Goal: Task Accomplishment & Management: Complete application form

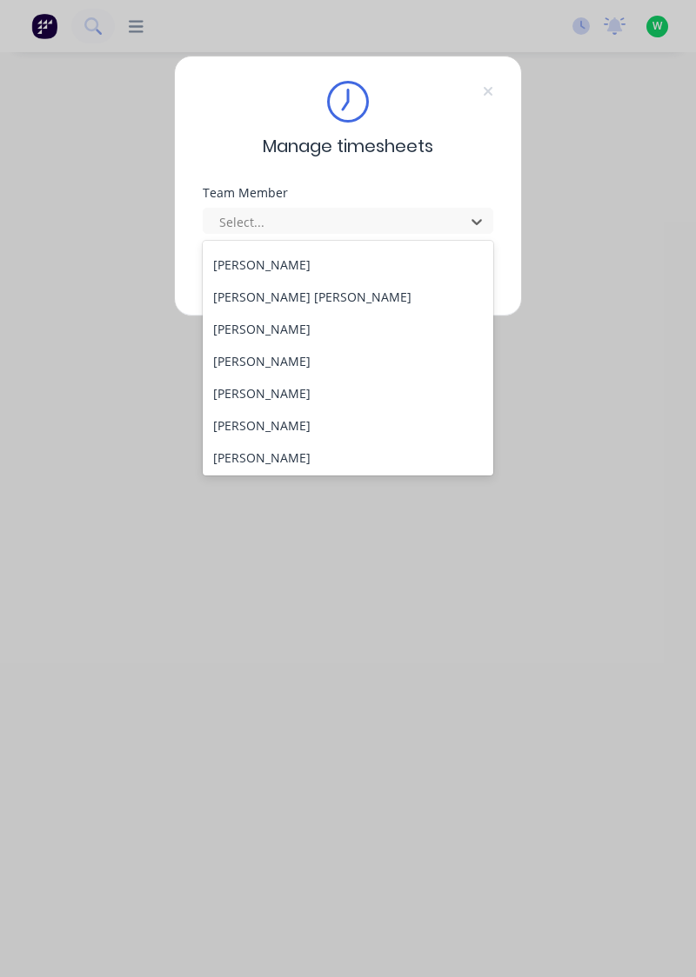
scroll to position [697, 0]
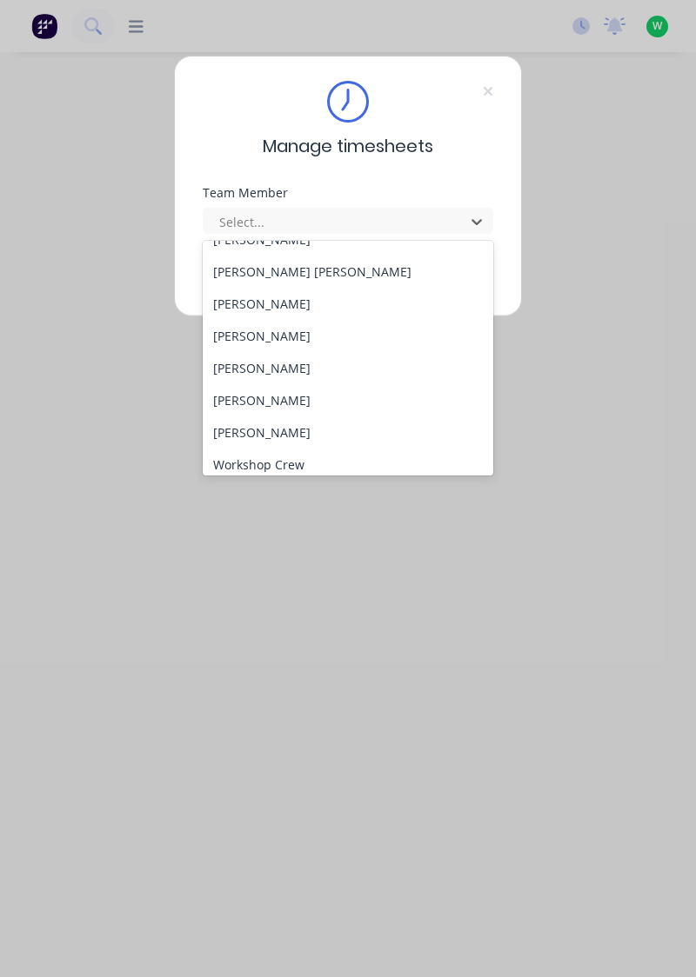
click at [299, 310] on div "[PERSON_NAME]" at bounding box center [348, 304] width 291 height 32
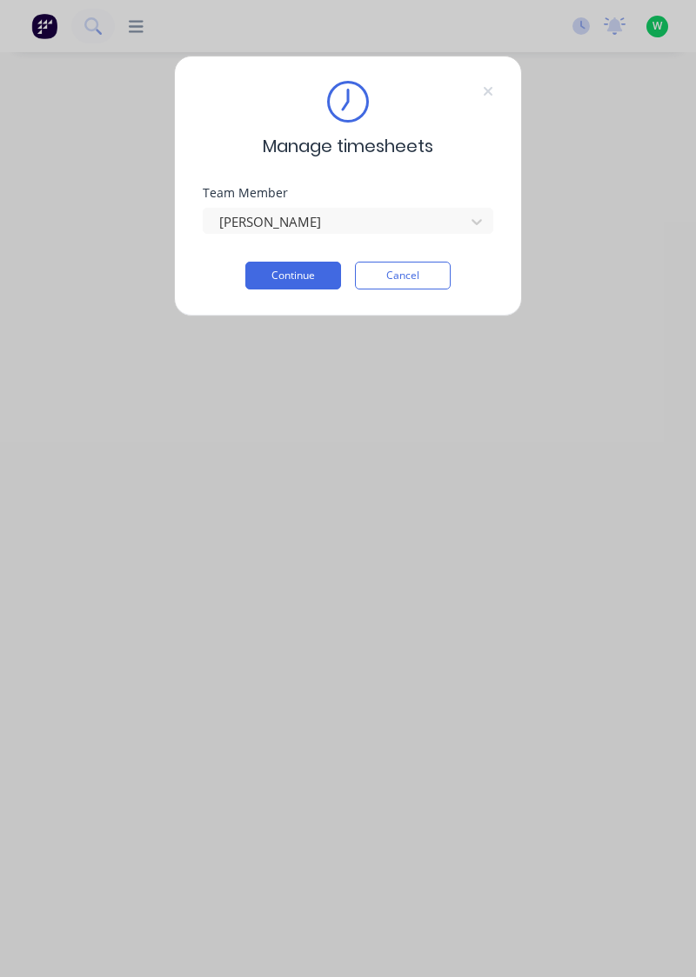
click at [311, 277] on button "Continue" at bounding box center [293, 276] width 96 height 28
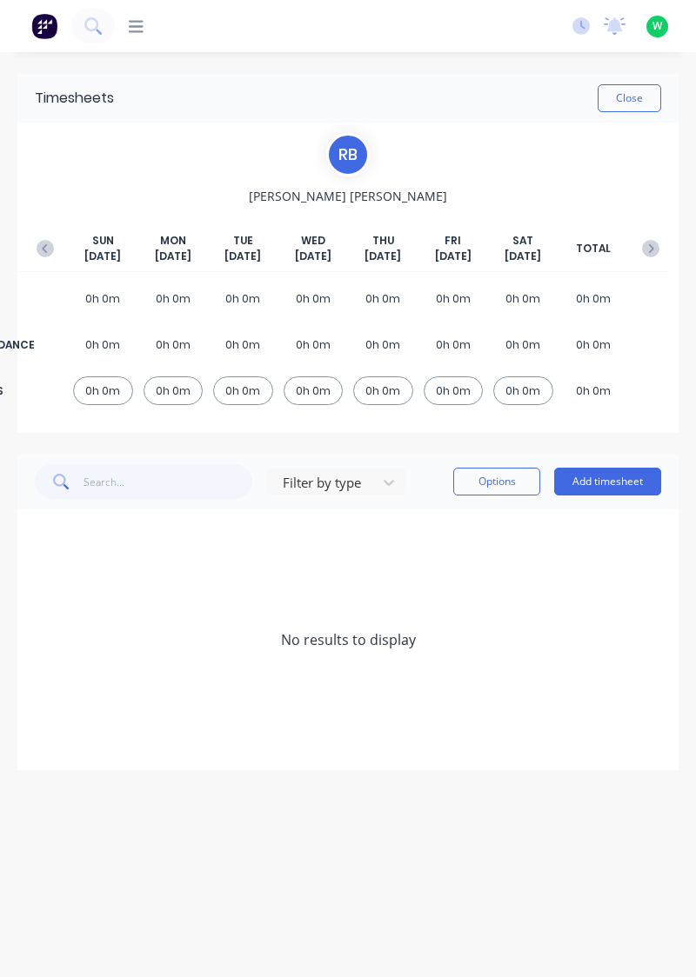
click at [608, 510] on div "No results to display" at bounding box center [347, 640] width 661 height 261
click at [609, 485] on button "Add timesheet" at bounding box center [607, 482] width 107 height 28
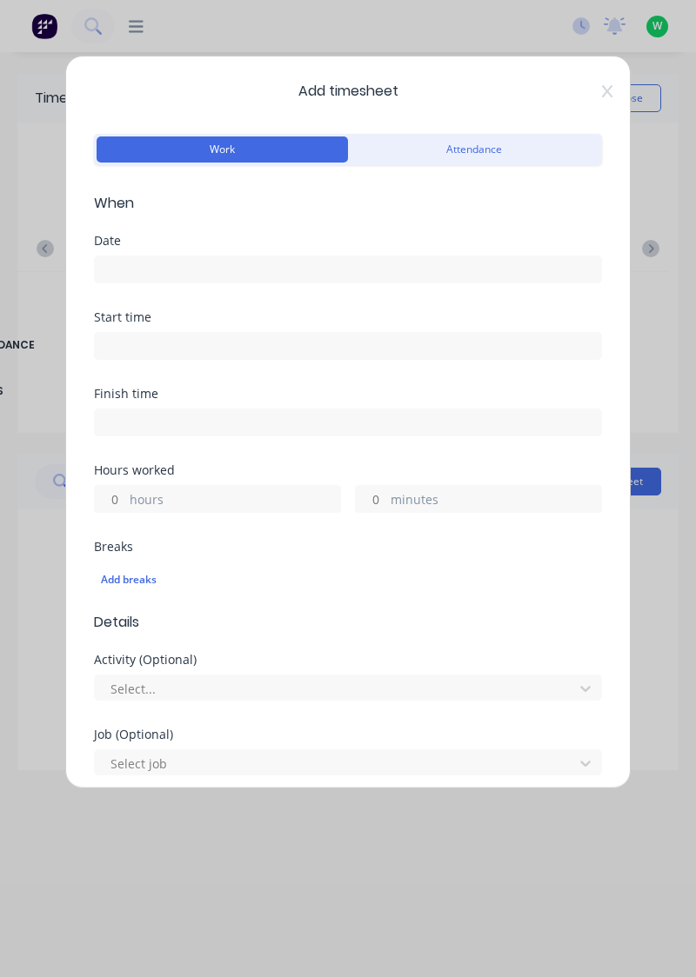
click at [170, 265] on input at bounding box center [348, 270] width 506 height 26
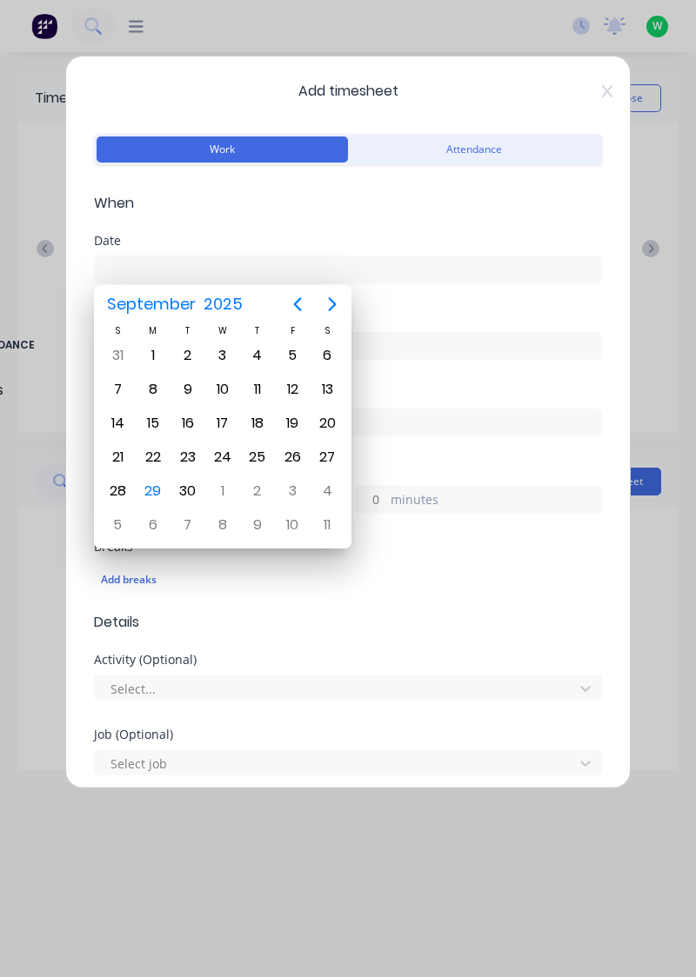
click at [147, 494] on div "29" at bounding box center [153, 491] width 26 height 26
type input "[DATE]"
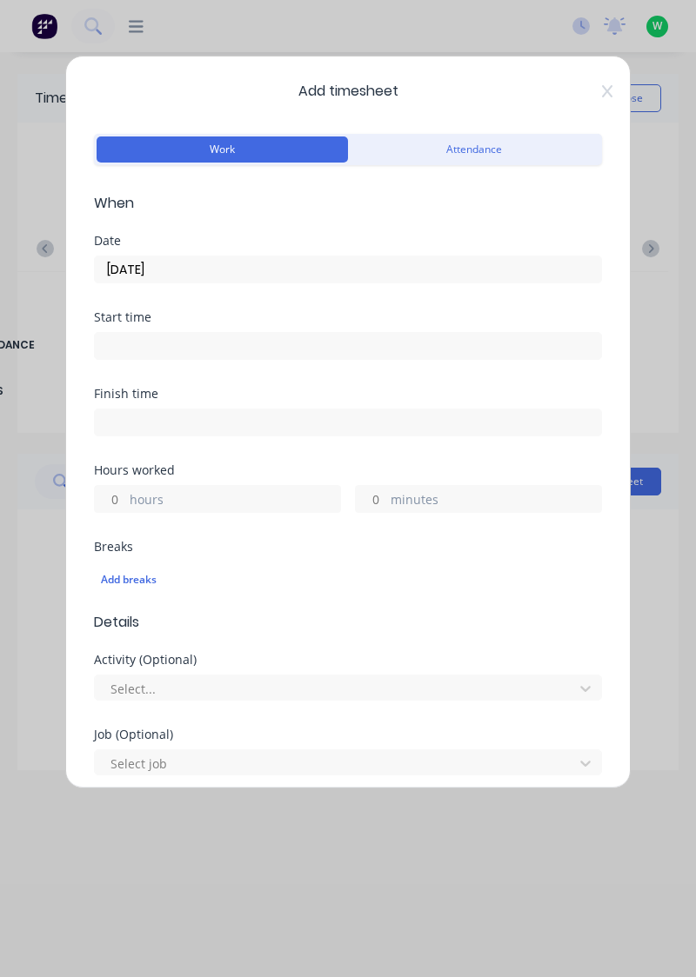
click at [120, 503] on input "hours" at bounding box center [110, 499] width 30 height 26
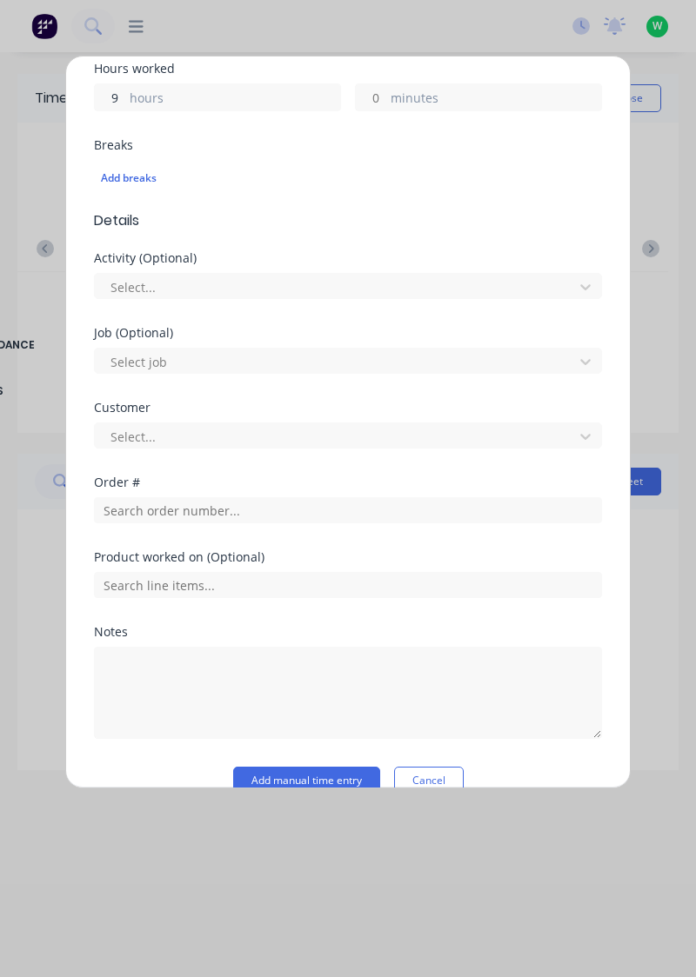
scroll to position [430, 0]
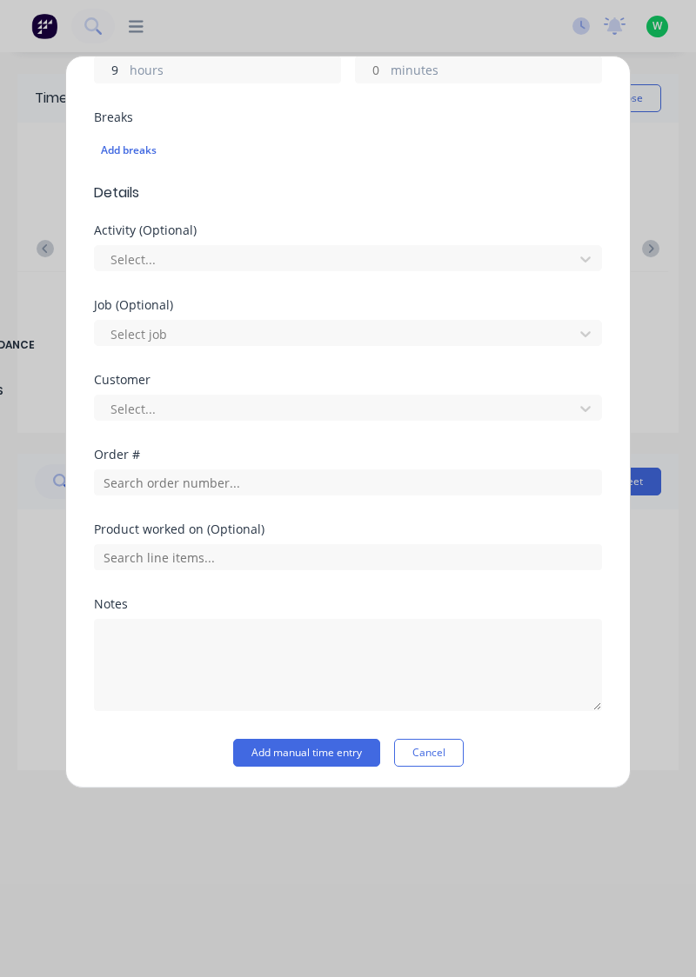
type input "9"
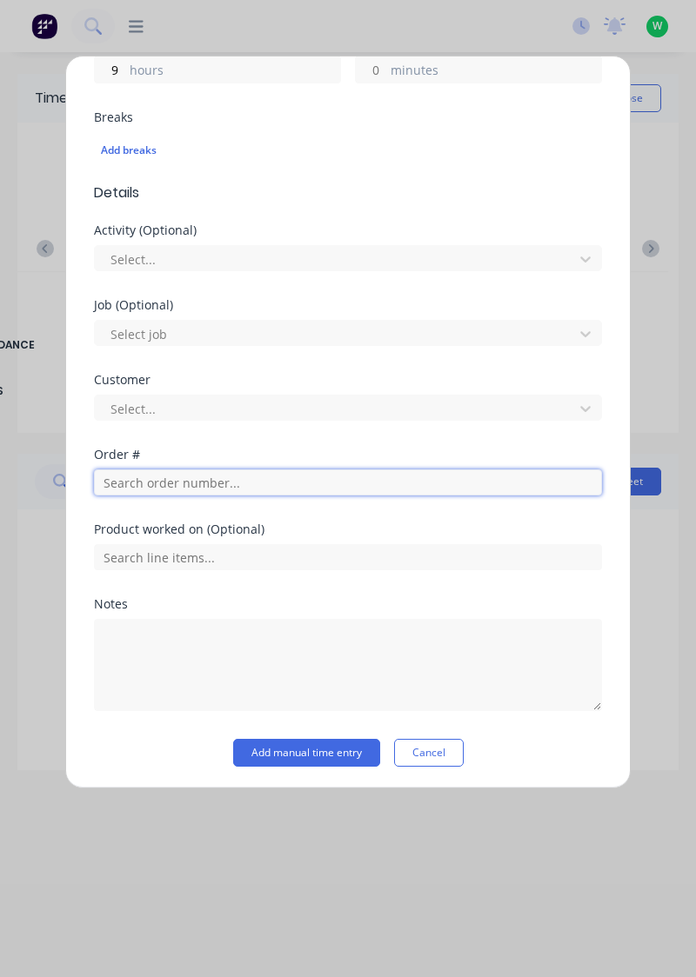
click at [203, 474] on input "text" at bounding box center [348, 483] width 508 height 26
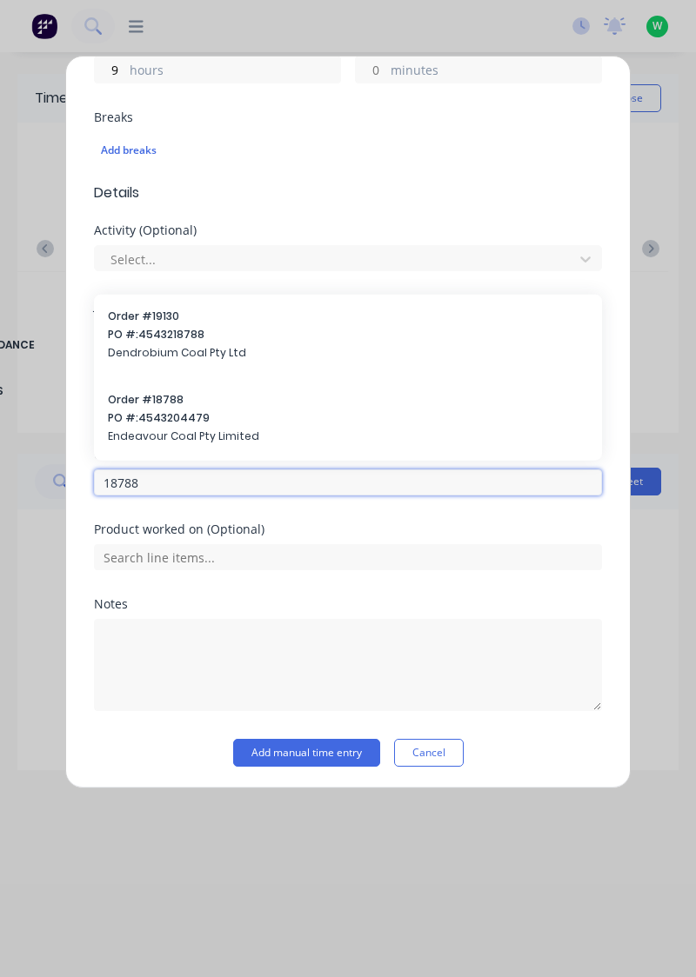
type input "18788"
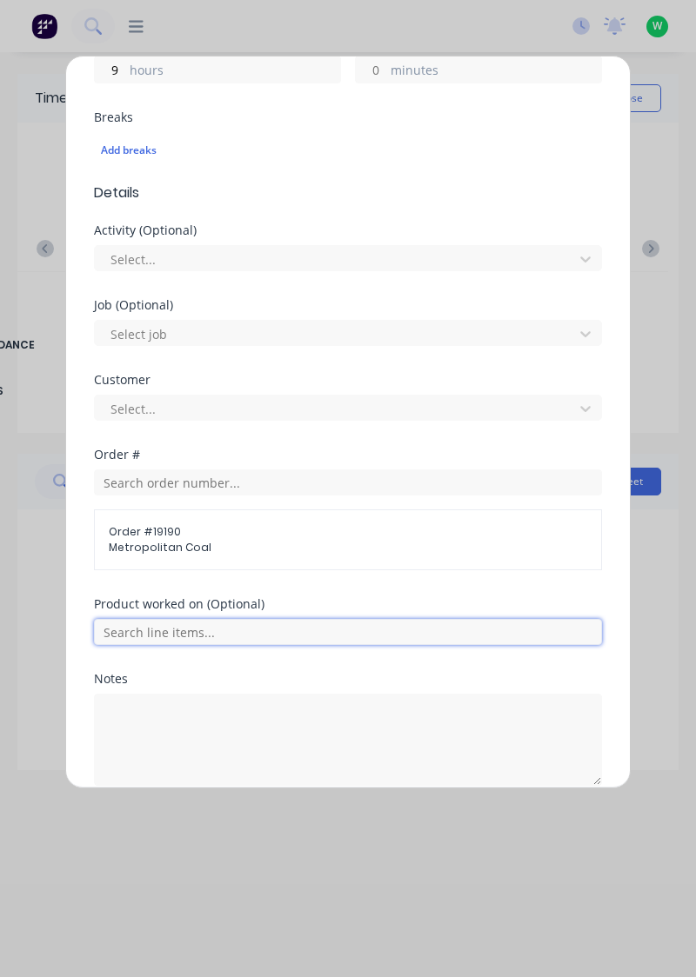
click at [388, 629] on input "text" at bounding box center [348, 632] width 508 height 26
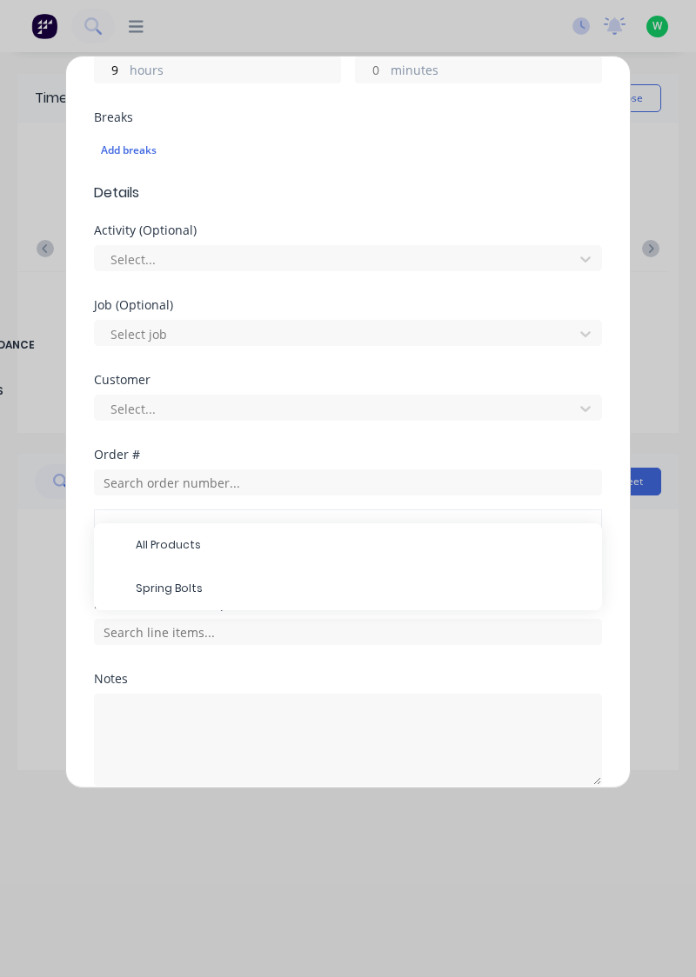
click at [357, 434] on div "Customer Select..." at bounding box center [348, 411] width 508 height 75
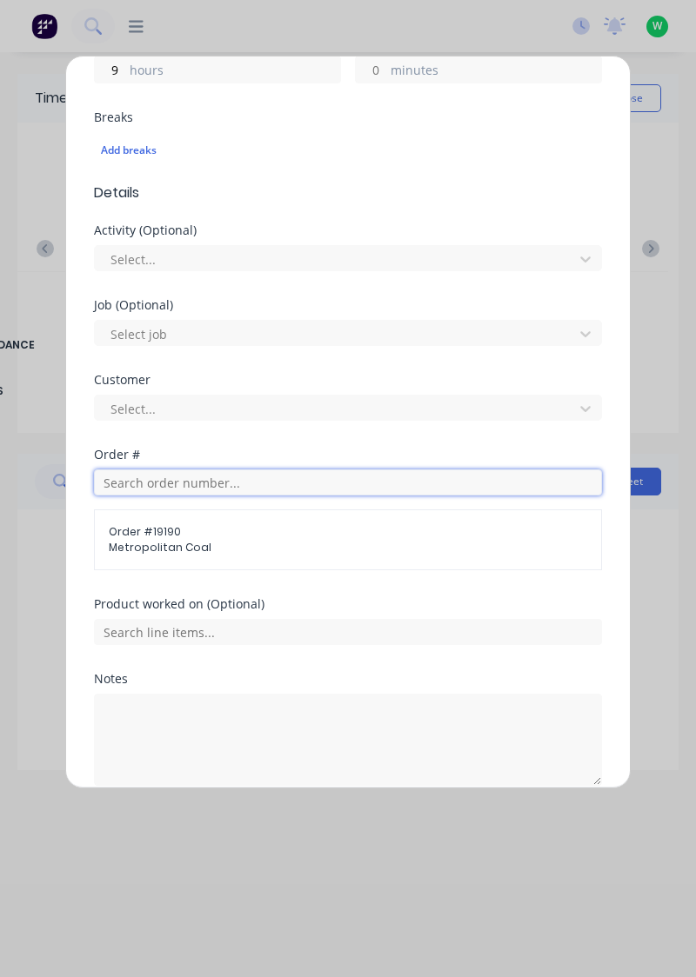
click at [205, 480] on input "text" at bounding box center [348, 483] width 508 height 26
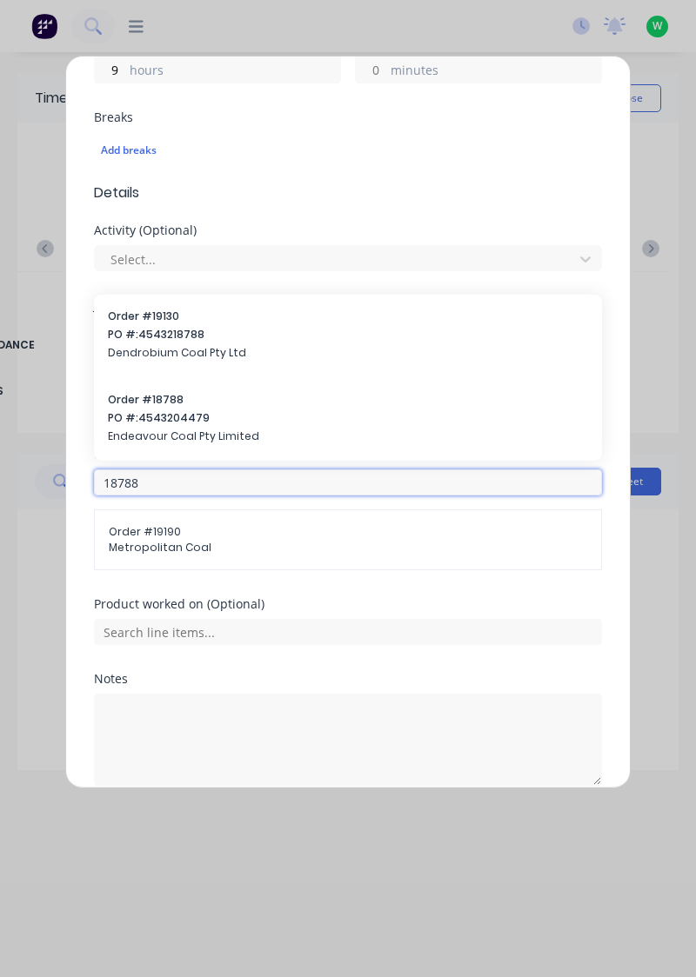
type input "18788"
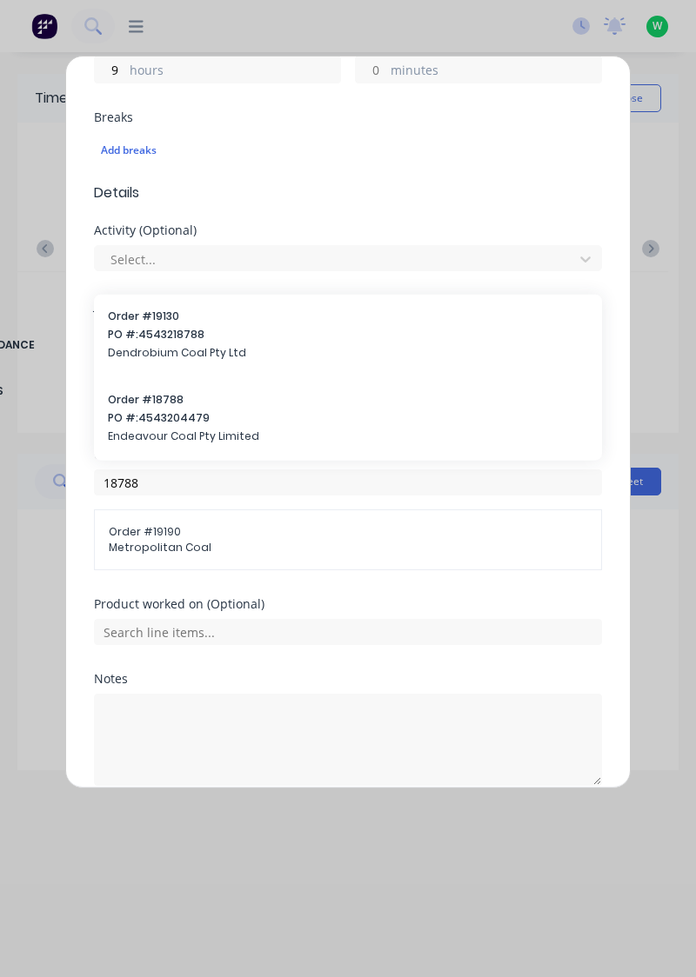
click at [175, 416] on span "PO #: 4543204479" at bounding box center [348, 418] width 480 height 16
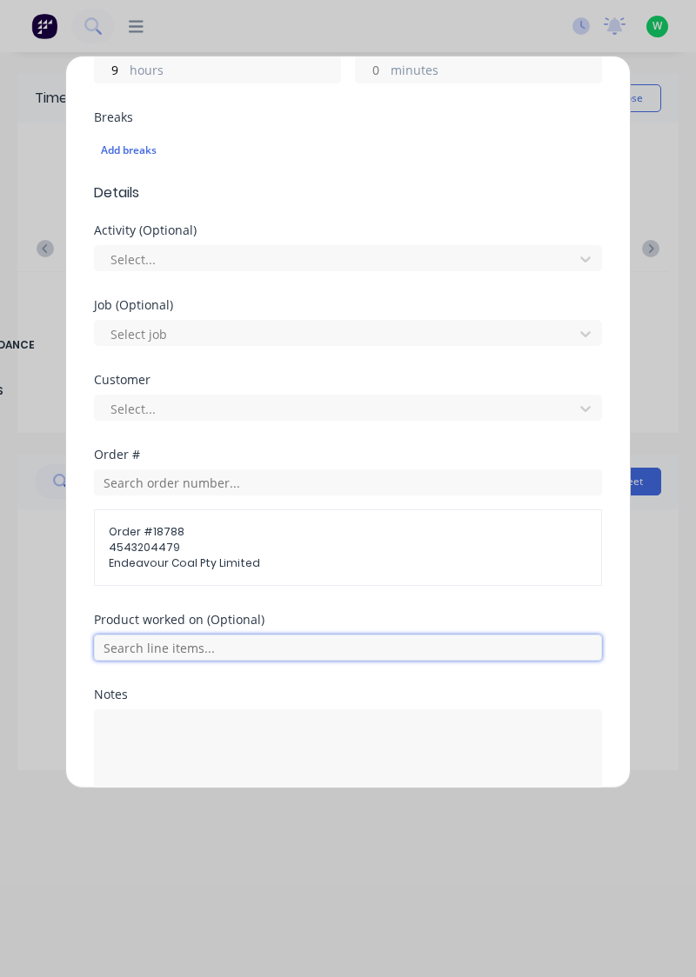
click at [192, 647] on input "text" at bounding box center [348, 648] width 508 height 26
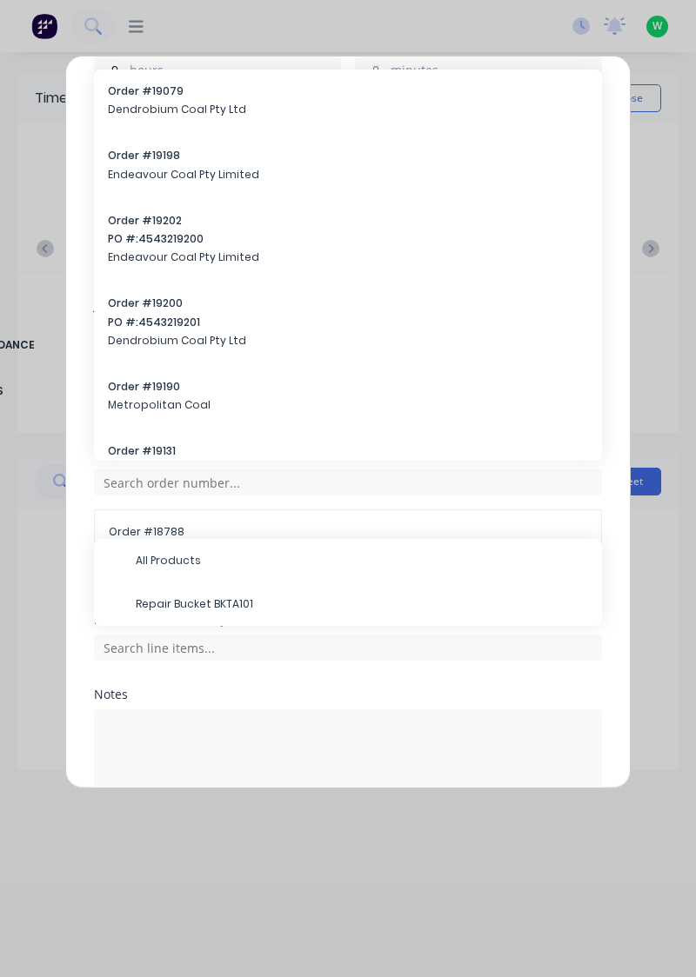
click at [221, 600] on span "Repair Bucket BKTA101" at bounding box center [362, 605] width 452 height 16
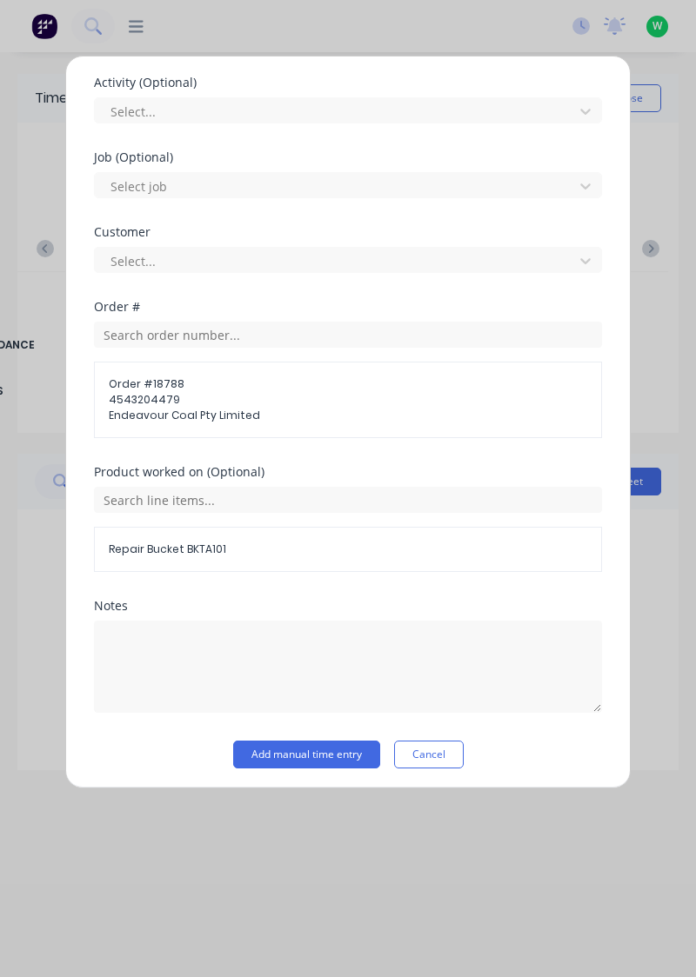
scroll to position [577, 0]
click at [335, 750] on button "Add manual time entry" at bounding box center [306, 755] width 147 height 28
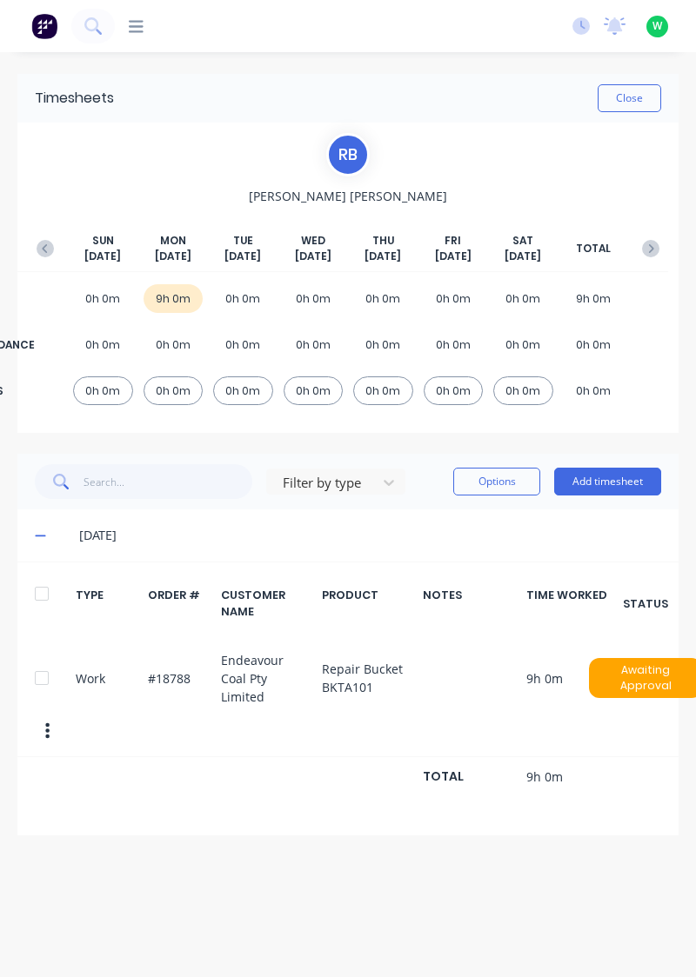
click at [641, 97] on button "Close" at bounding box center [628, 98] width 63 height 28
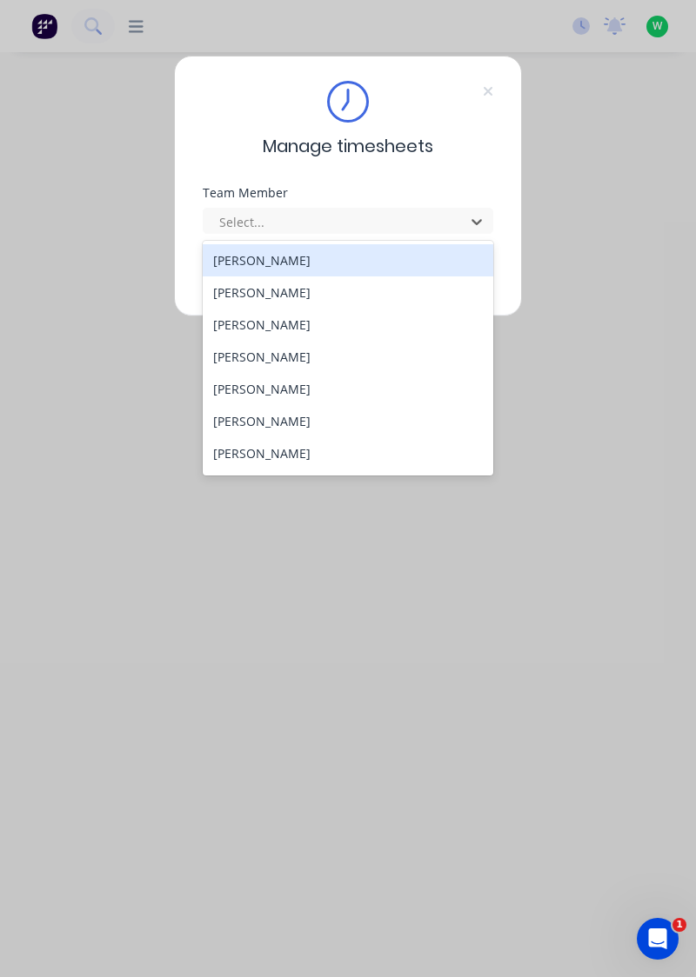
click at [257, 357] on div "[PERSON_NAME]" at bounding box center [348, 357] width 291 height 32
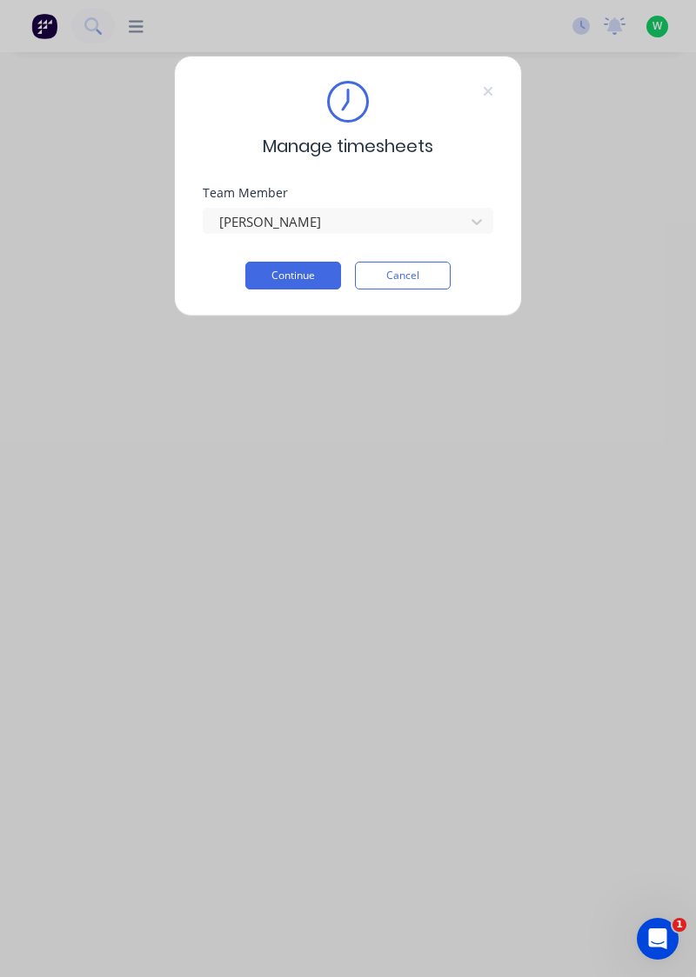
click at [295, 268] on button "Continue" at bounding box center [293, 276] width 96 height 28
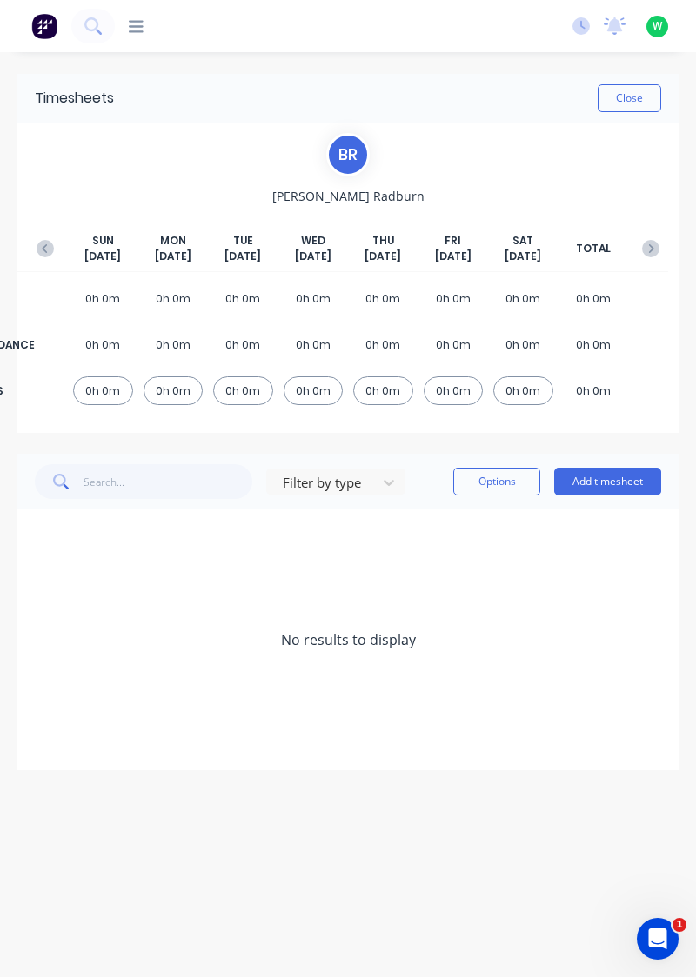
click at [614, 477] on button "Add timesheet" at bounding box center [607, 482] width 107 height 28
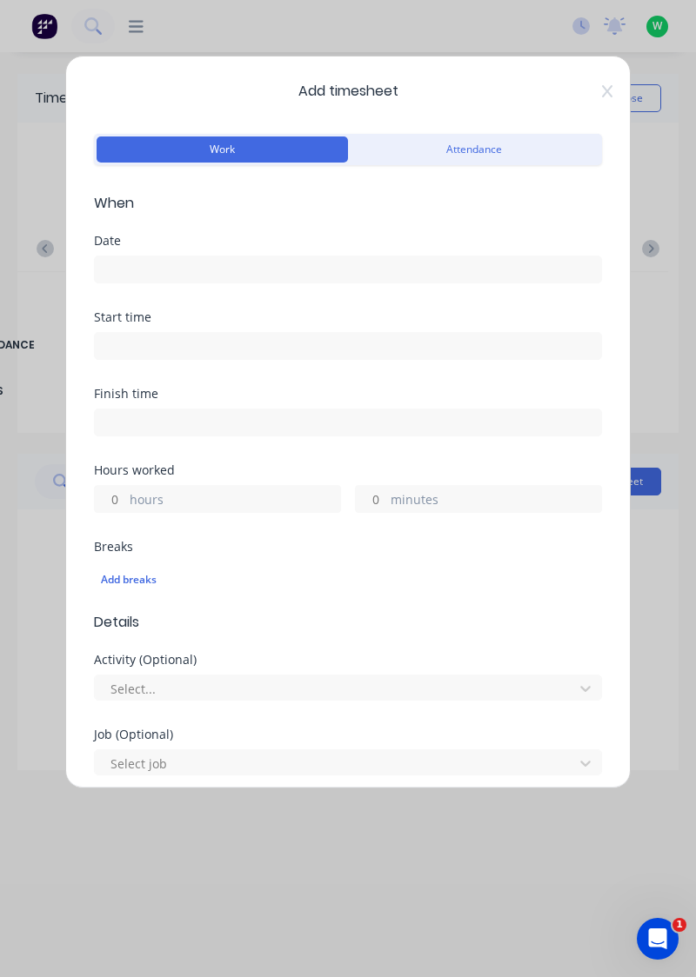
click at [127, 261] on input at bounding box center [348, 270] width 506 height 26
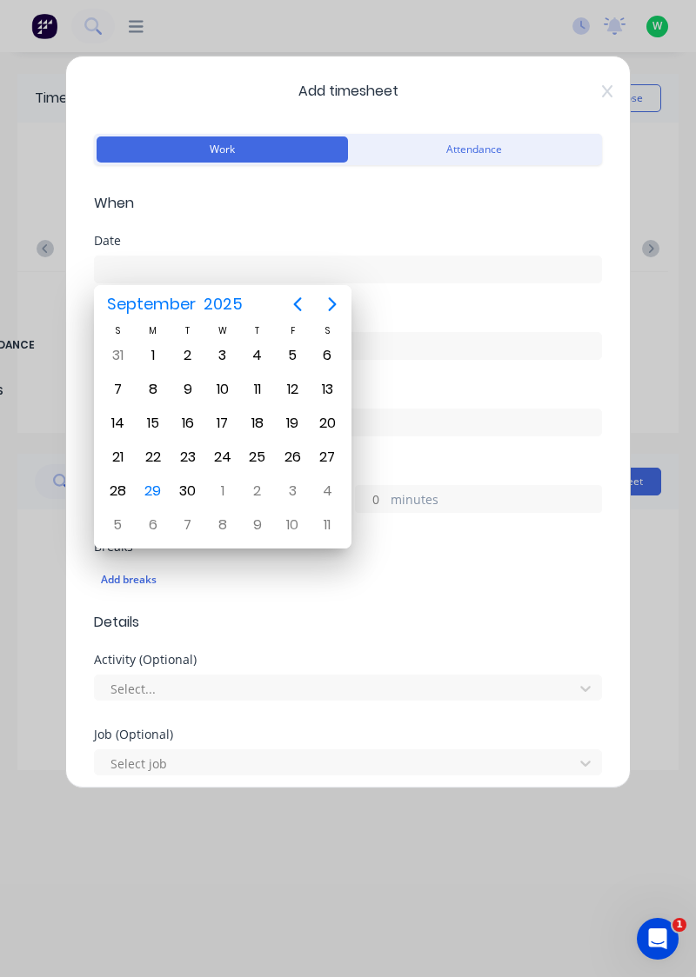
click at [162, 481] on div "29" at bounding box center [153, 491] width 26 height 26
type input "[DATE]"
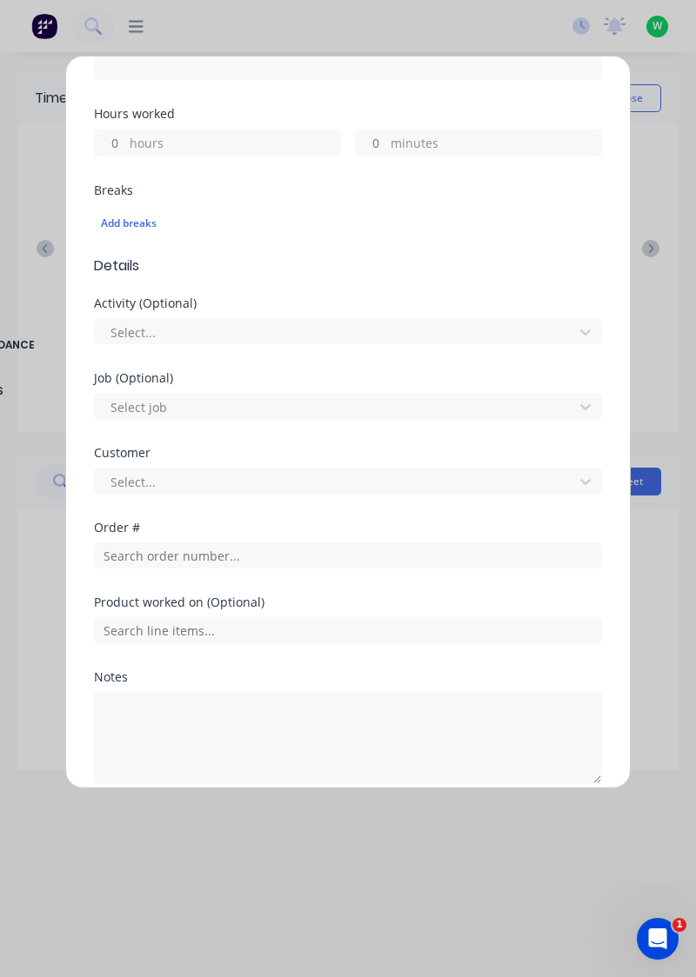
scroll to position [358, 0]
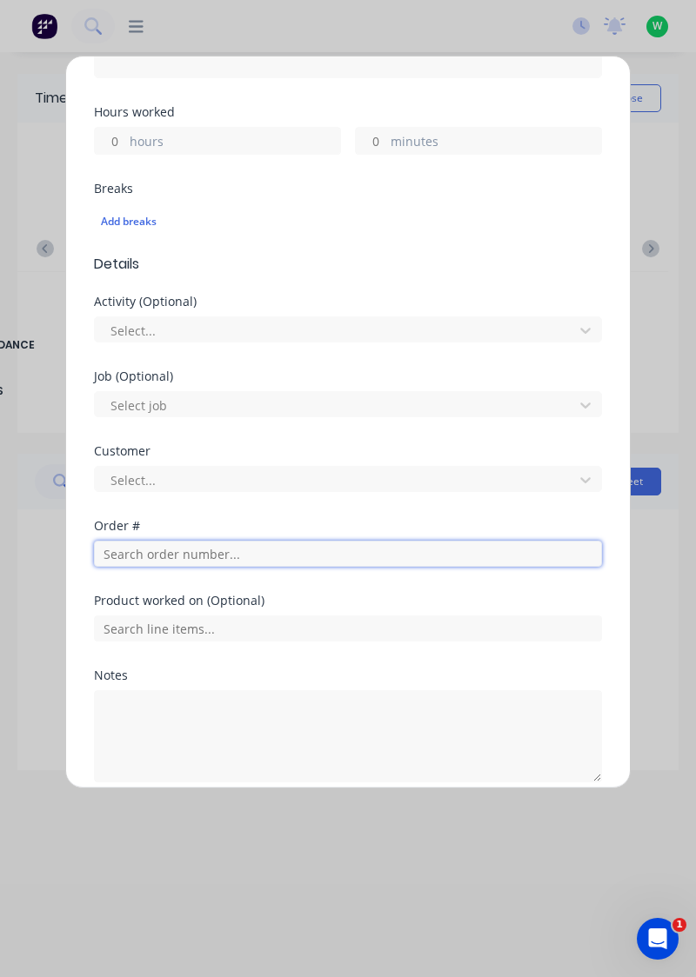
click at [153, 546] on input "text" at bounding box center [348, 554] width 508 height 26
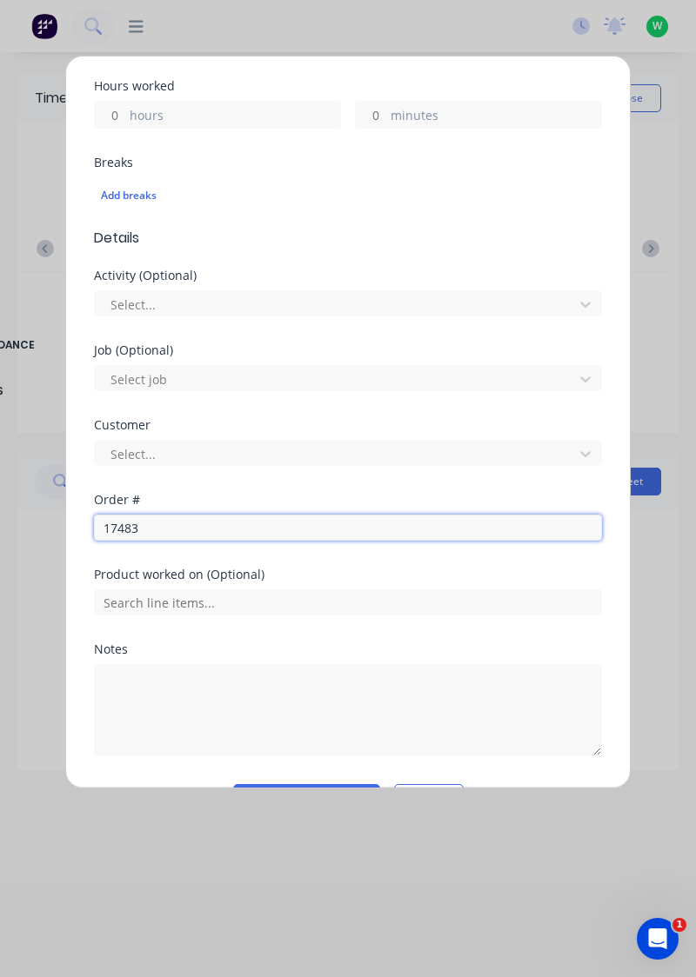
scroll to position [430, 0]
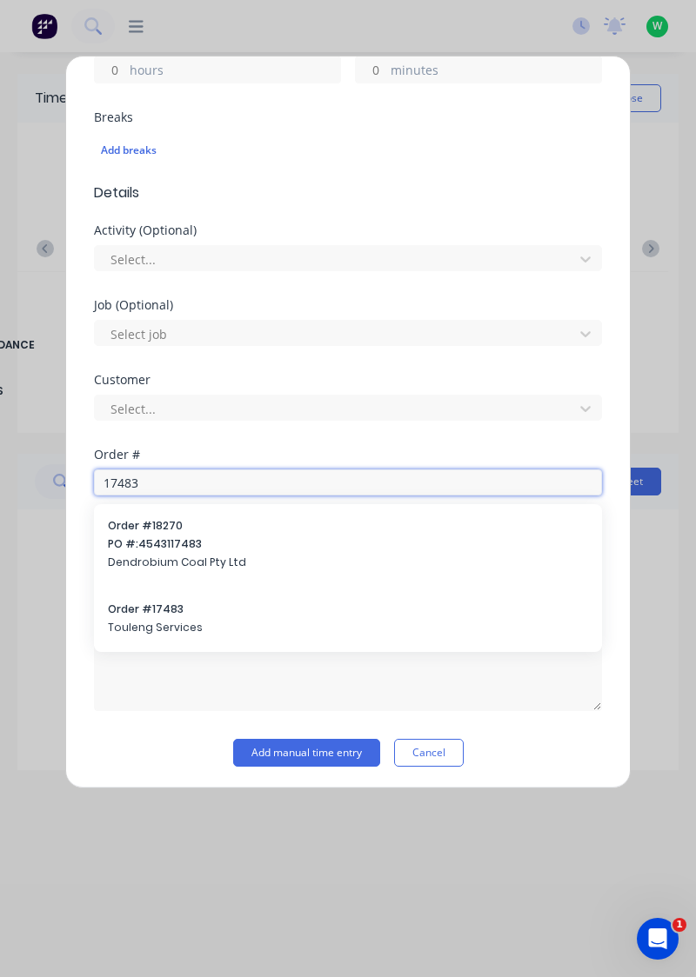
type input "17483"
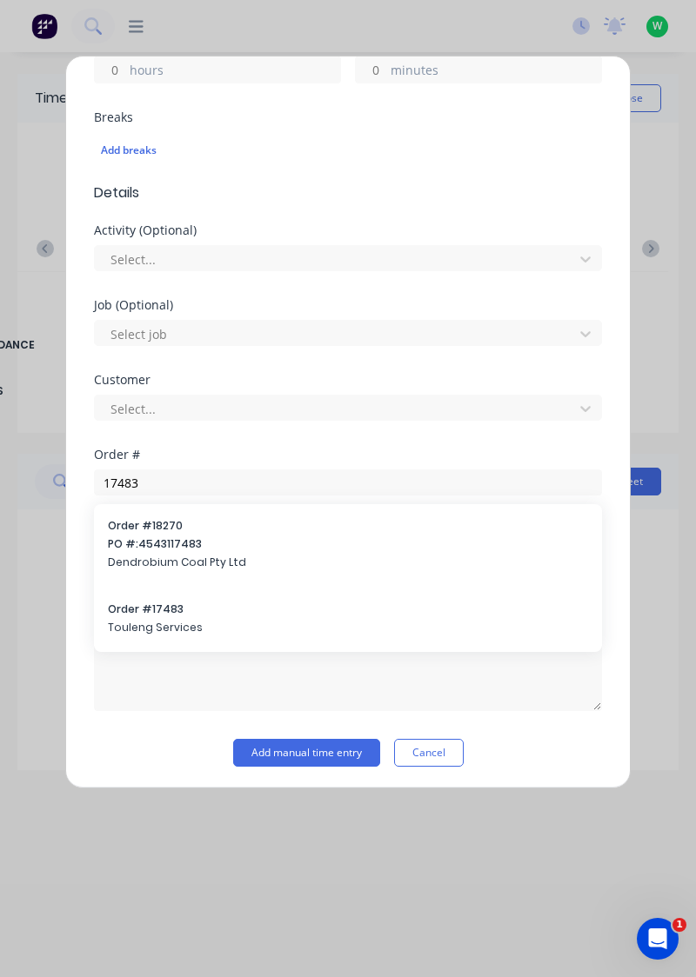
click at [151, 614] on span "Order # 17483" at bounding box center [348, 610] width 480 height 16
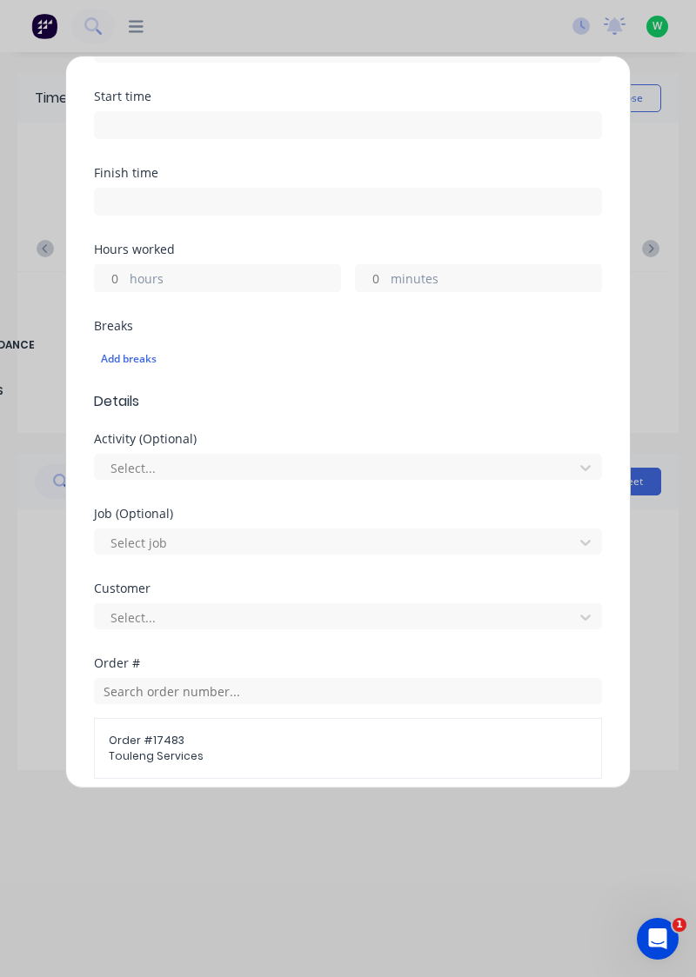
scroll to position [221, 0]
click at [115, 270] on input "hours" at bounding box center [110, 278] width 30 height 26
type input "1"
click at [377, 276] on input "minutes" at bounding box center [371, 278] width 30 height 26
type input "30"
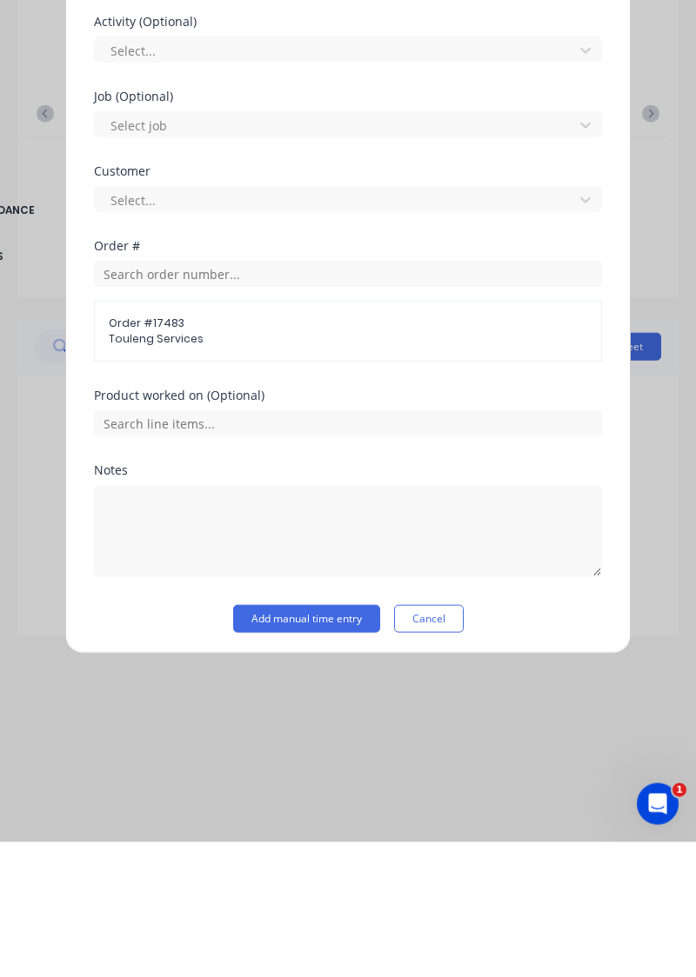
scroll to position [449, 0]
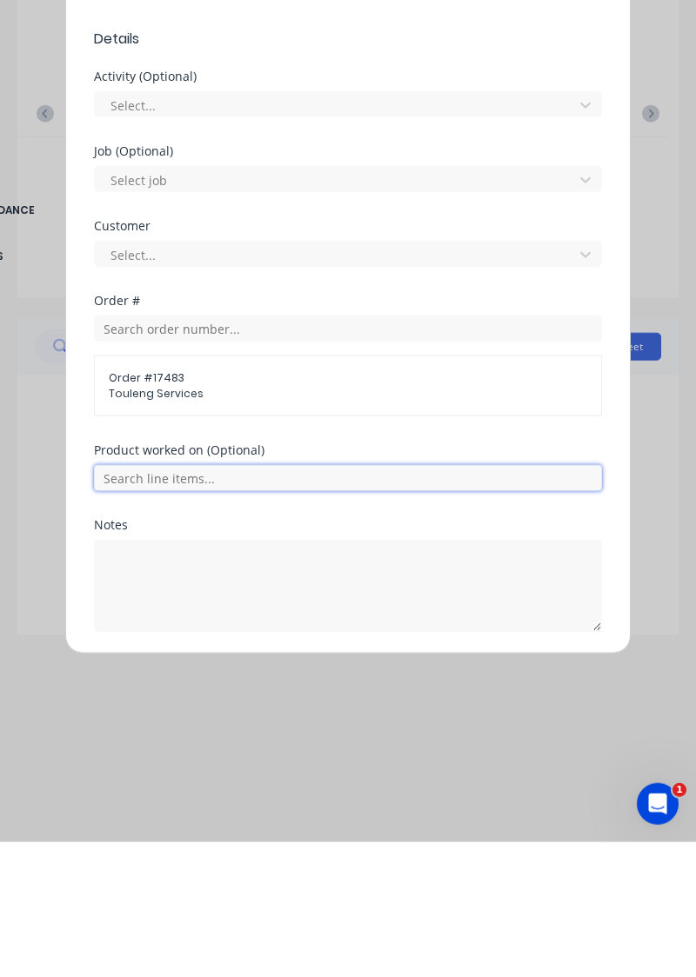
click at [191, 605] on input "text" at bounding box center [348, 613] width 508 height 26
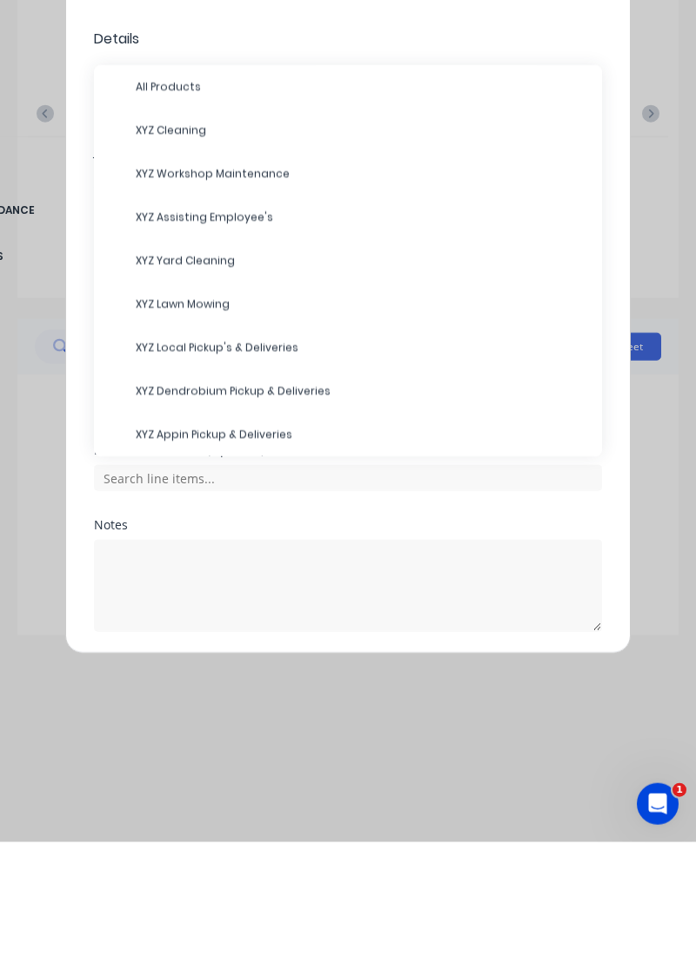
click at [177, 257] on span "XYZ Cleaning" at bounding box center [362, 265] width 452 height 16
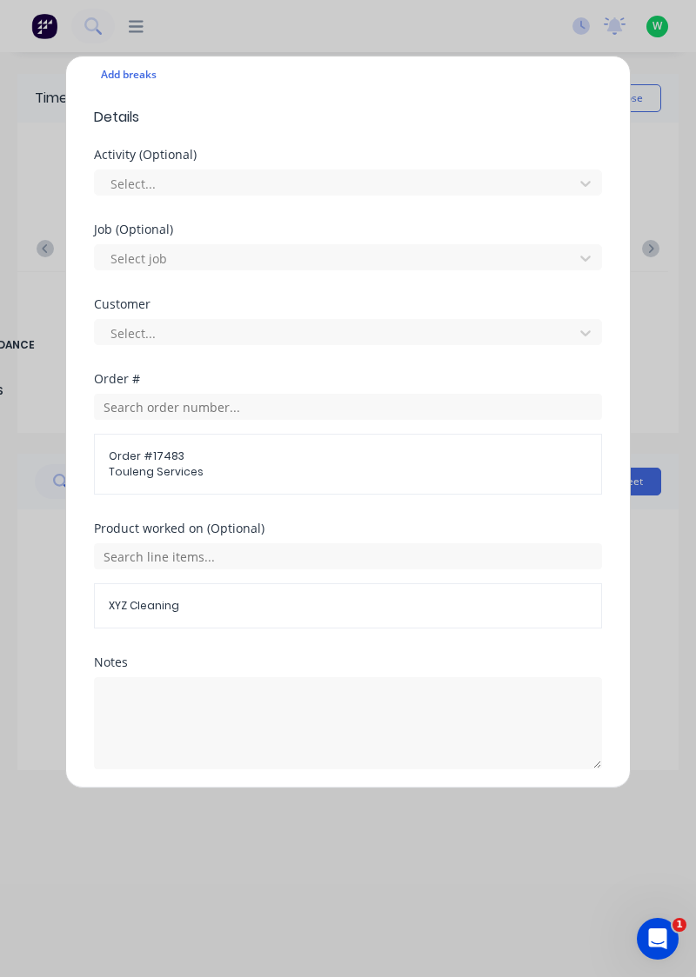
scroll to position [508, 0]
click at [309, 807] on button "Add manual time entry" at bounding box center [306, 809] width 147 height 28
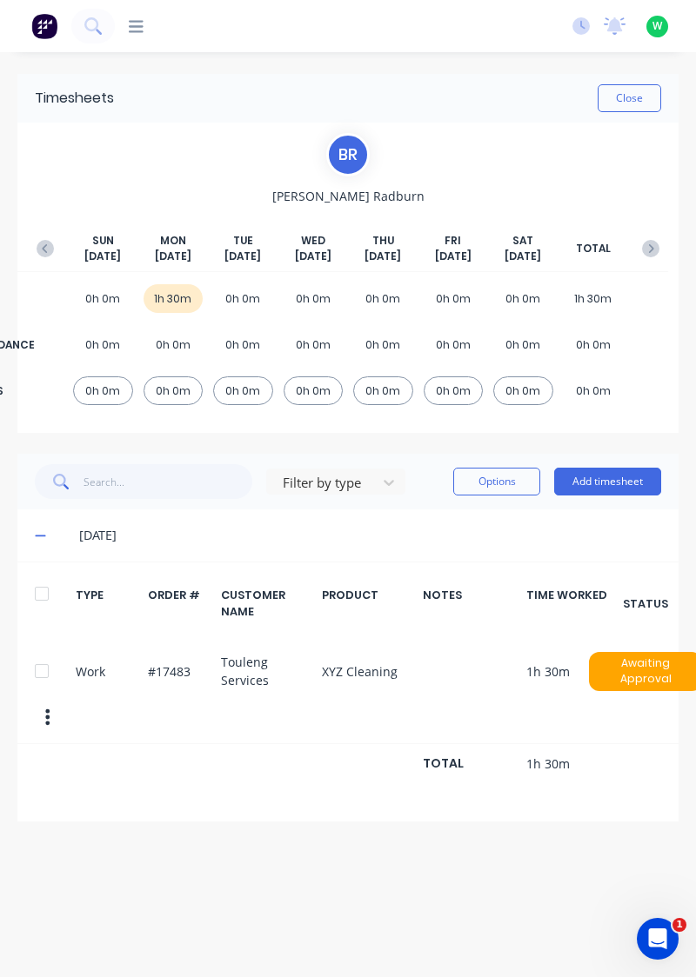
click at [616, 477] on button "Add timesheet" at bounding box center [607, 482] width 107 height 28
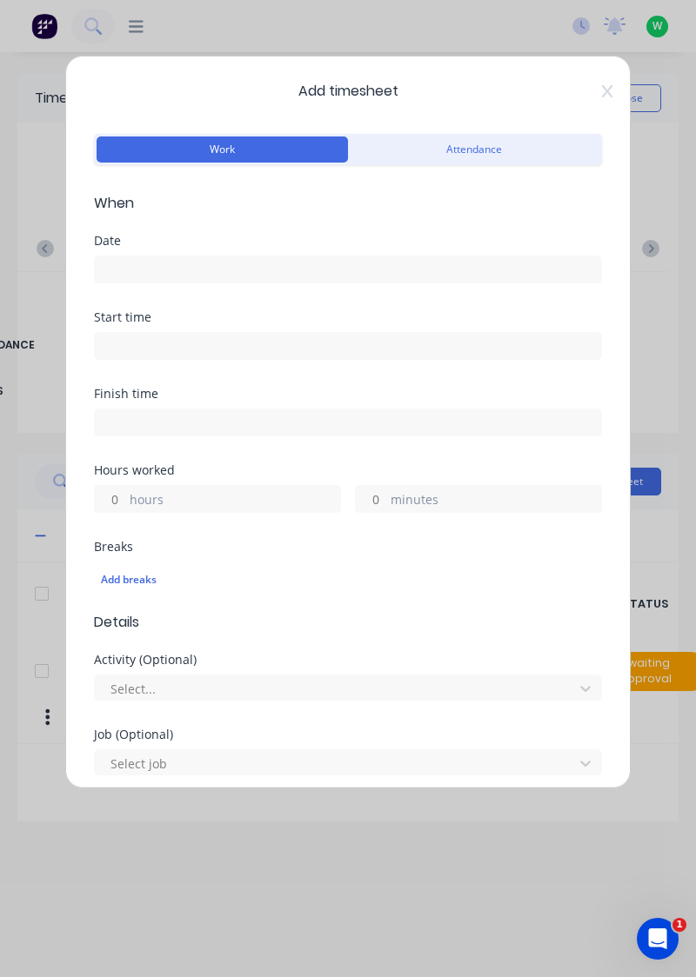
click at [155, 268] on input at bounding box center [348, 270] width 506 height 26
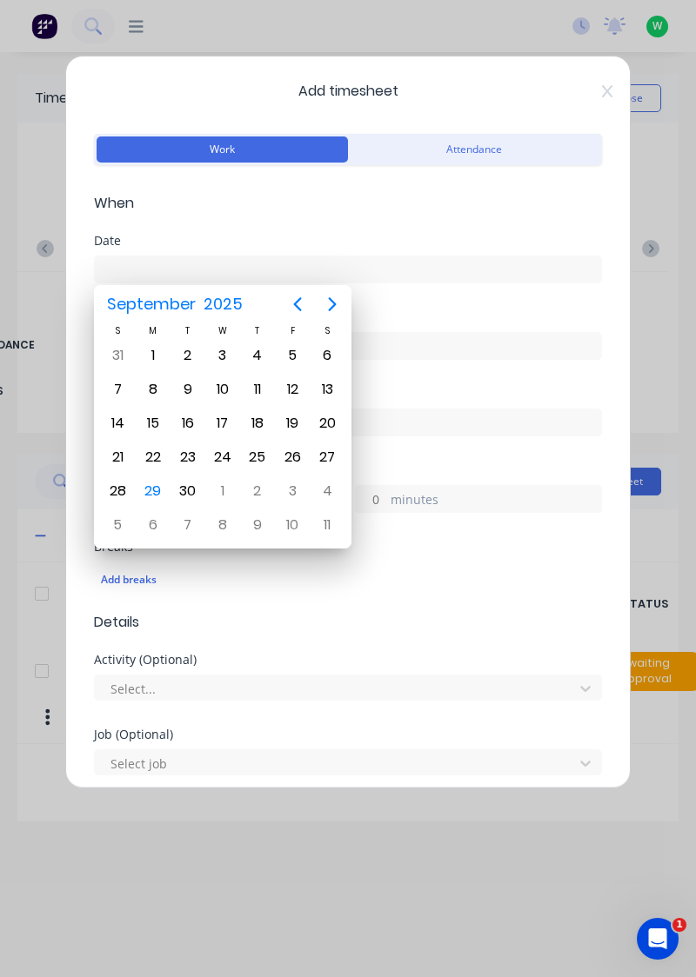
click at [157, 491] on div "29" at bounding box center [153, 491] width 26 height 26
type input "[DATE]"
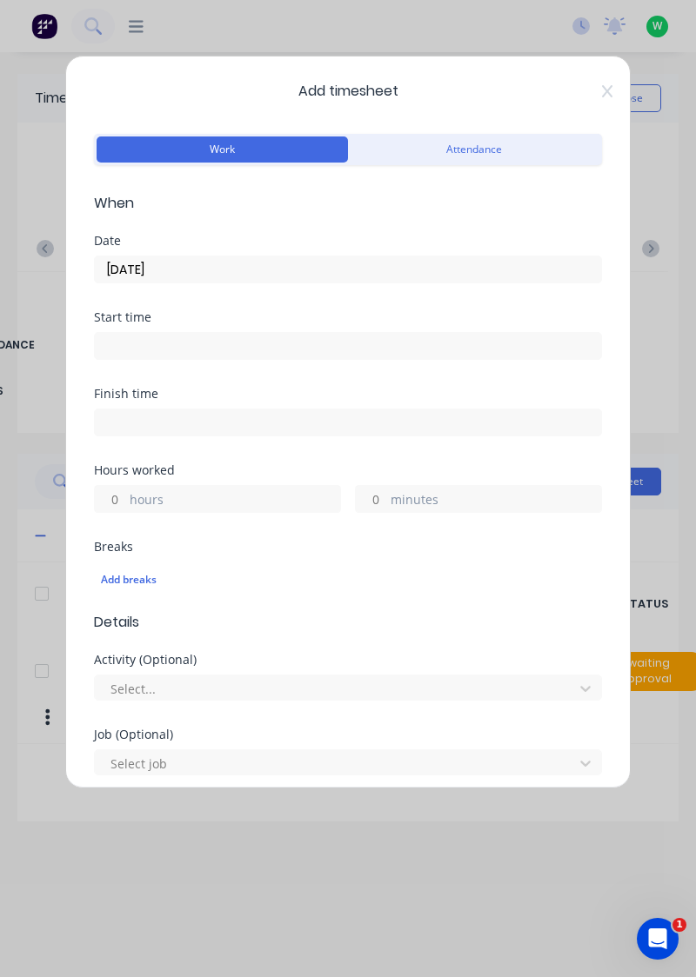
click at [122, 498] on input "hours" at bounding box center [110, 499] width 30 height 26
type input "1"
click at [377, 494] on input "minutes" at bounding box center [371, 499] width 30 height 26
type input "30"
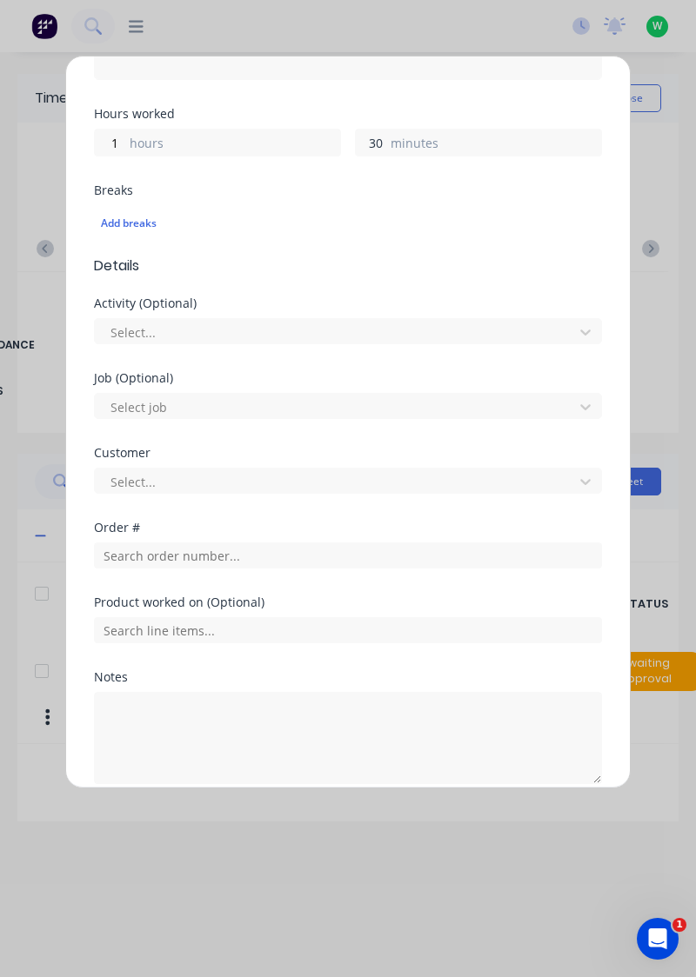
scroll to position [375, 0]
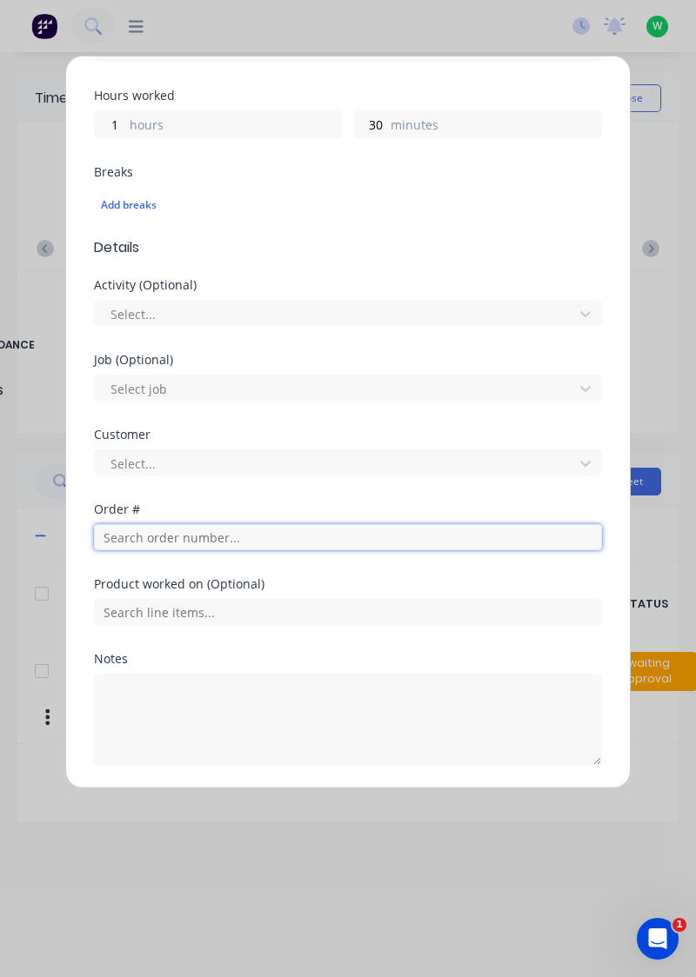
click at [175, 533] on input "text" at bounding box center [348, 537] width 508 height 26
type input "19079"
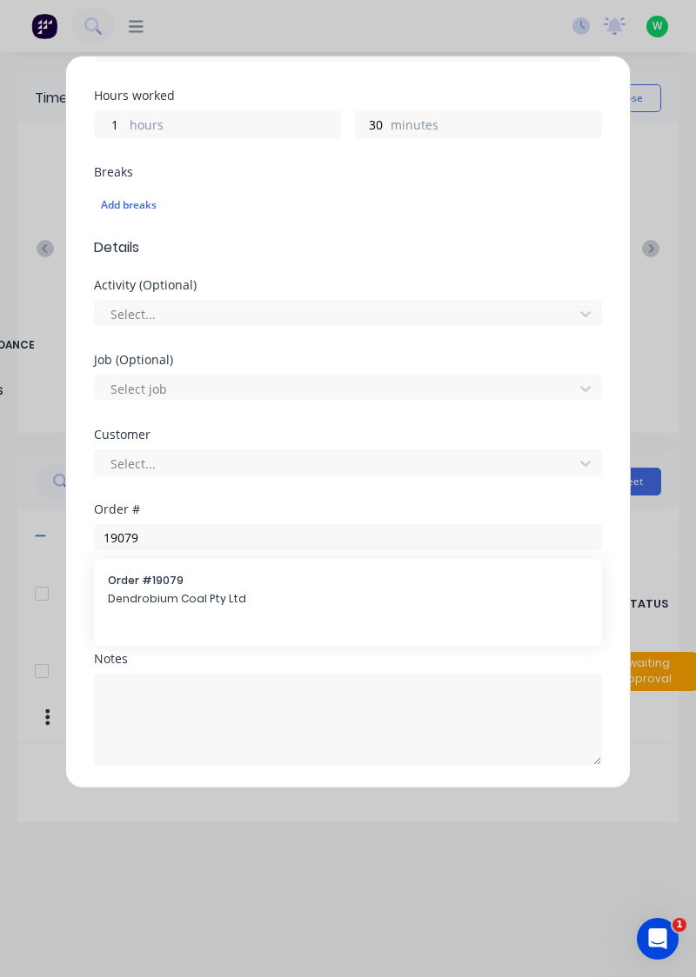
click at [157, 584] on span "Order # 19079" at bounding box center [348, 581] width 480 height 16
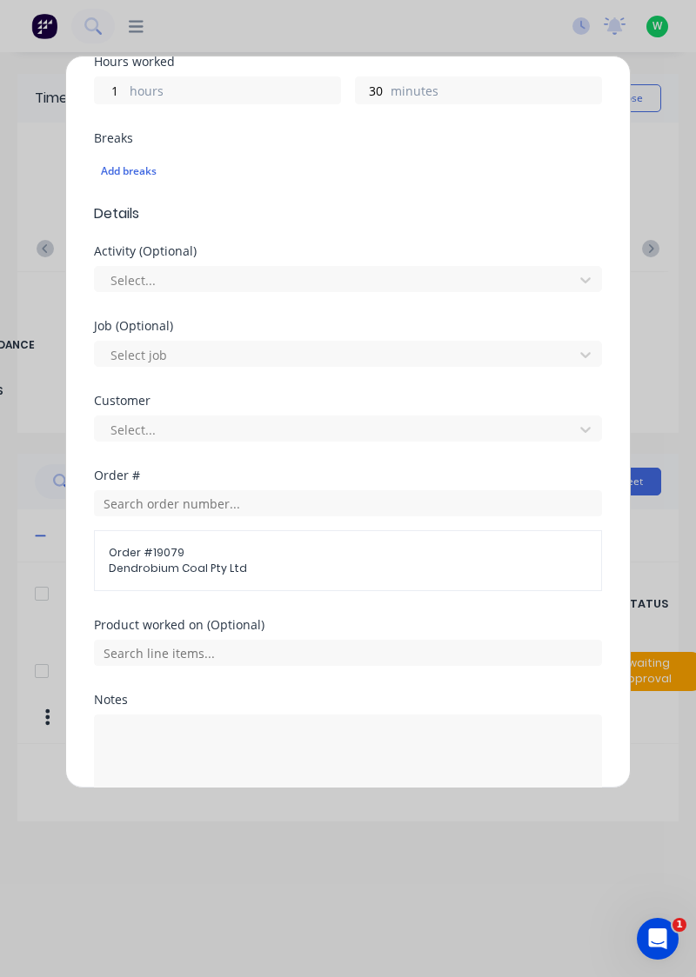
scroll to position [449, 0]
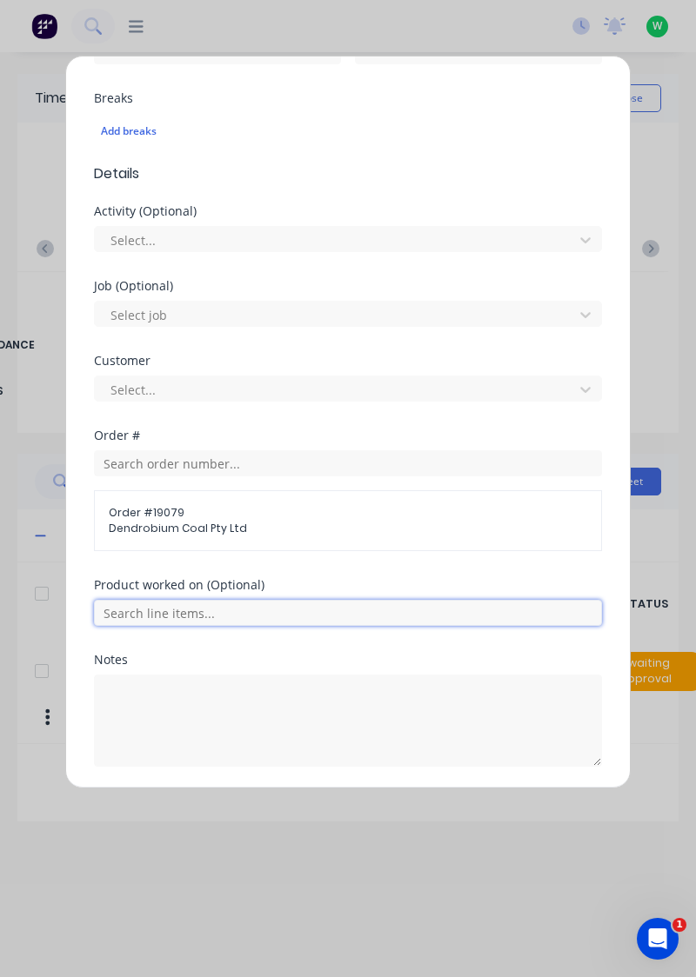
click at [198, 602] on input "text" at bounding box center [348, 613] width 508 height 26
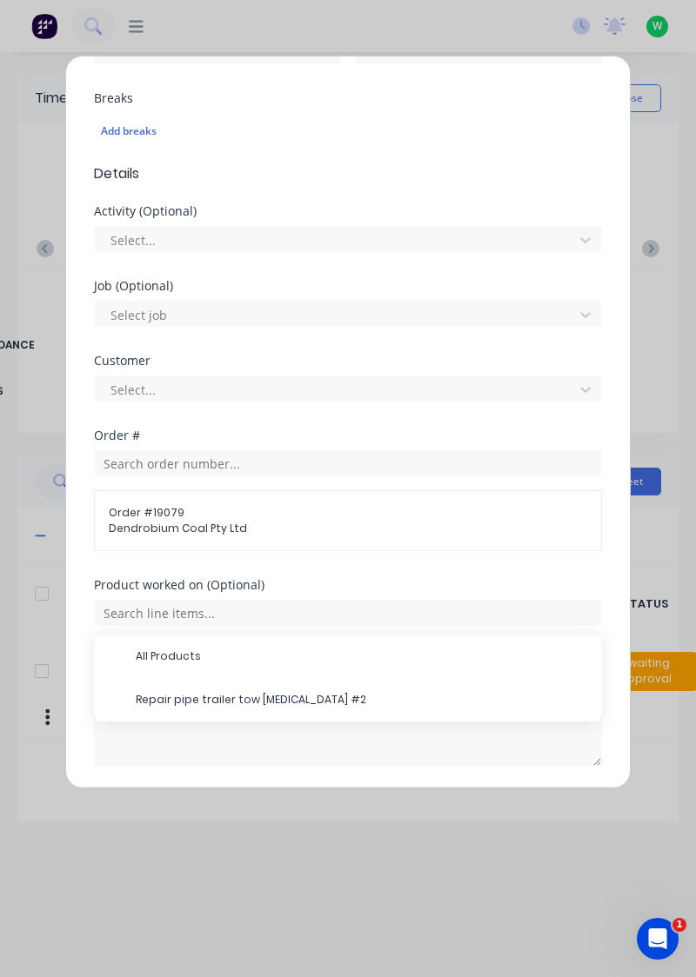
click at [223, 692] on span "Repair pipe trailer tow knuckle #2" at bounding box center [362, 700] width 452 height 16
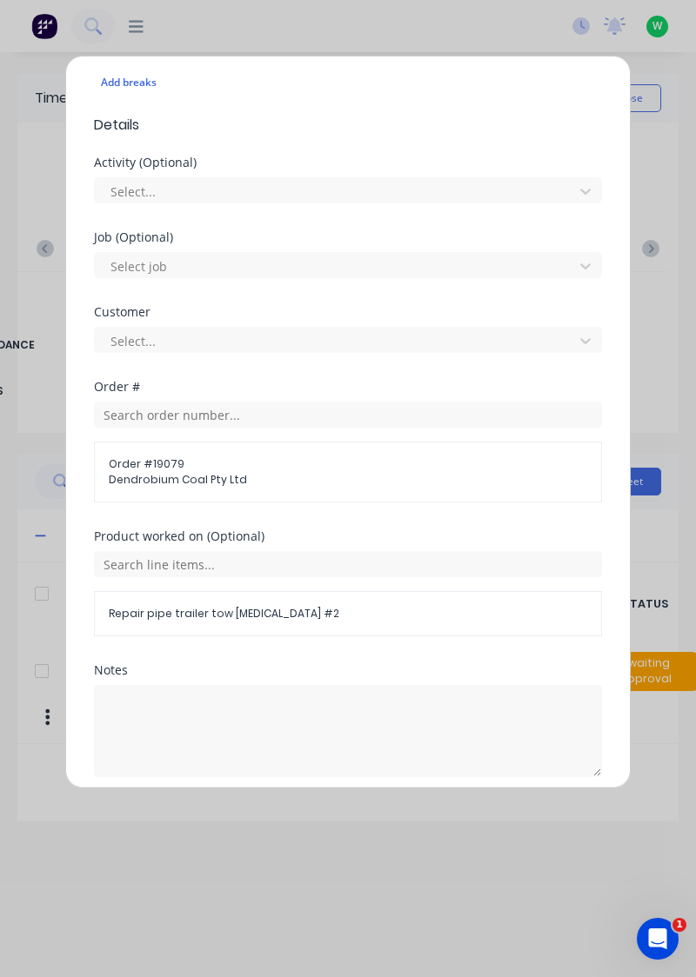
scroll to position [508, 0]
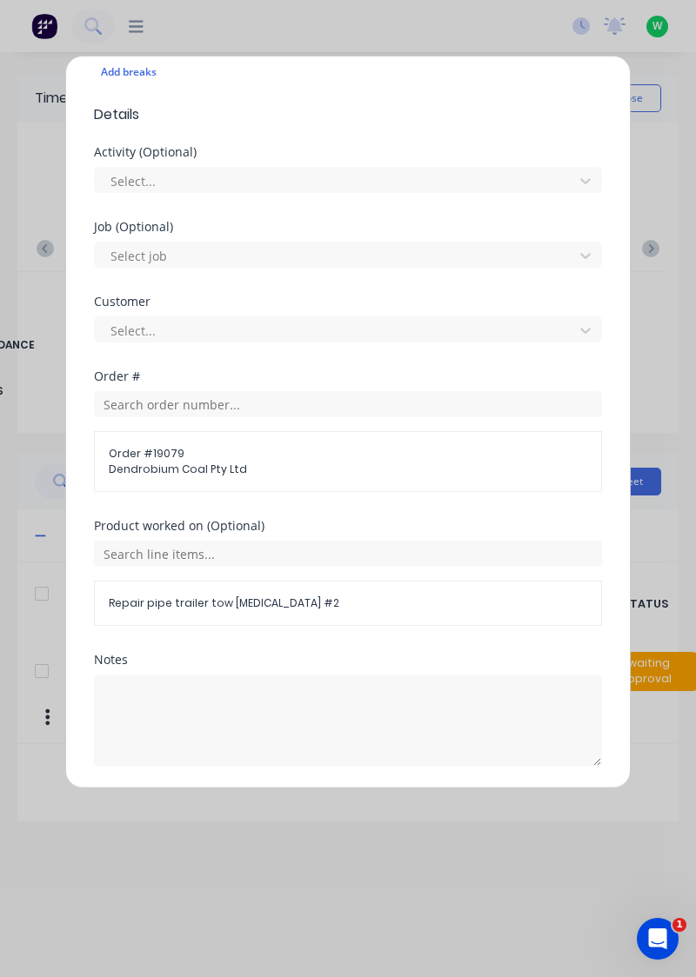
click at [311, 805] on button "Add manual time entry" at bounding box center [306, 809] width 147 height 28
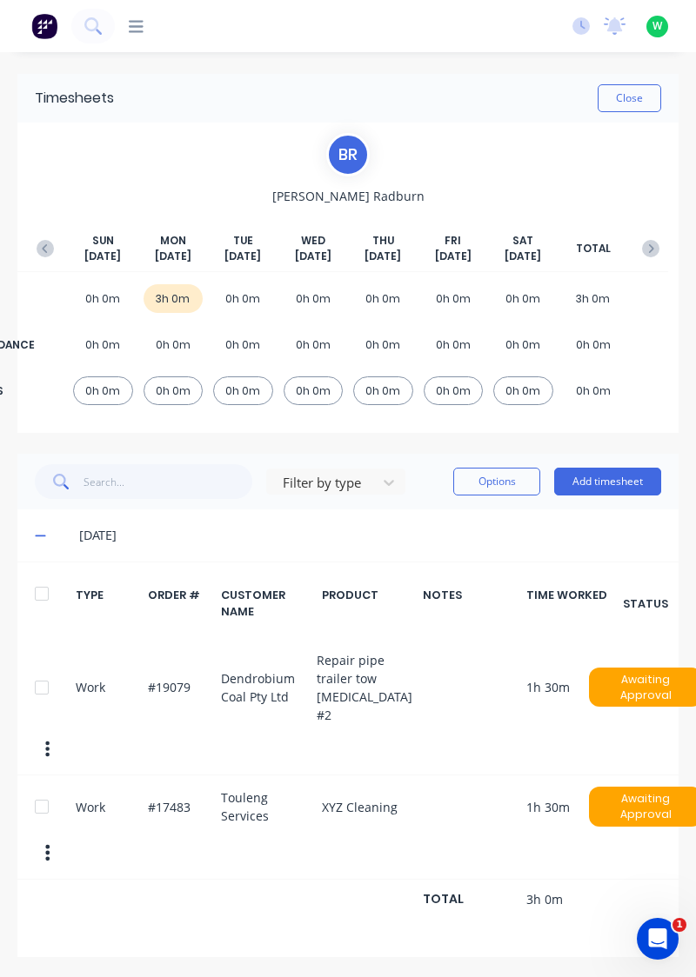
click at [607, 477] on button "Add timesheet" at bounding box center [607, 482] width 107 height 28
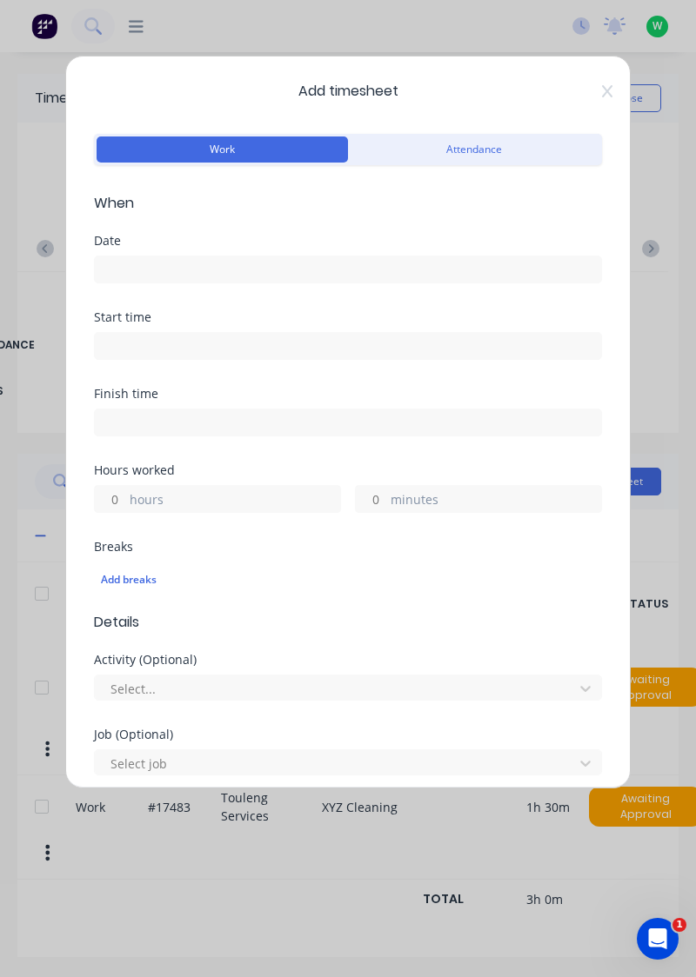
click at [144, 264] on input at bounding box center [348, 270] width 506 height 26
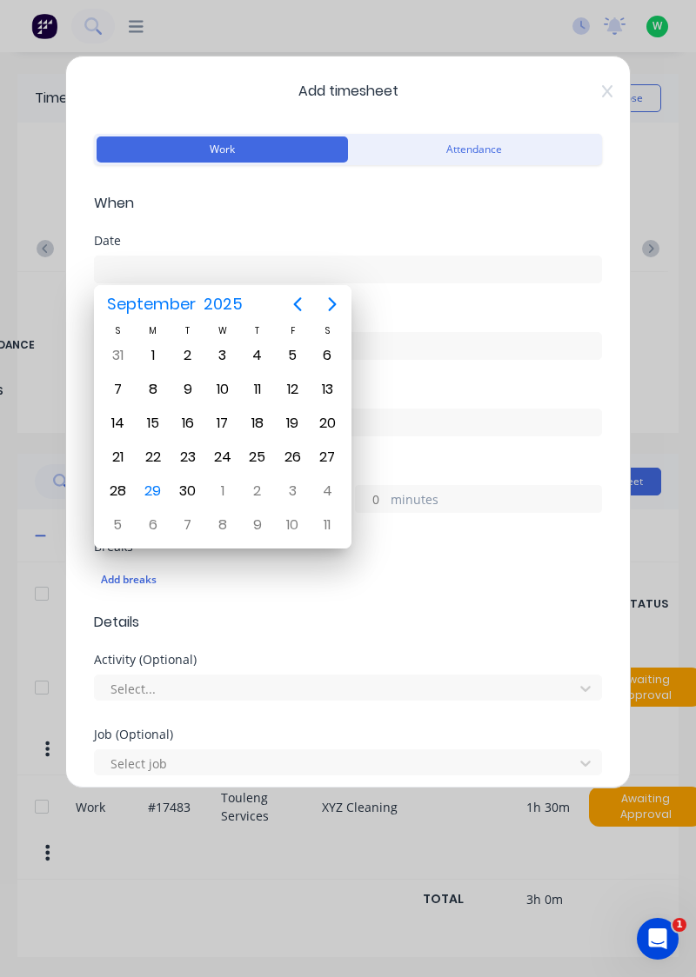
click at [153, 486] on div "29" at bounding box center [153, 491] width 26 height 26
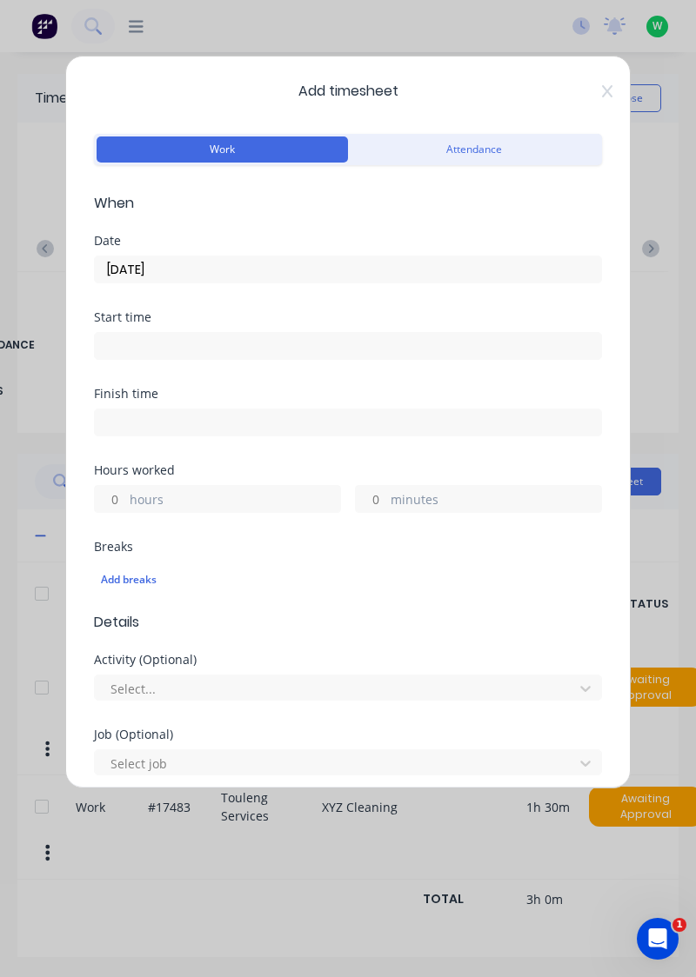
type input "[DATE]"
click at [110, 493] on input "hours" at bounding box center [110, 499] width 30 height 26
type input "5"
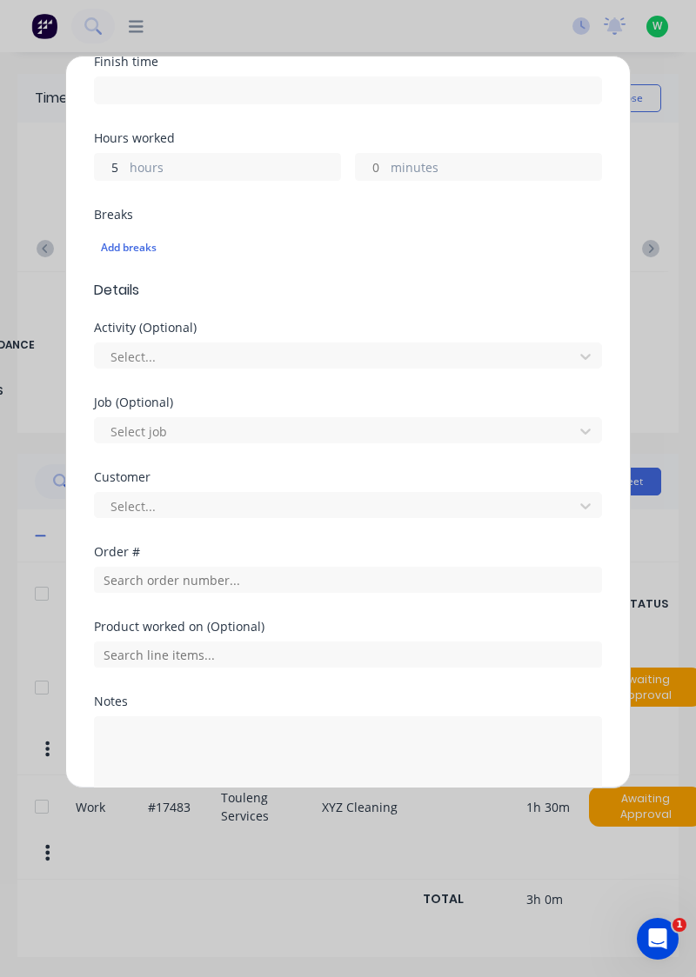
scroll to position [375, 0]
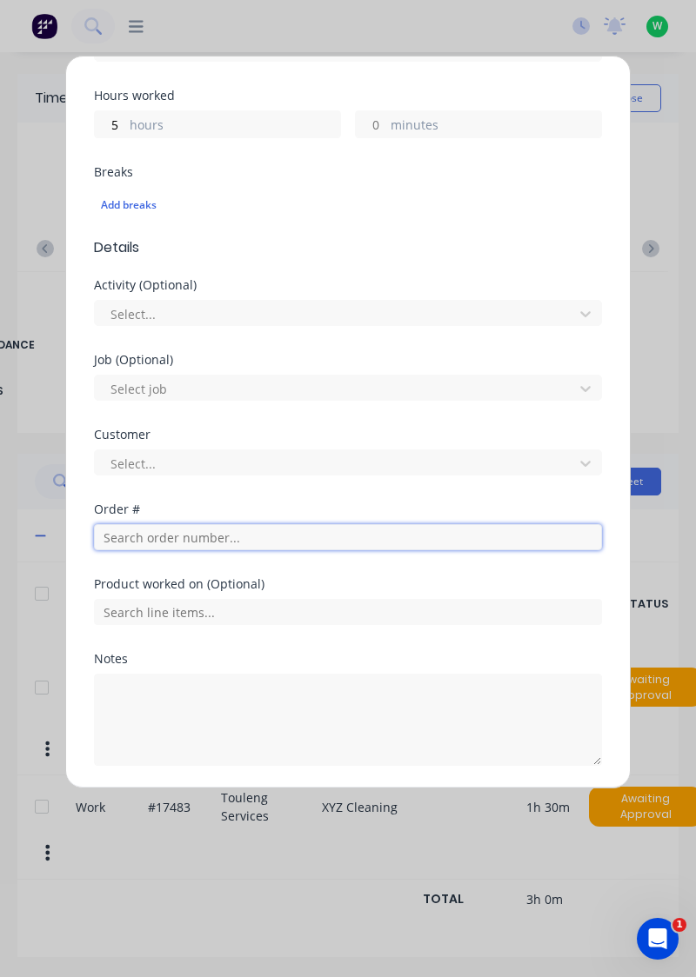
click at [184, 531] on input "text" at bounding box center [348, 537] width 508 height 26
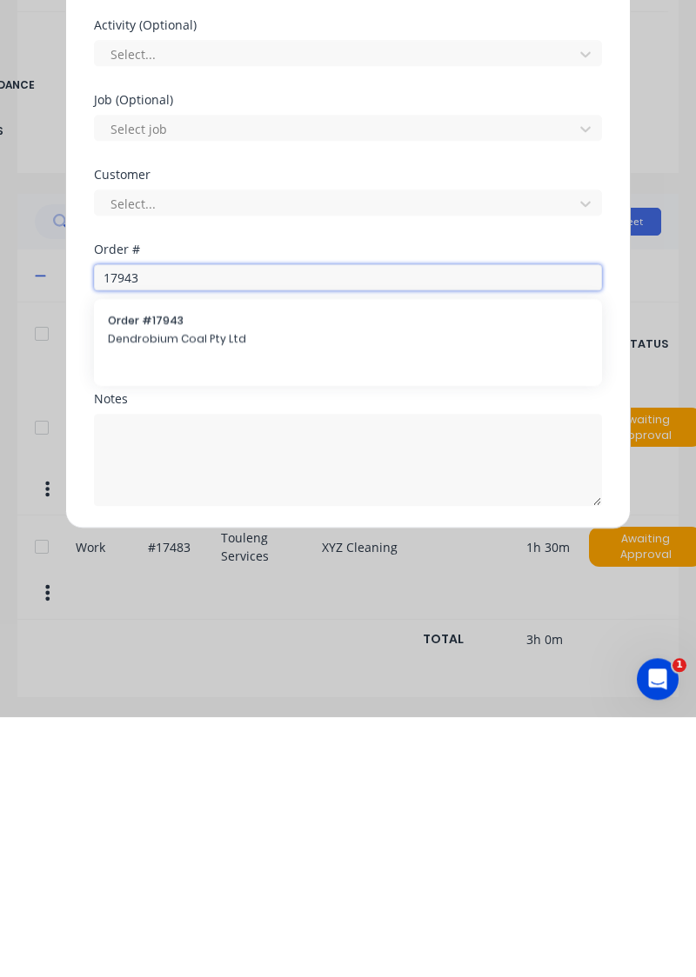
type input "17943"
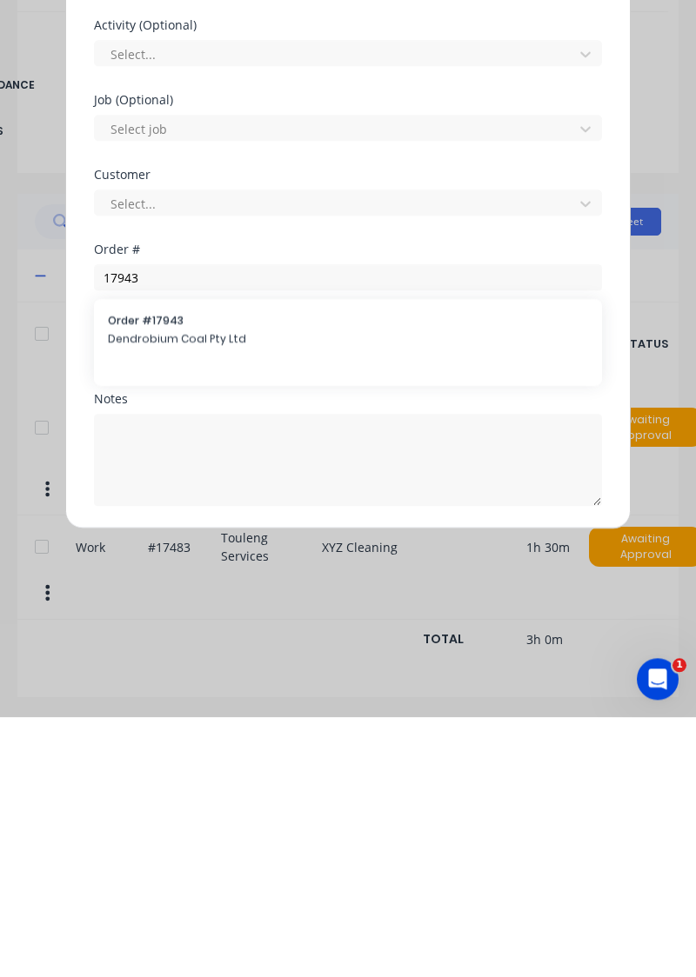
click at [165, 593] on span "Dendrobium Coal Pty Ltd" at bounding box center [348, 599] width 480 height 16
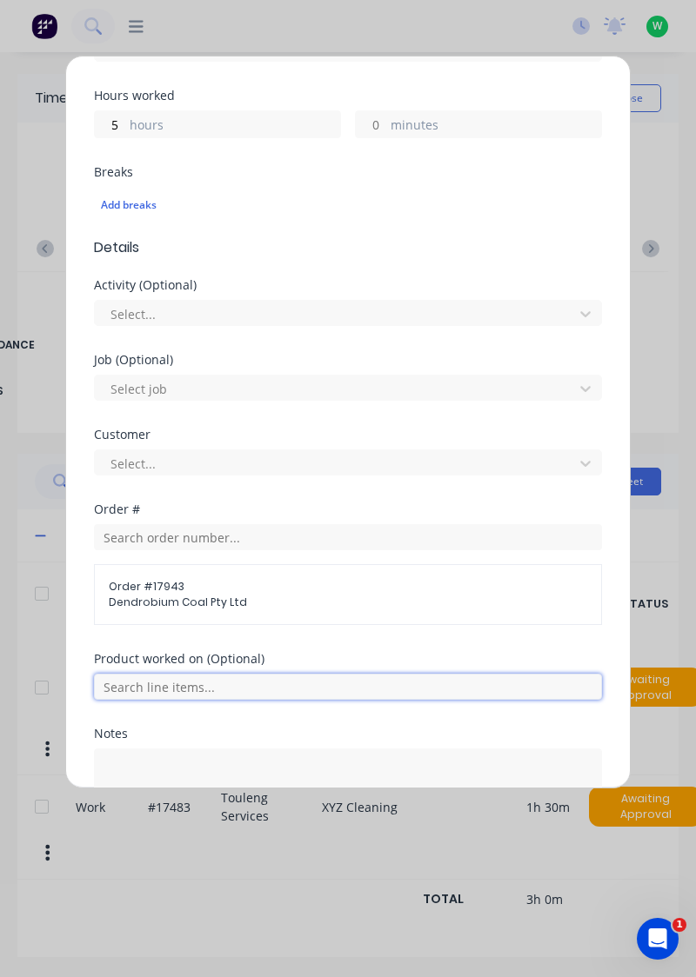
click at [214, 677] on input "text" at bounding box center [348, 687] width 508 height 26
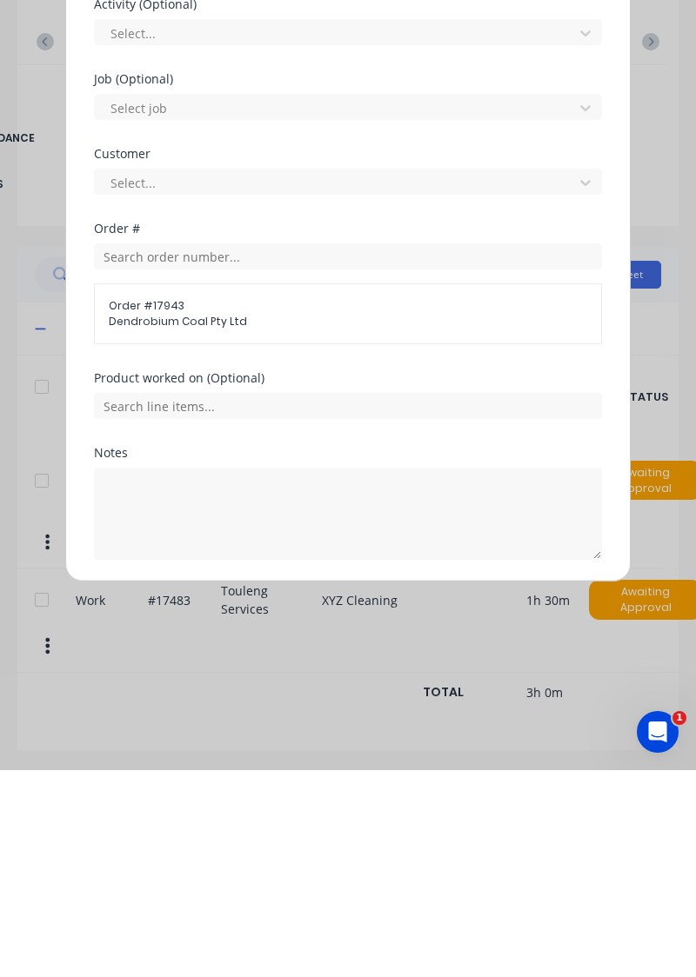
click at [170, 511] on span "Order # 17943" at bounding box center [348, 513] width 478 height 16
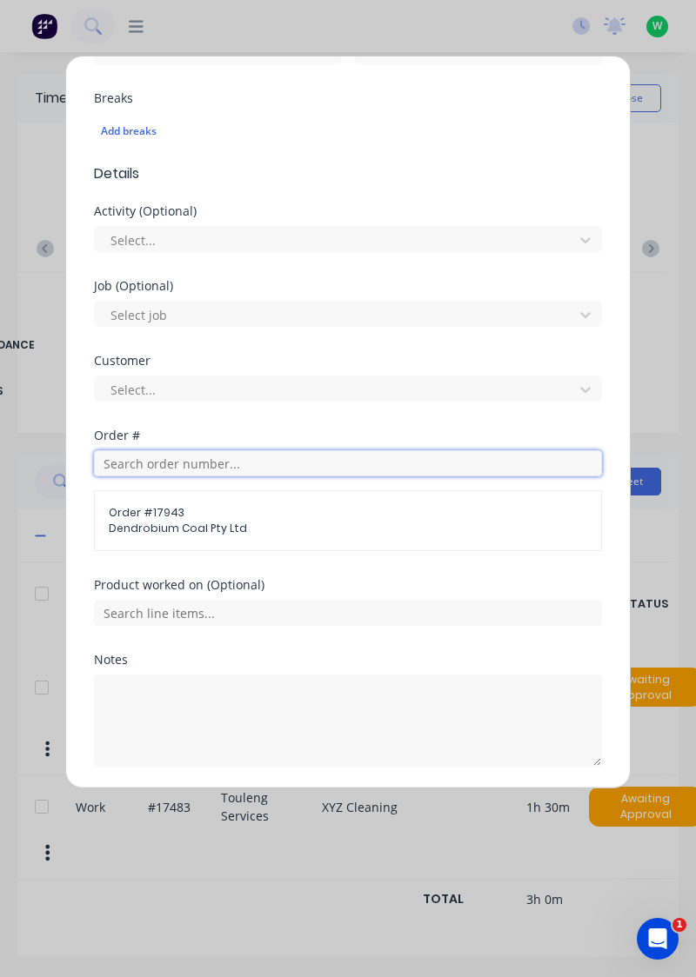
click at [172, 459] on input "text" at bounding box center [348, 463] width 508 height 26
type input "17943"
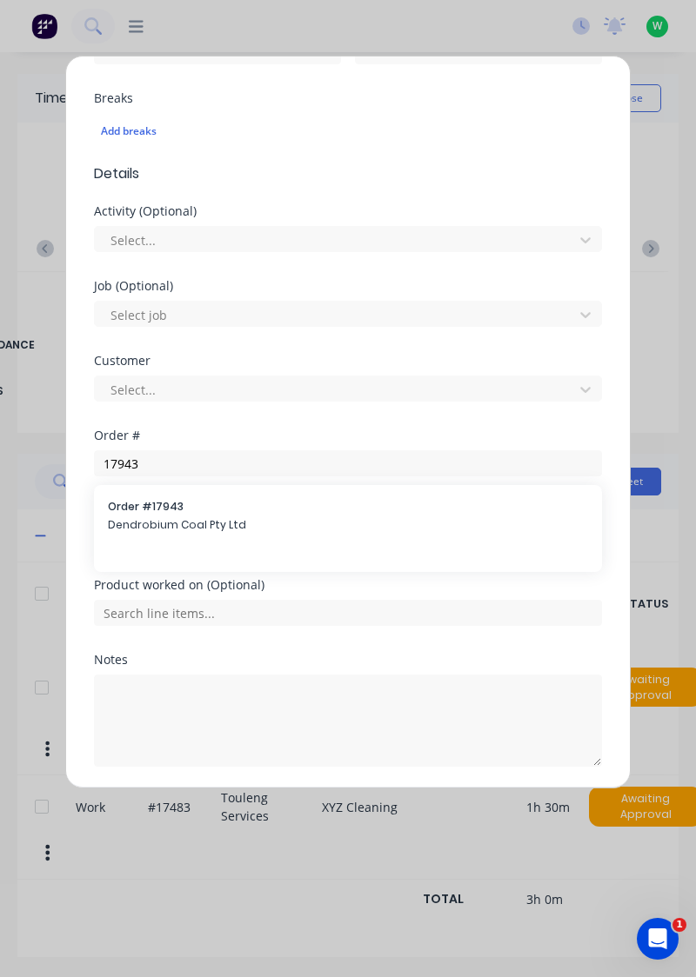
click at [158, 522] on span "Dendrobium Coal Pty Ltd" at bounding box center [348, 525] width 480 height 16
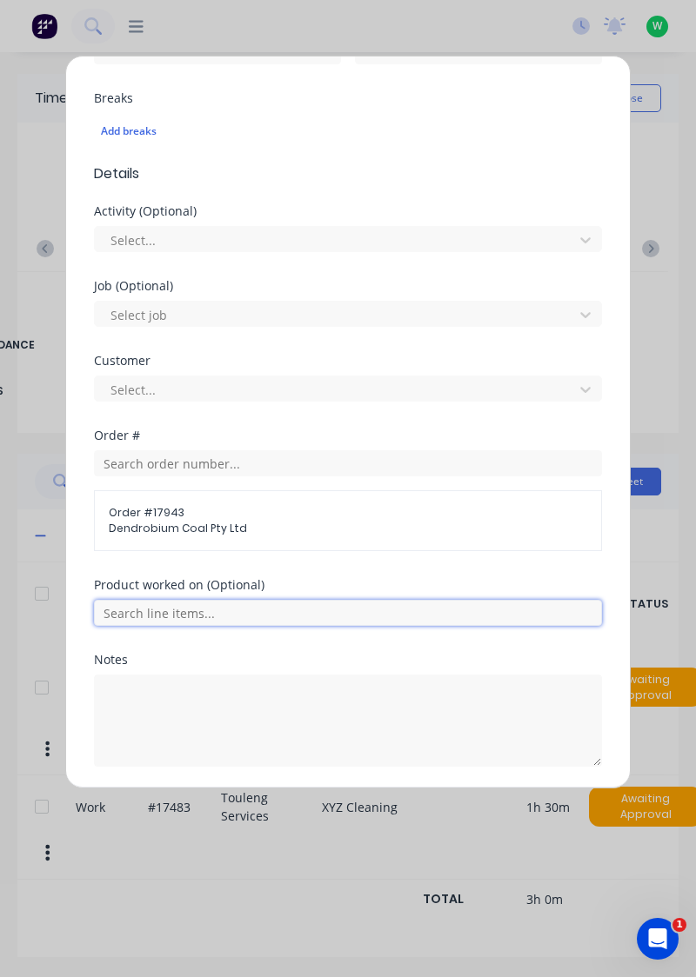
click at [179, 605] on input "text" at bounding box center [348, 613] width 508 height 26
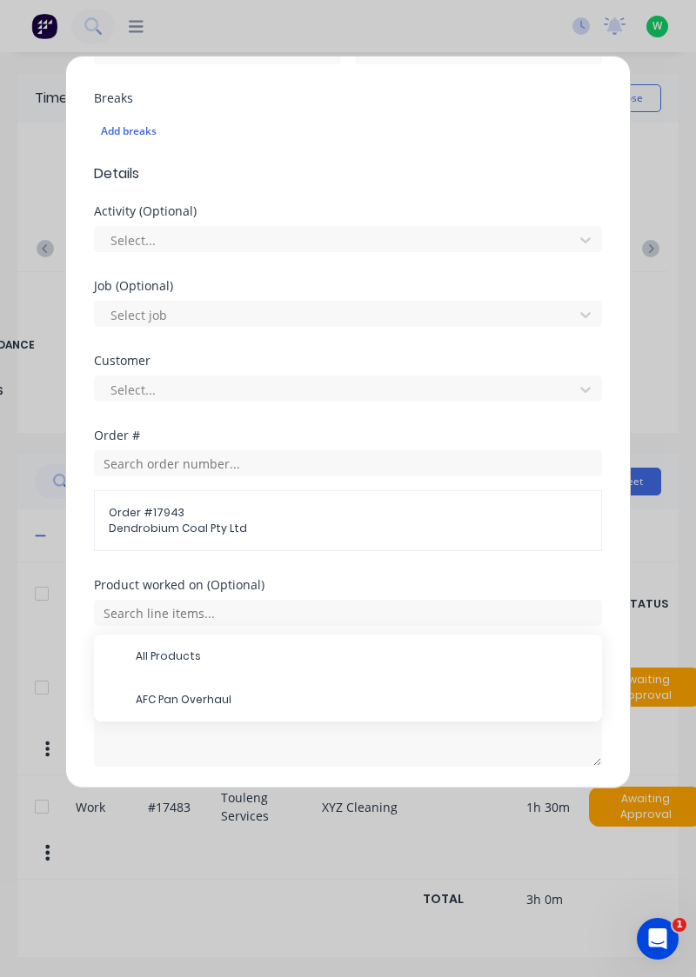
click at [186, 692] on span "AFC Pan Overhaul" at bounding box center [362, 700] width 452 height 16
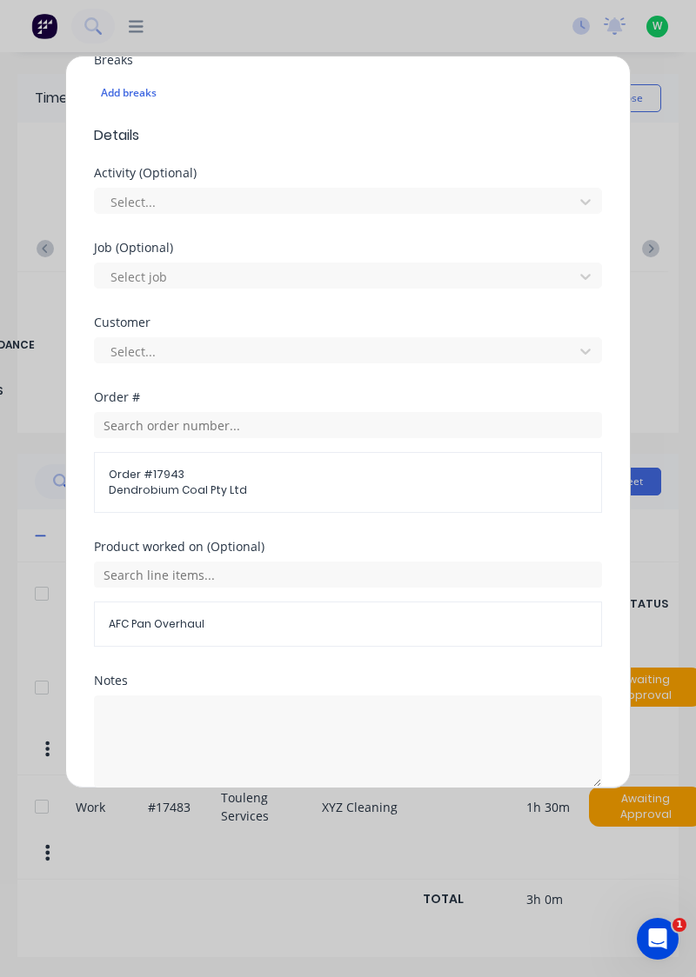
scroll to position [508, 0]
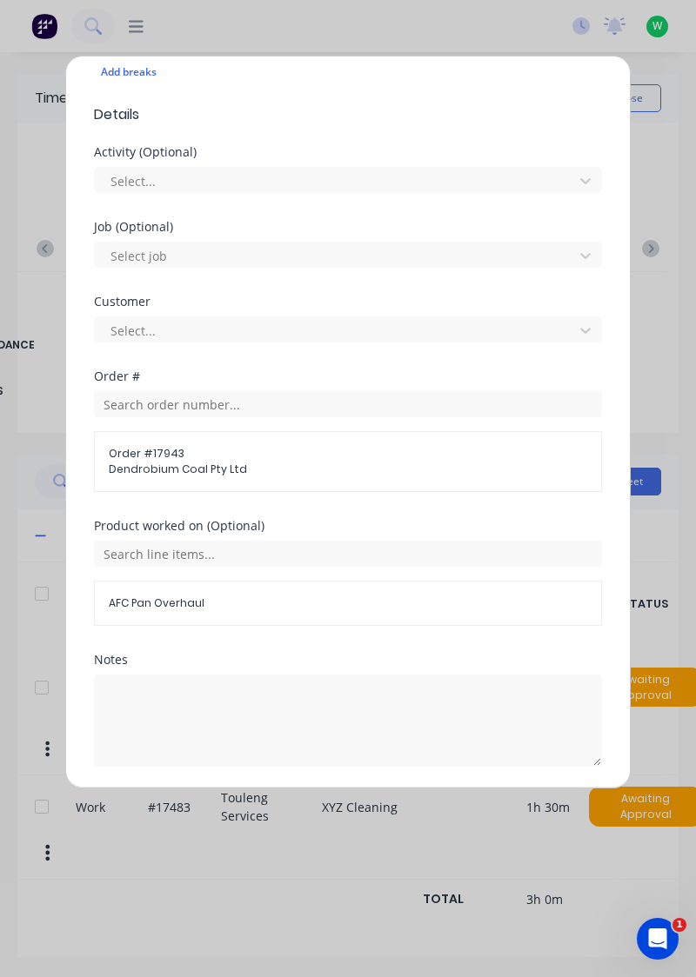
click at [320, 798] on button "Add manual time entry" at bounding box center [306, 809] width 147 height 28
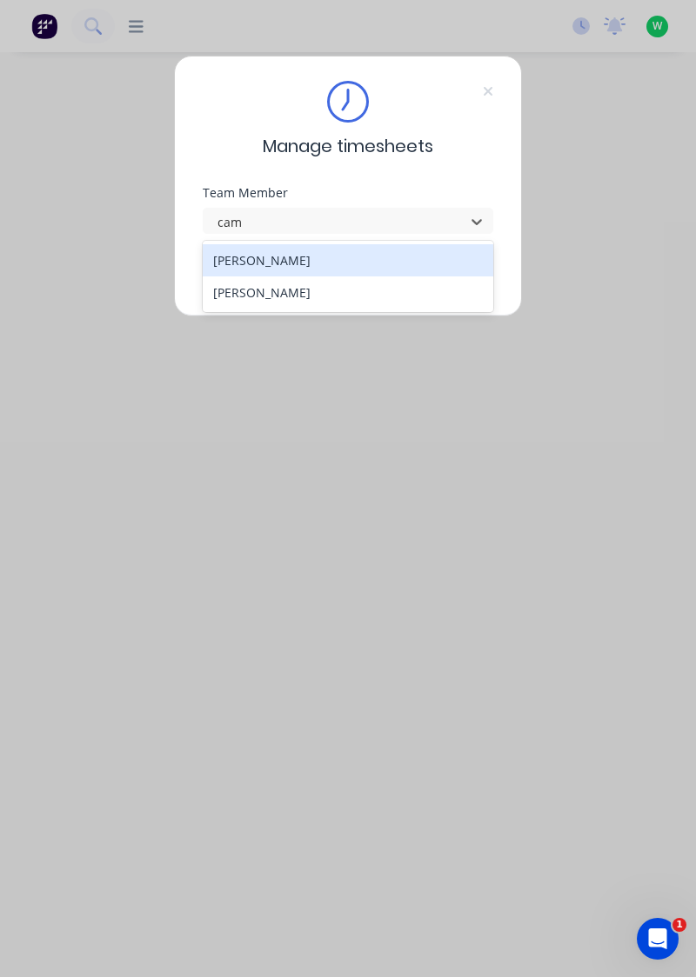
click at [233, 264] on div "[PERSON_NAME]" at bounding box center [348, 260] width 291 height 32
type input "cam"
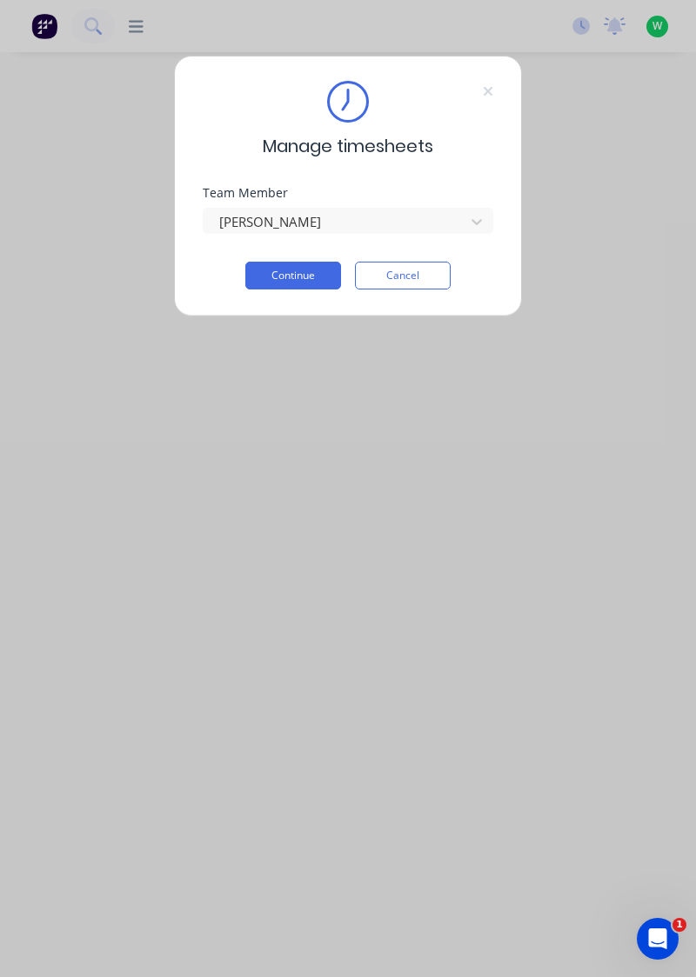
click at [275, 277] on button "Continue" at bounding box center [293, 276] width 96 height 28
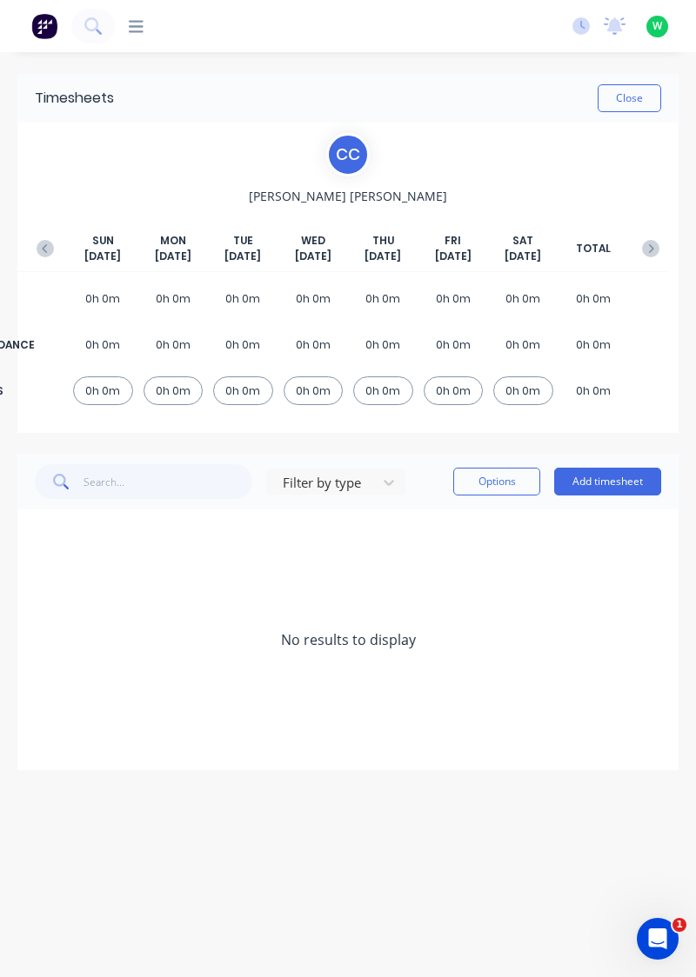
click at [585, 485] on button "Add timesheet" at bounding box center [607, 482] width 107 height 28
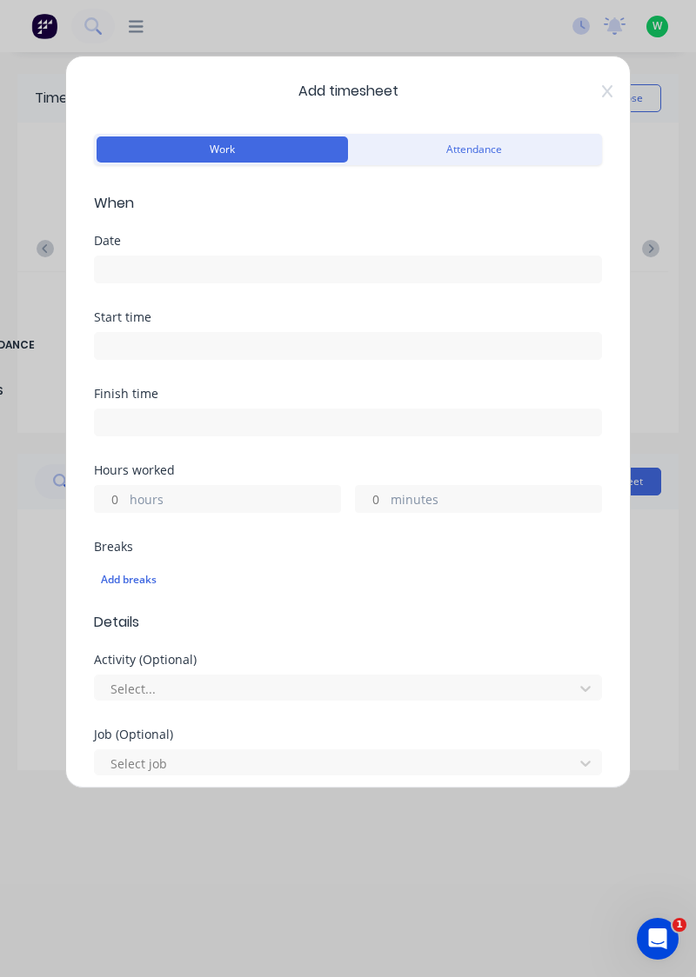
click at [144, 270] on input at bounding box center [348, 270] width 506 height 26
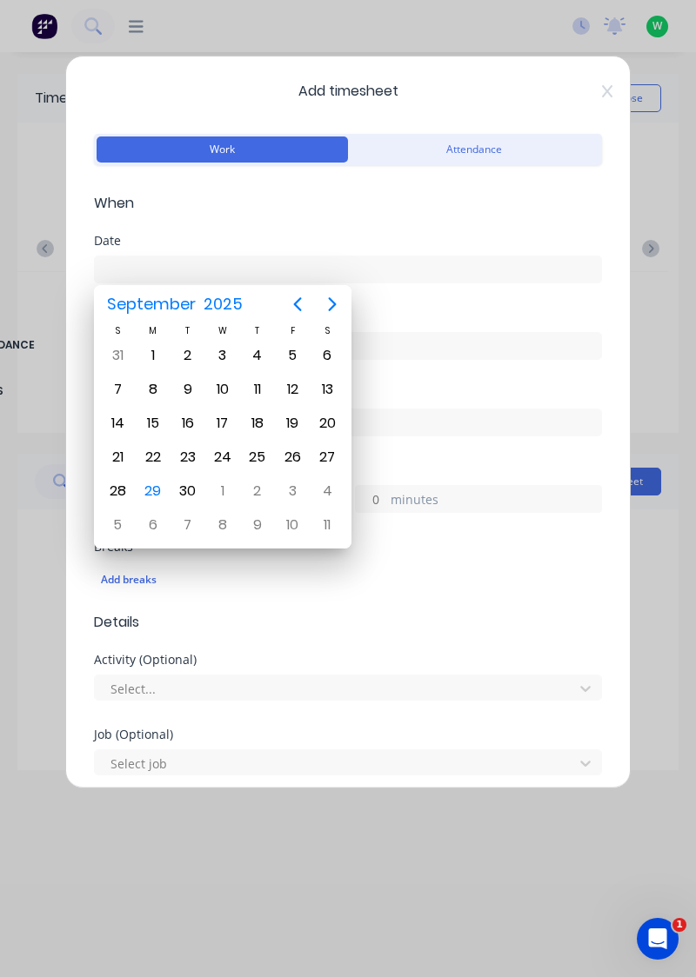
click at [158, 484] on div "29" at bounding box center [153, 491] width 26 height 26
type input "[DATE]"
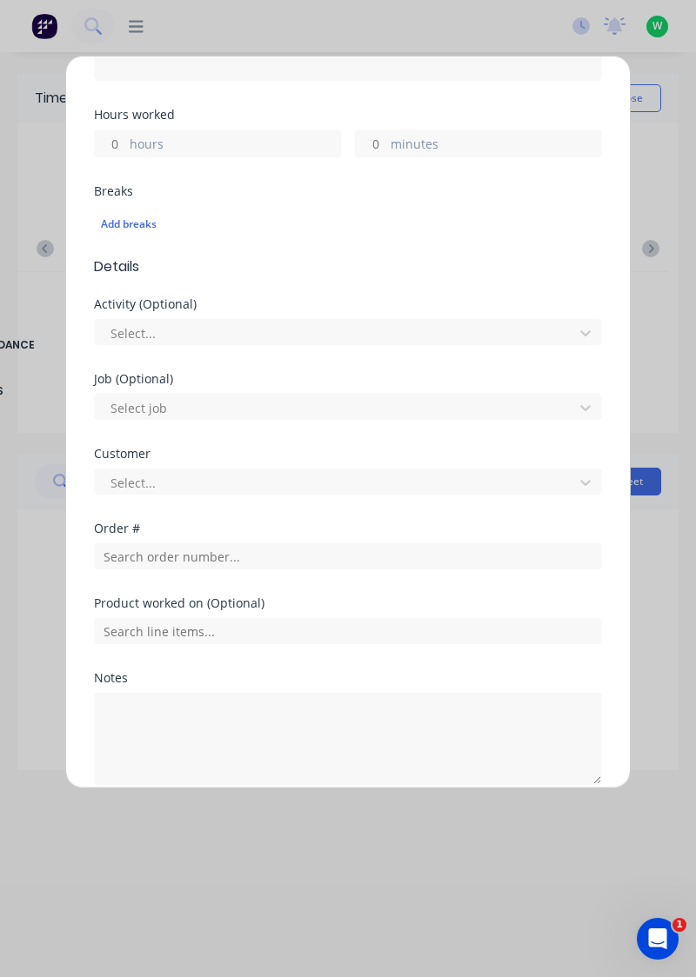
scroll to position [370, 0]
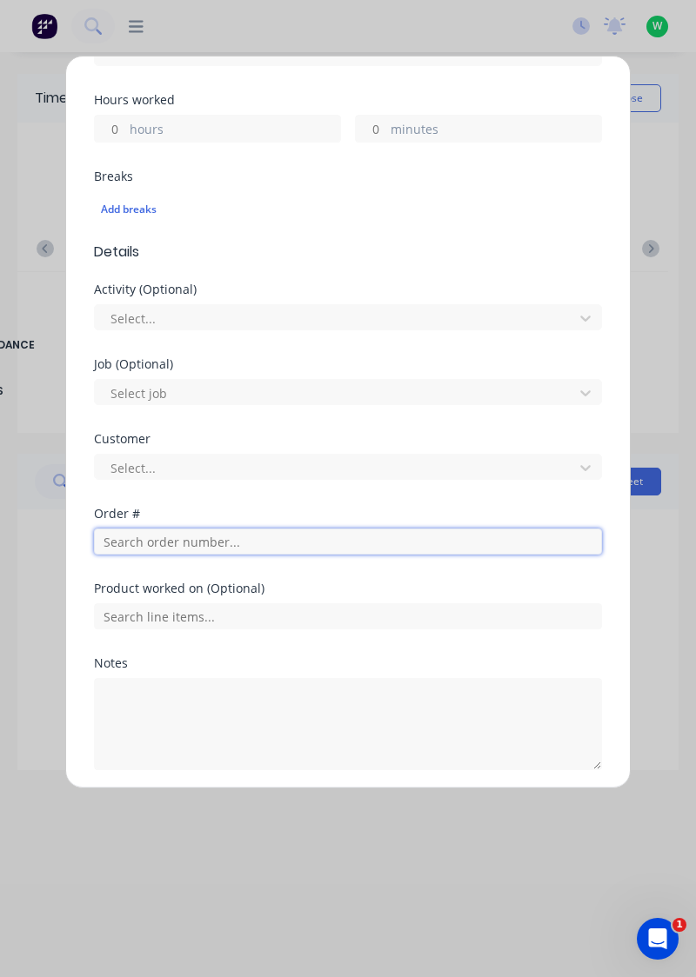
click at [116, 534] on input "text" at bounding box center [348, 542] width 508 height 26
type input "17943"
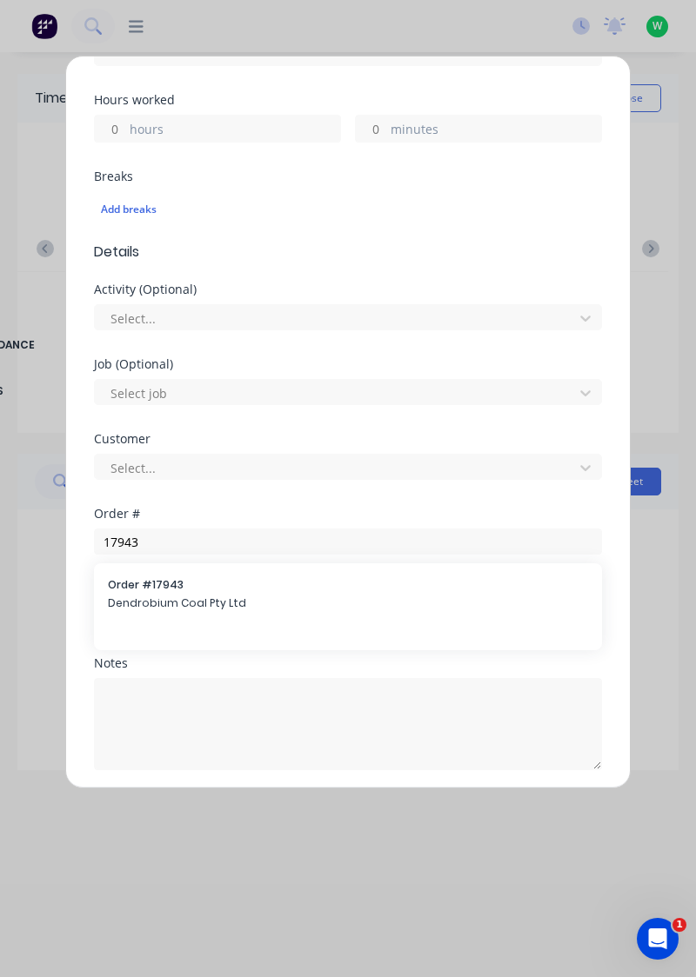
click at [134, 596] on span "Dendrobium Coal Pty Ltd" at bounding box center [348, 604] width 480 height 16
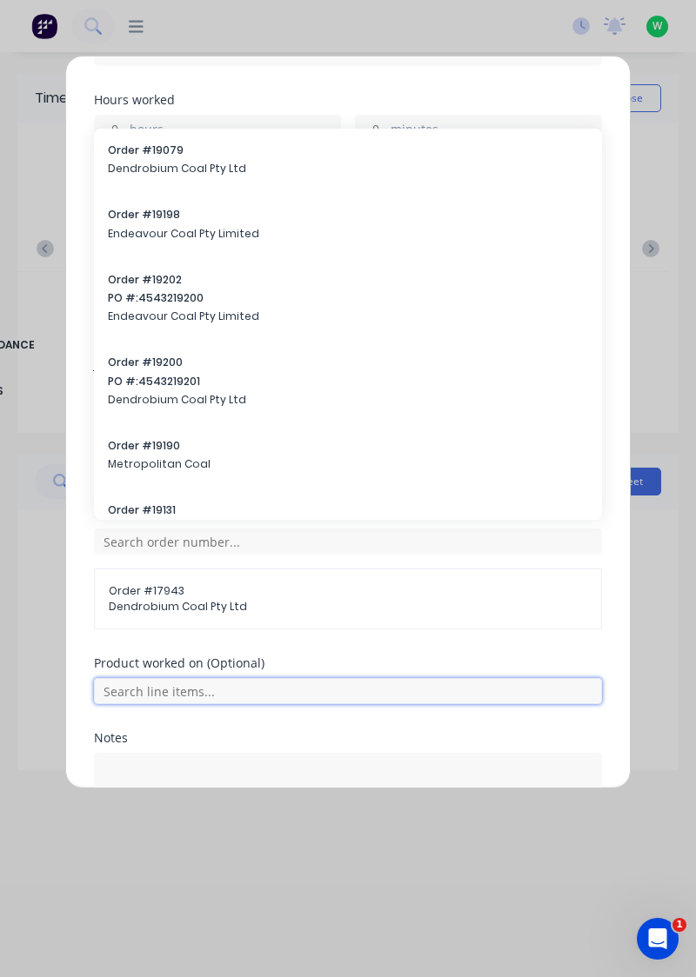
click at [122, 683] on input "text" at bounding box center [348, 691] width 508 height 26
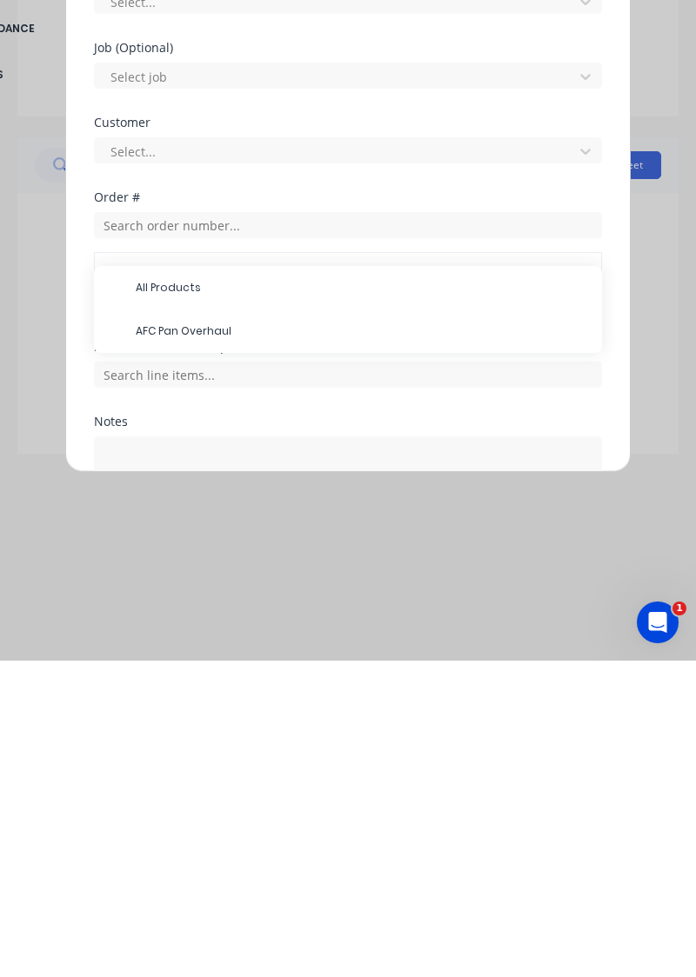
click at [141, 645] on span "AFC Pan Overhaul" at bounding box center [362, 648] width 452 height 16
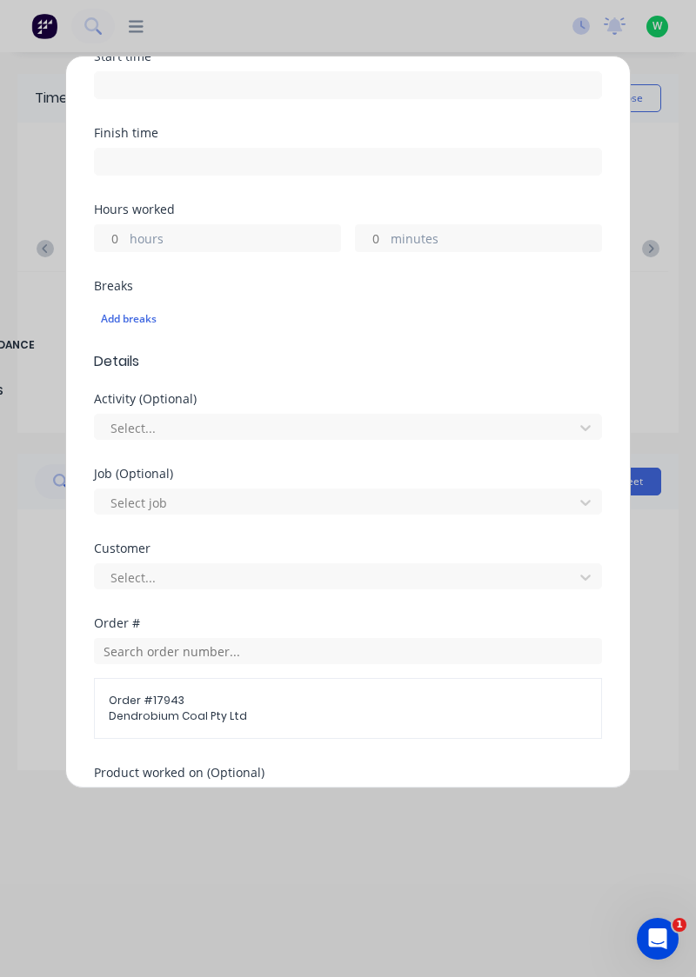
scroll to position [261, 0]
click at [160, 242] on label "hours" at bounding box center [235, 241] width 210 height 22
click at [125, 242] on input "hours" at bounding box center [110, 238] width 30 height 26
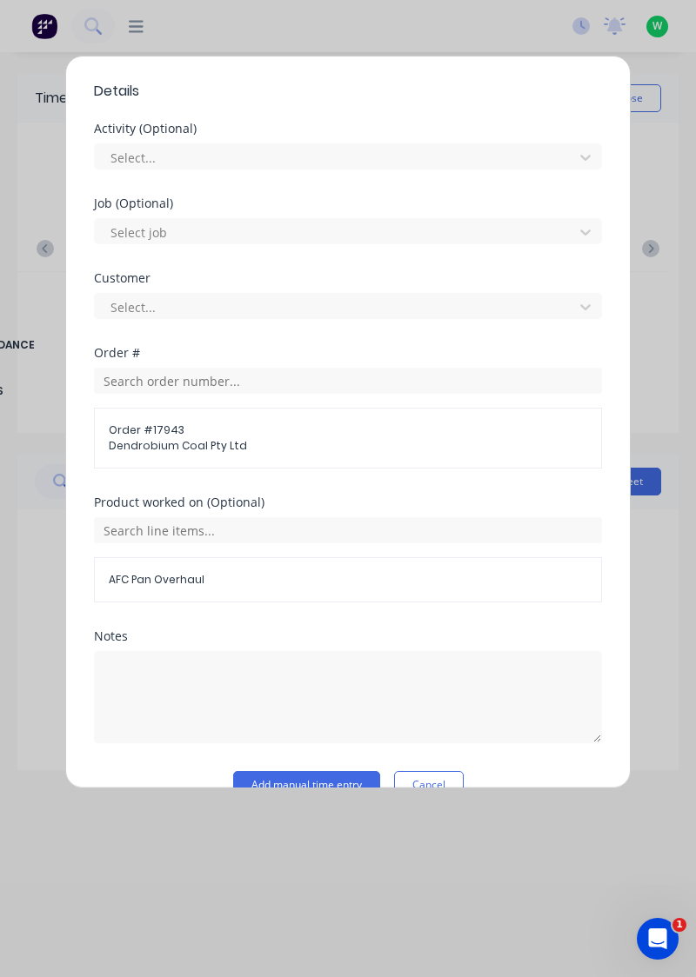
scroll to position [562, 0]
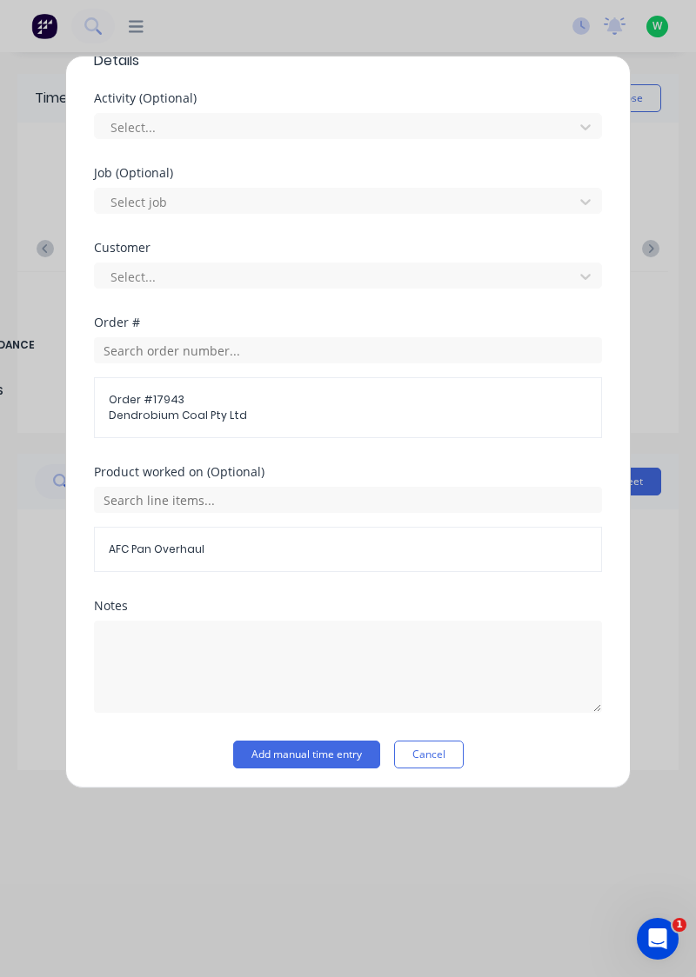
type input "9"
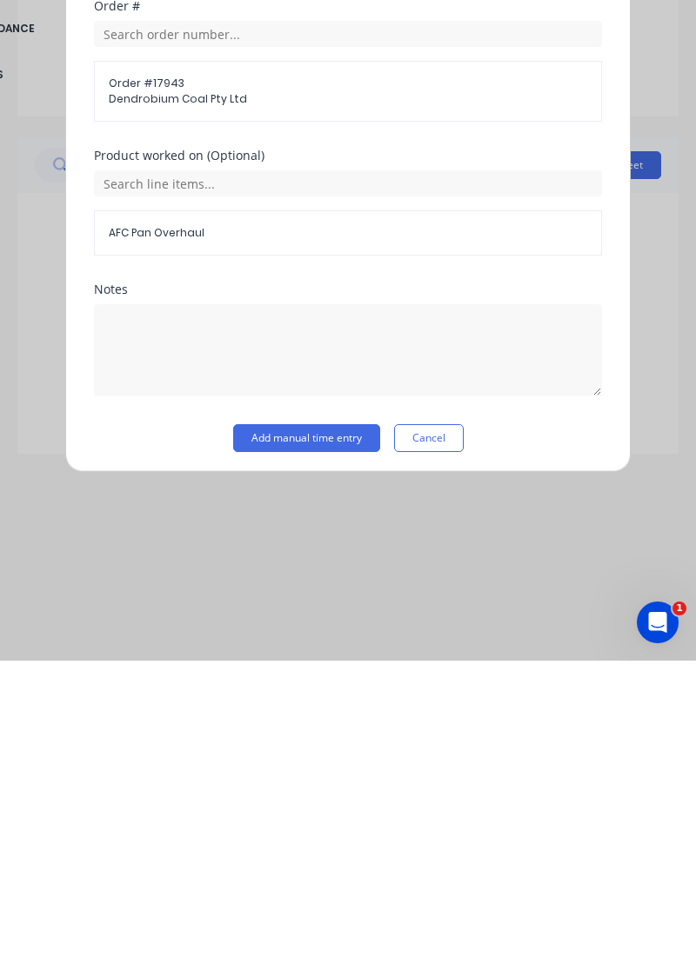
scroll to position [508, 0]
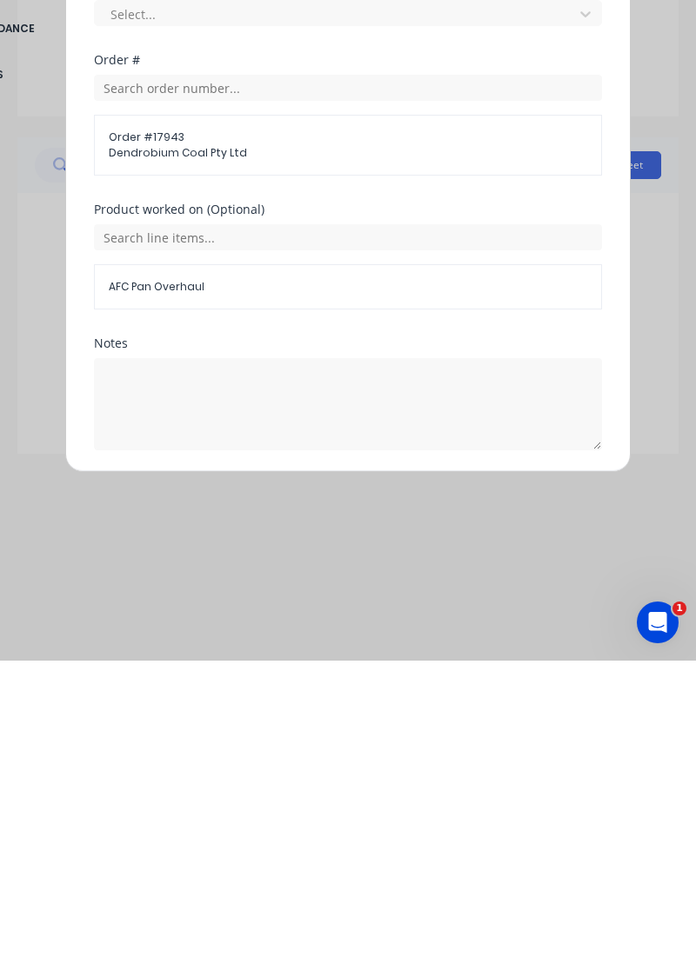
click at [258, 802] on button "Add manual time entry" at bounding box center [306, 809] width 147 height 28
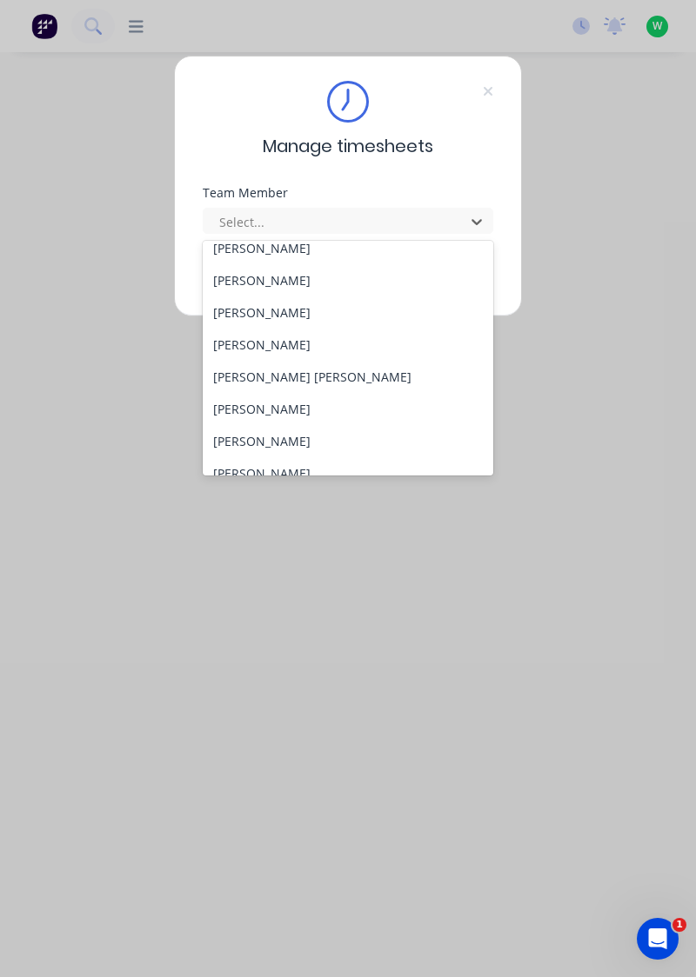
click at [277, 379] on div "[PERSON_NAME] [PERSON_NAME]" at bounding box center [348, 377] width 291 height 32
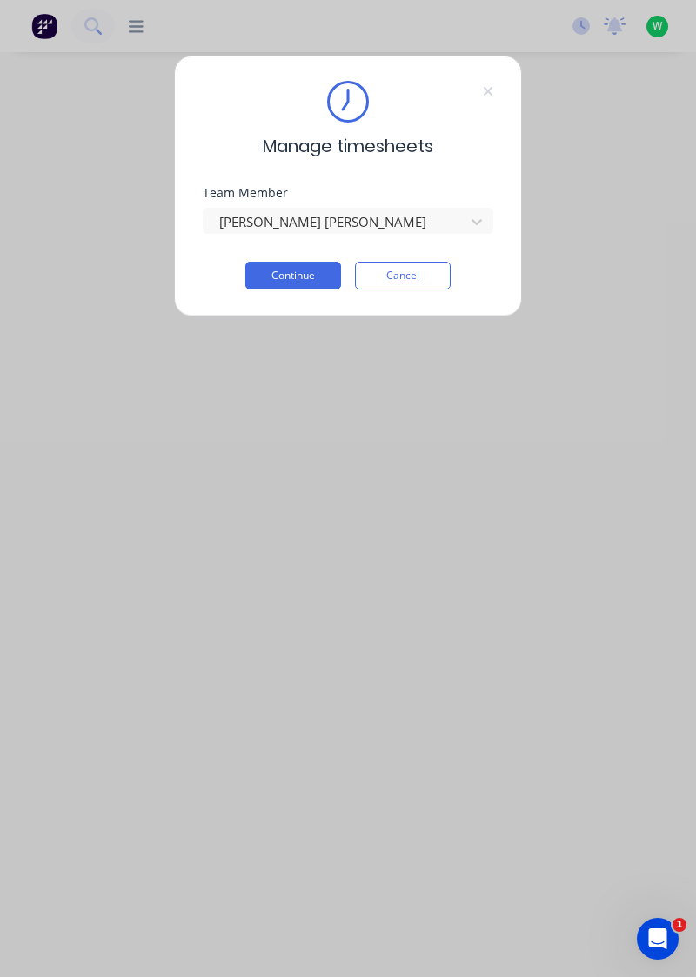
click at [310, 277] on button "Continue" at bounding box center [293, 276] width 96 height 28
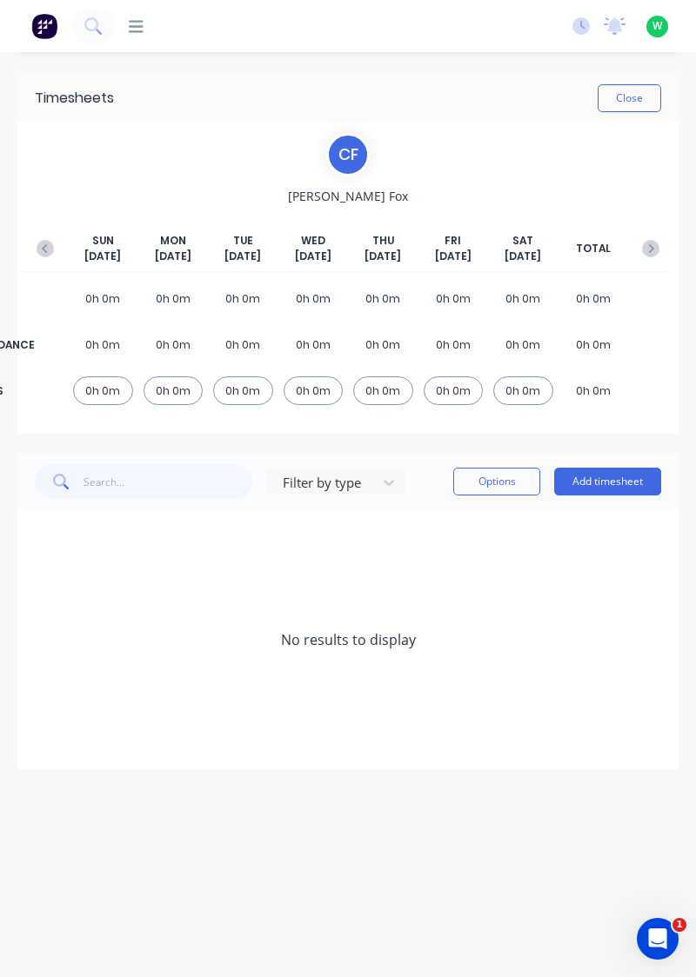
click at [614, 487] on button "Add timesheet" at bounding box center [607, 482] width 107 height 28
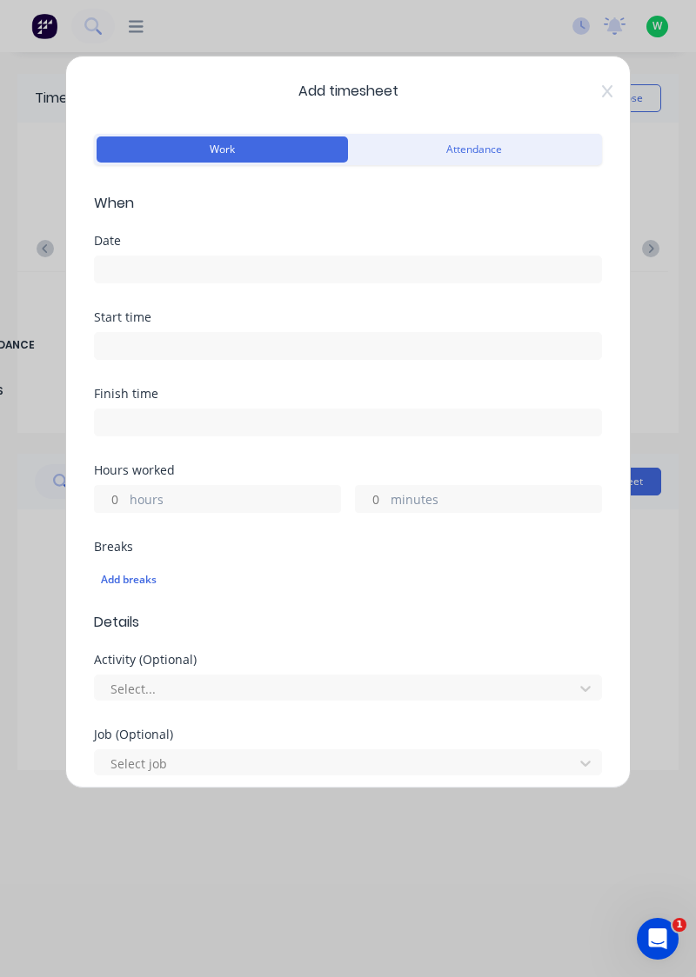
click at [234, 270] on input at bounding box center [348, 270] width 506 height 26
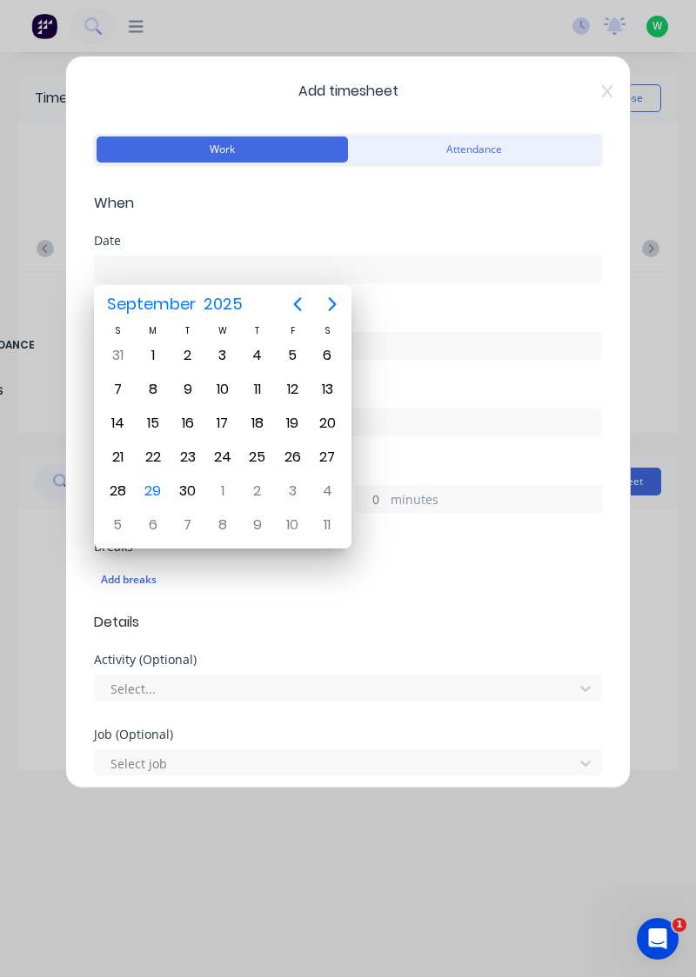
click at [156, 478] on div "29" at bounding box center [153, 491] width 26 height 26
type input "[DATE]"
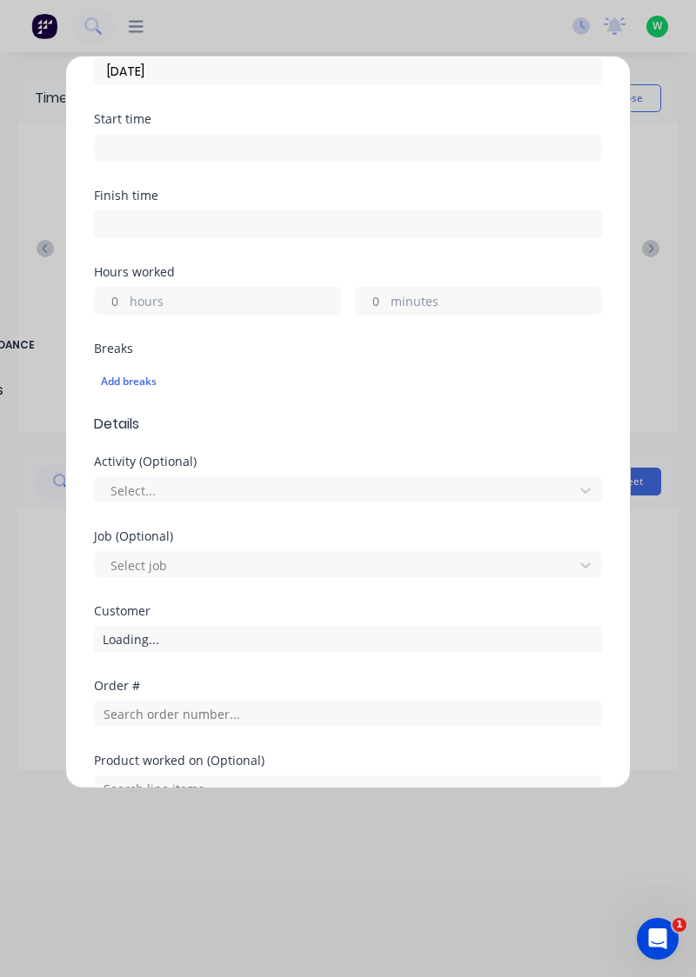
scroll to position [197, 0]
click at [254, 306] on label "hours" at bounding box center [235, 305] width 210 height 22
click at [125, 306] on input "hours" at bounding box center [110, 303] width 30 height 26
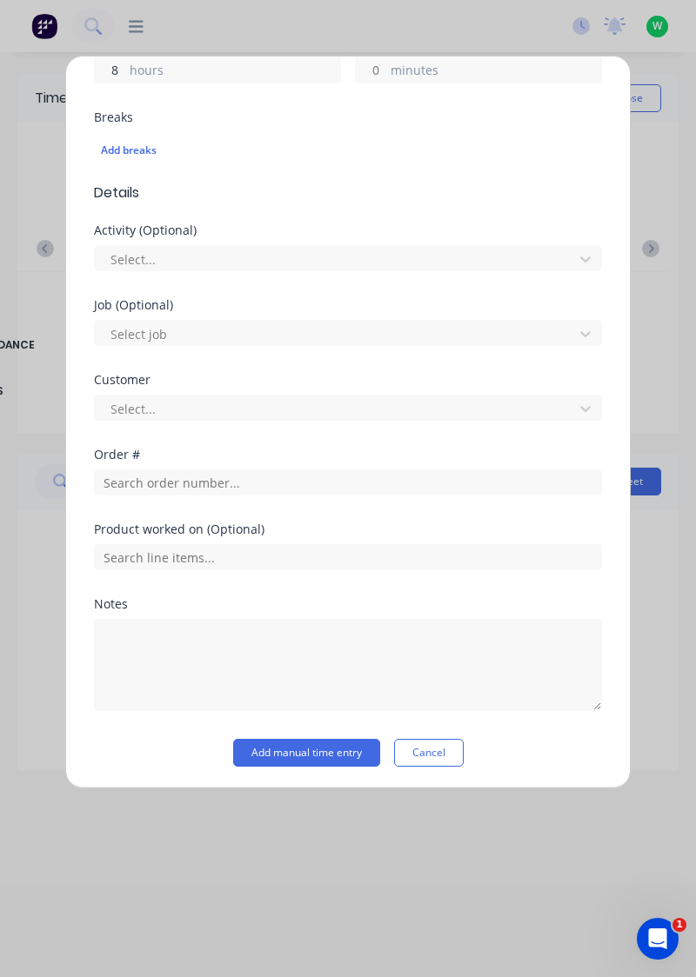
scroll to position [375, 0]
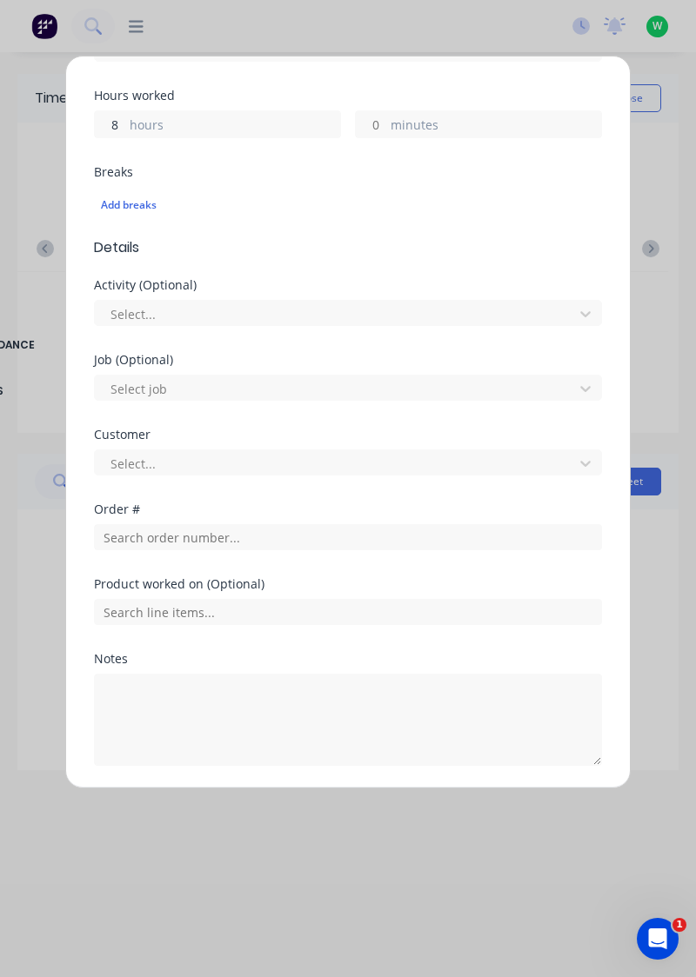
type input "8"
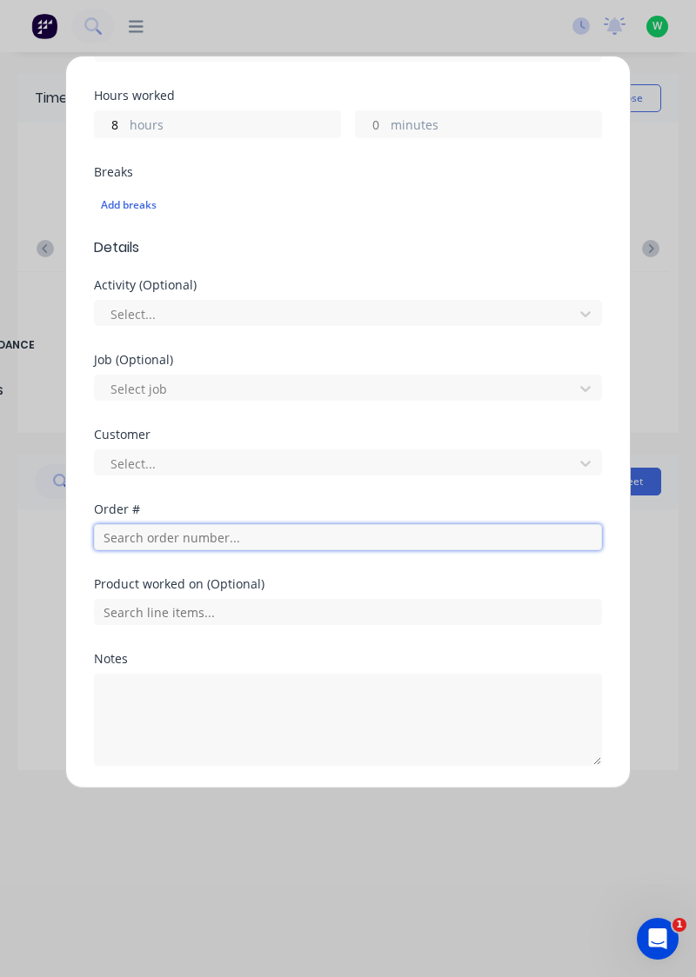
click at [320, 530] on input "text" at bounding box center [348, 537] width 508 height 26
type input "17943"
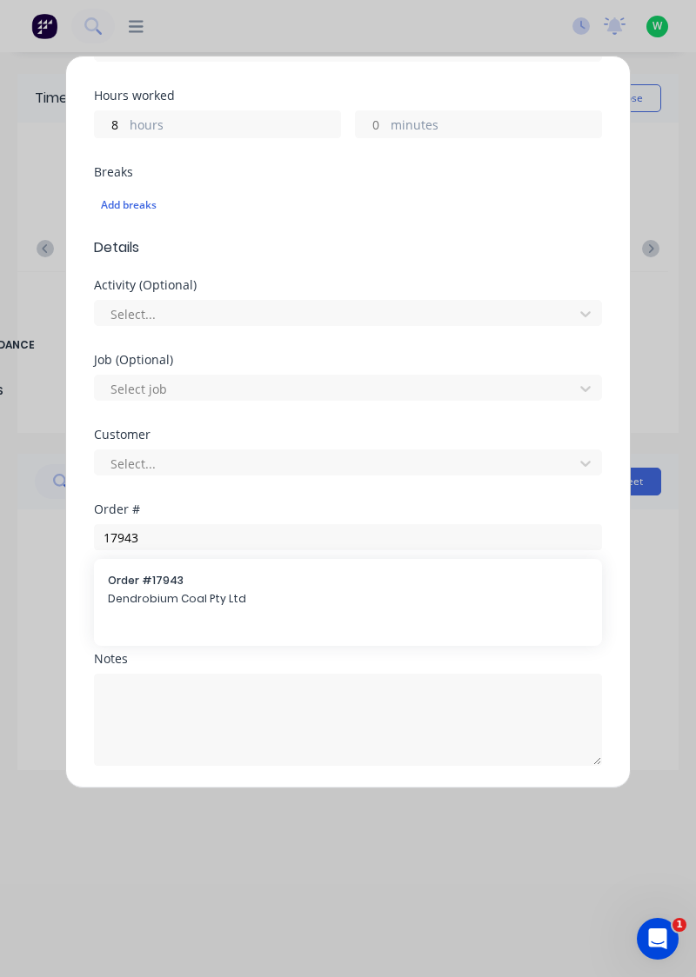
click at [288, 591] on span "Dendrobium Coal Pty Ltd" at bounding box center [348, 599] width 480 height 16
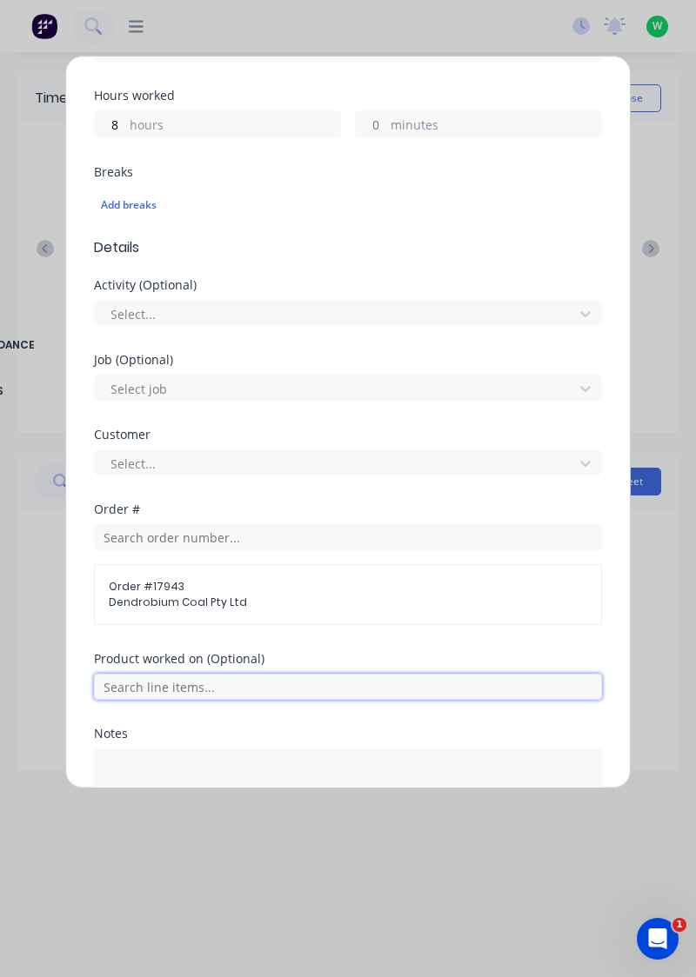
click at [395, 684] on input "text" at bounding box center [348, 687] width 508 height 26
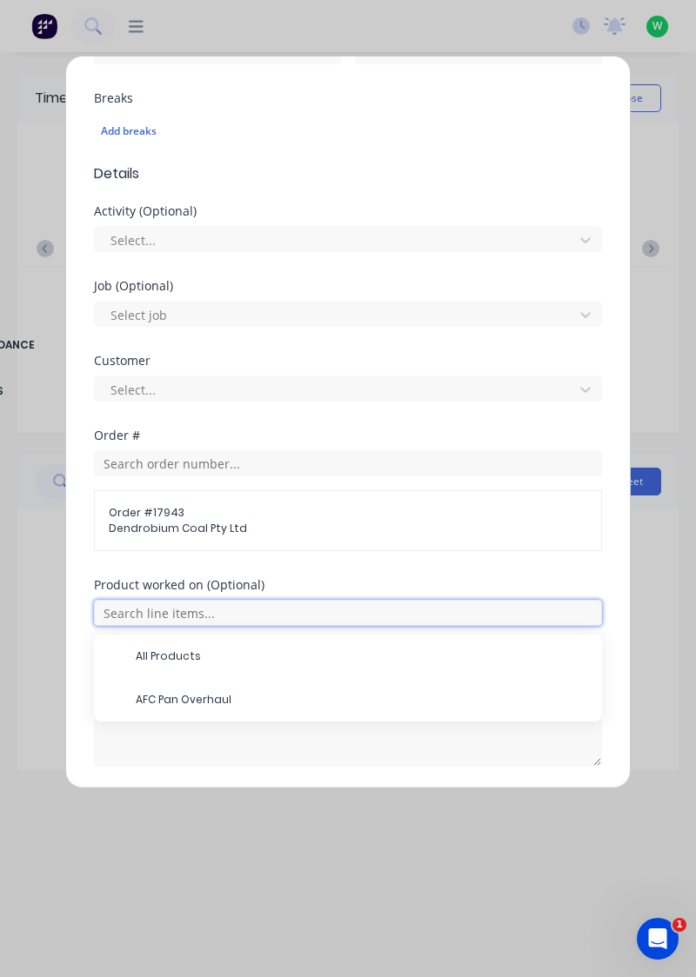
scroll to position [447, 0]
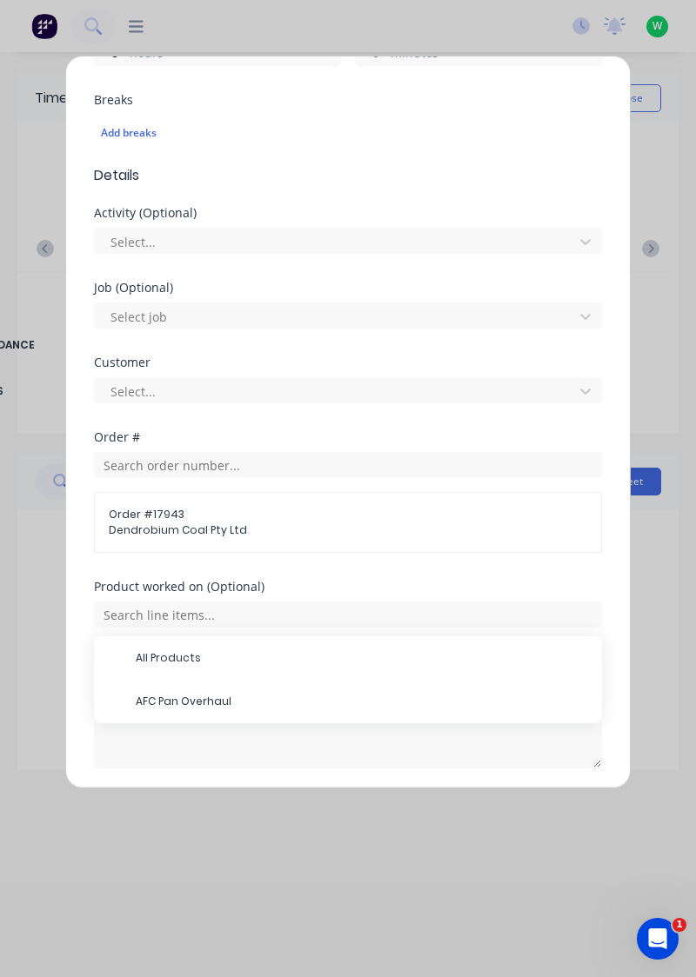
click at [252, 704] on span "AFC Pan Overhaul" at bounding box center [362, 702] width 452 height 16
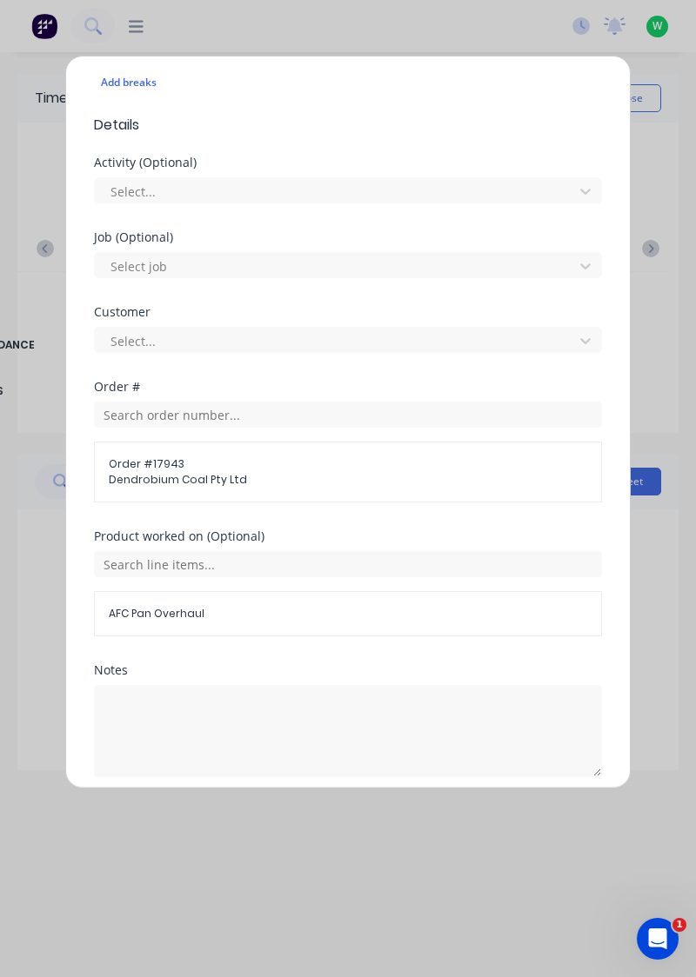
scroll to position [508, 0]
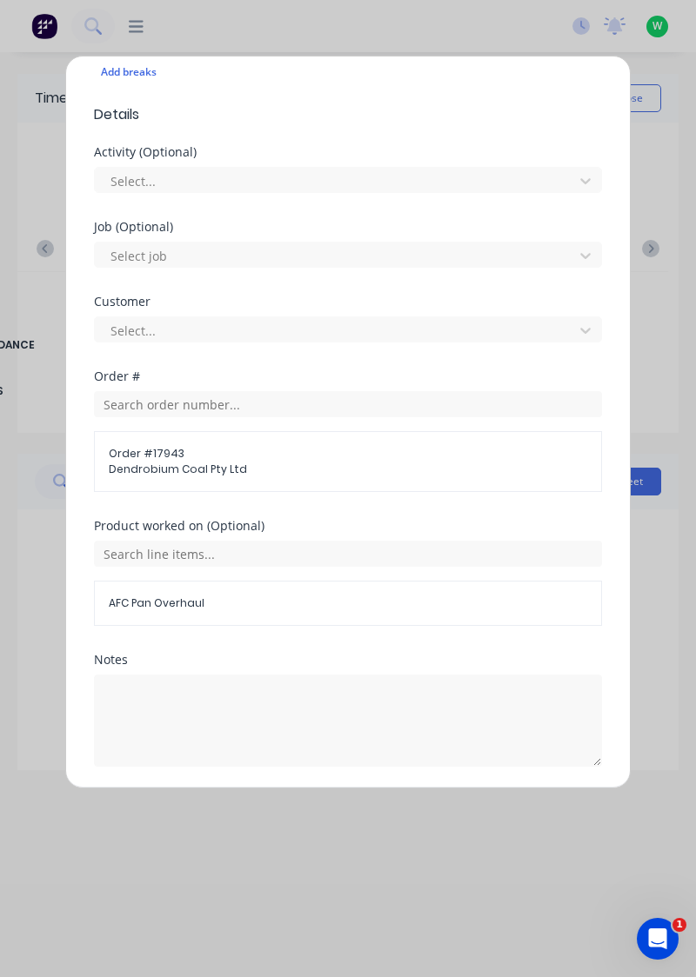
click at [301, 809] on button "Add manual time entry" at bounding box center [306, 809] width 147 height 28
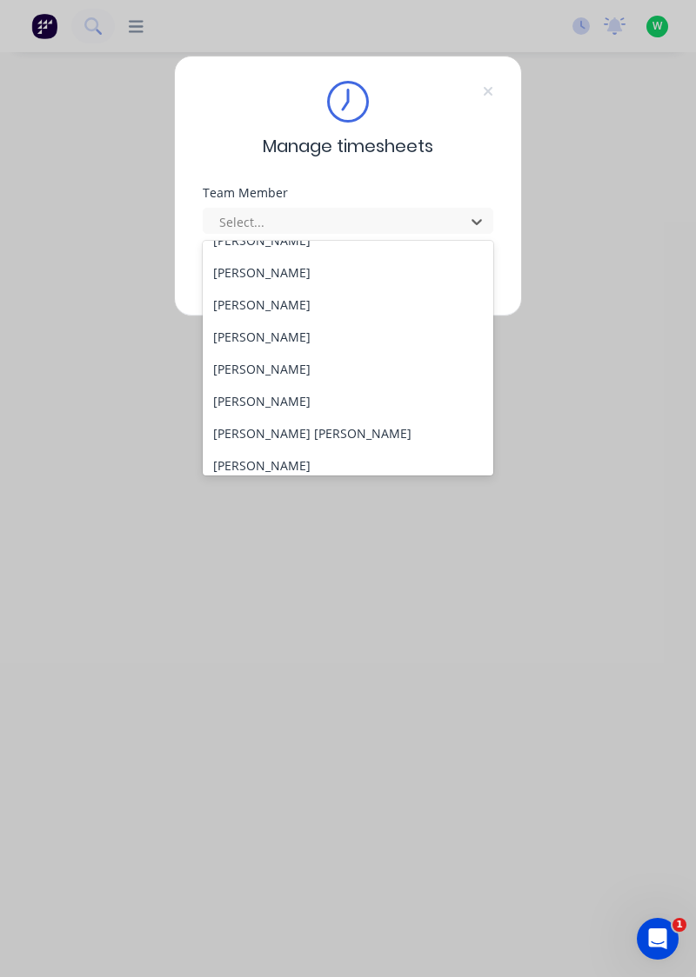
scroll to position [150, 0]
click at [299, 364] on div "[PERSON_NAME]" at bounding box center [348, 368] width 291 height 32
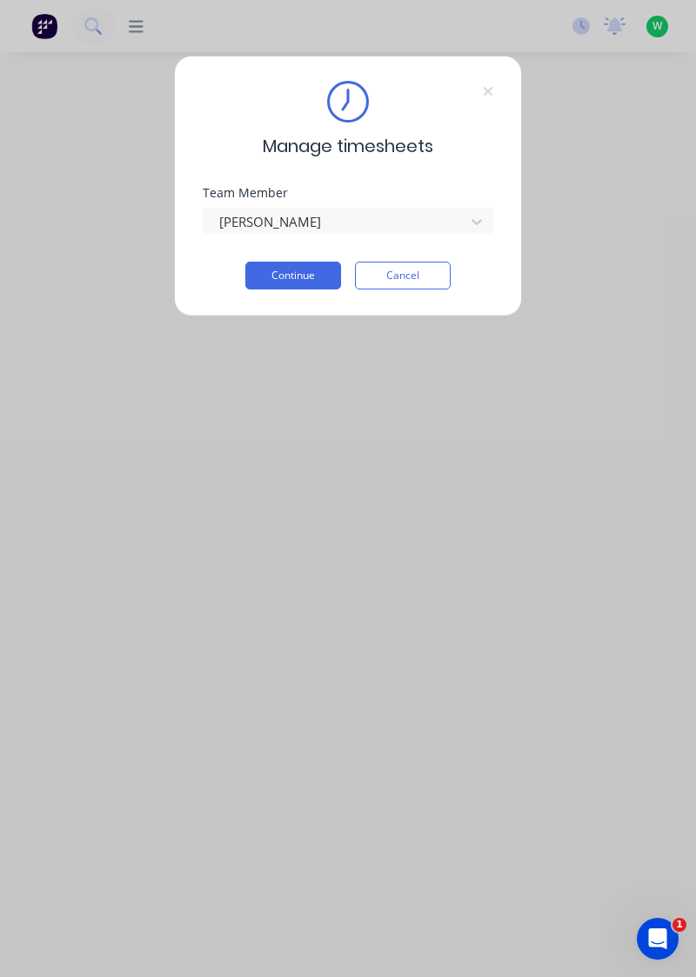
click at [310, 273] on button "Continue" at bounding box center [293, 276] width 96 height 28
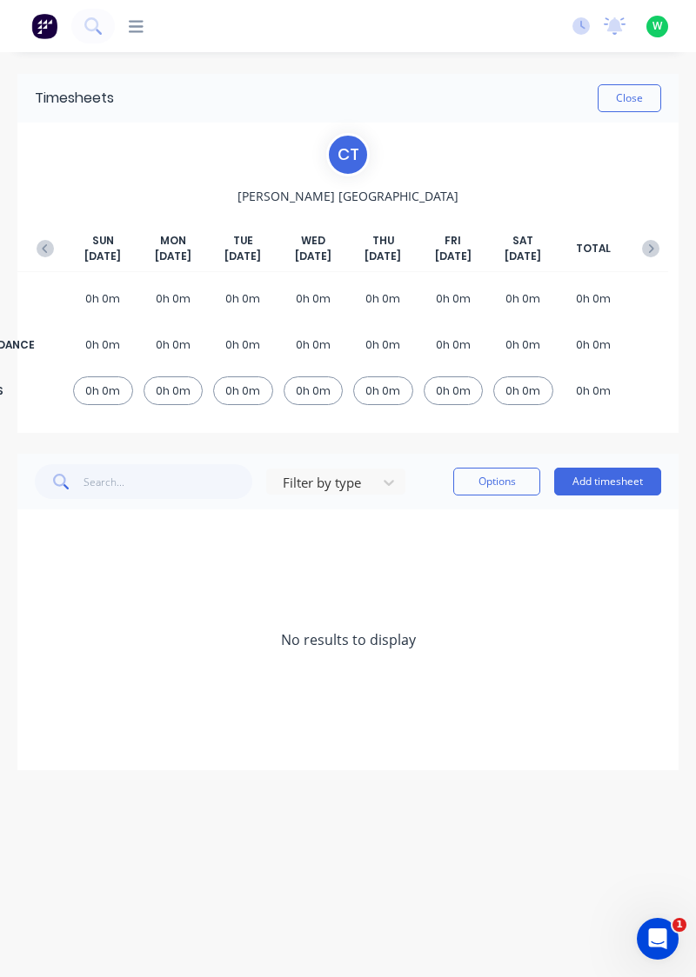
click at [623, 479] on button "Add timesheet" at bounding box center [607, 482] width 107 height 28
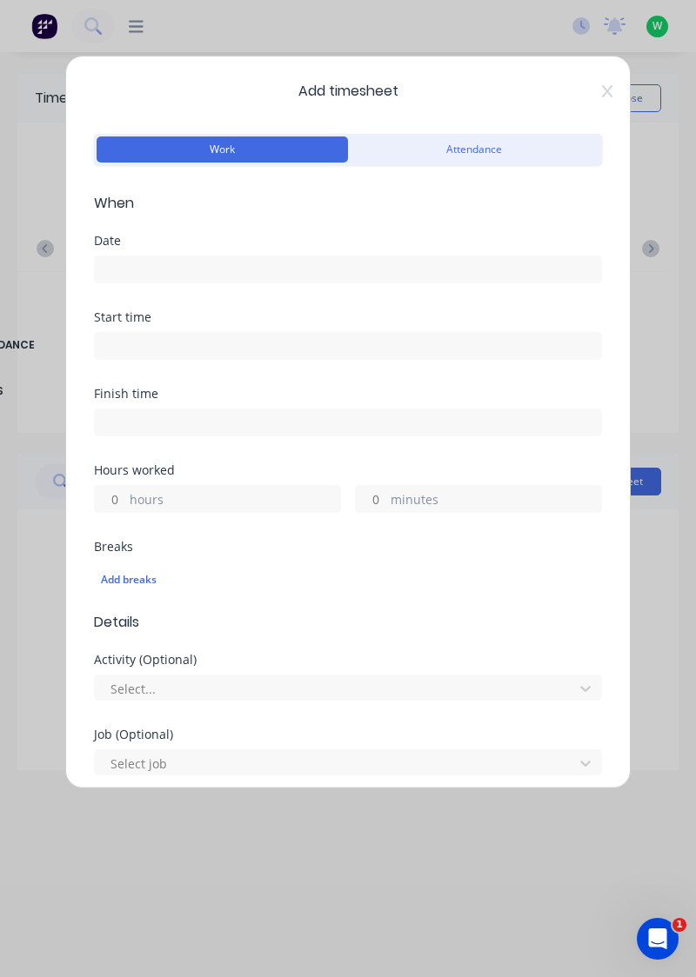
click at [173, 266] on input at bounding box center [348, 270] width 506 height 26
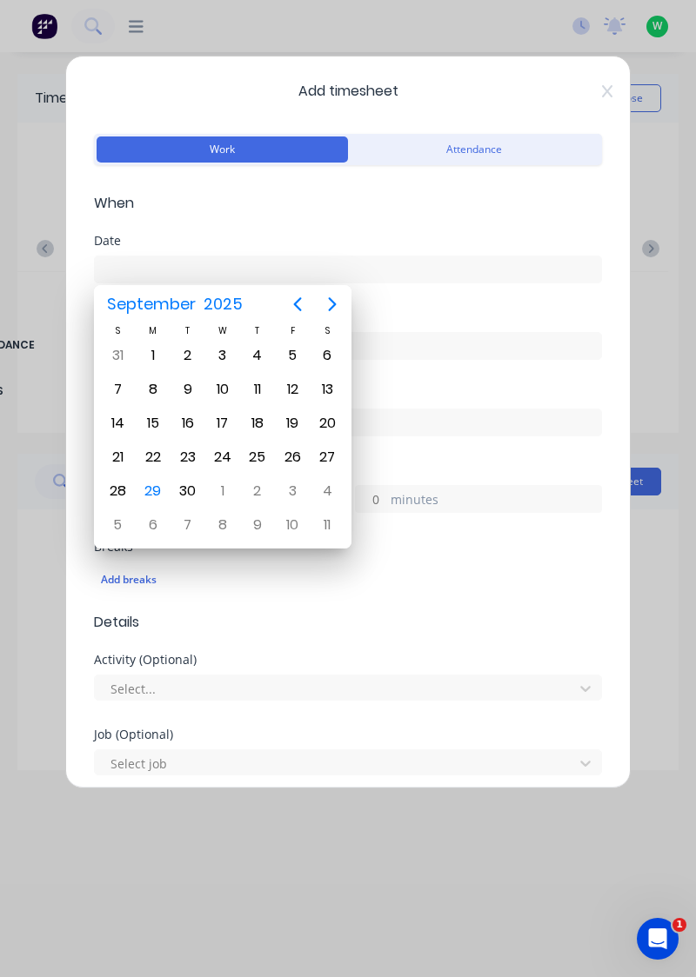
click at [153, 489] on div "29" at bounding box center [153, 491] width 26 height 26
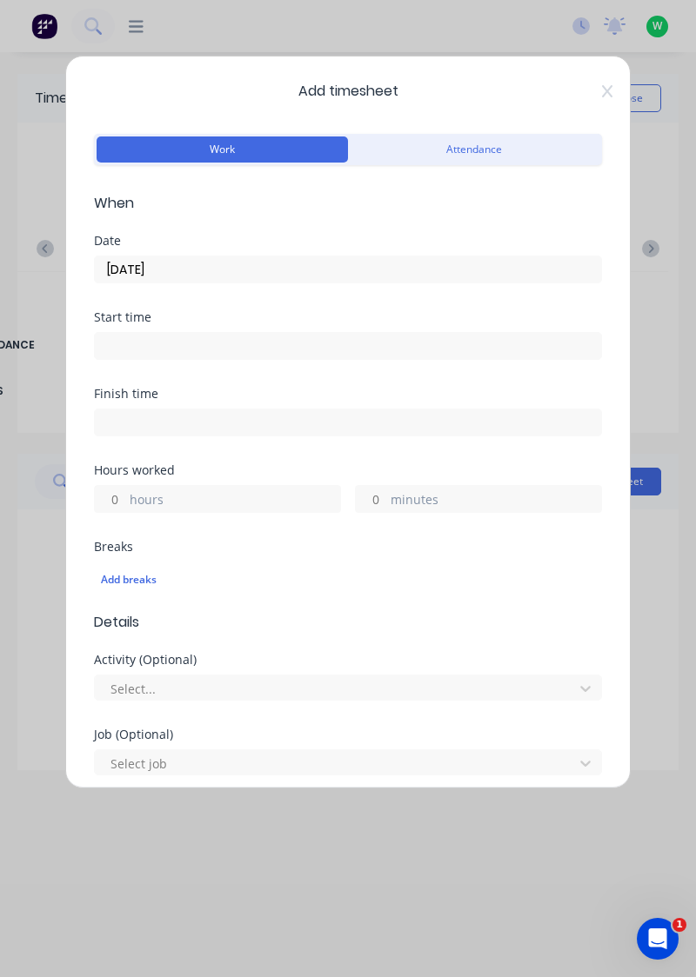
type input "[DATE]"
click at [114, 498] on input "hours" at bounding box center [110, 499] width 30 height 26
type input "3"
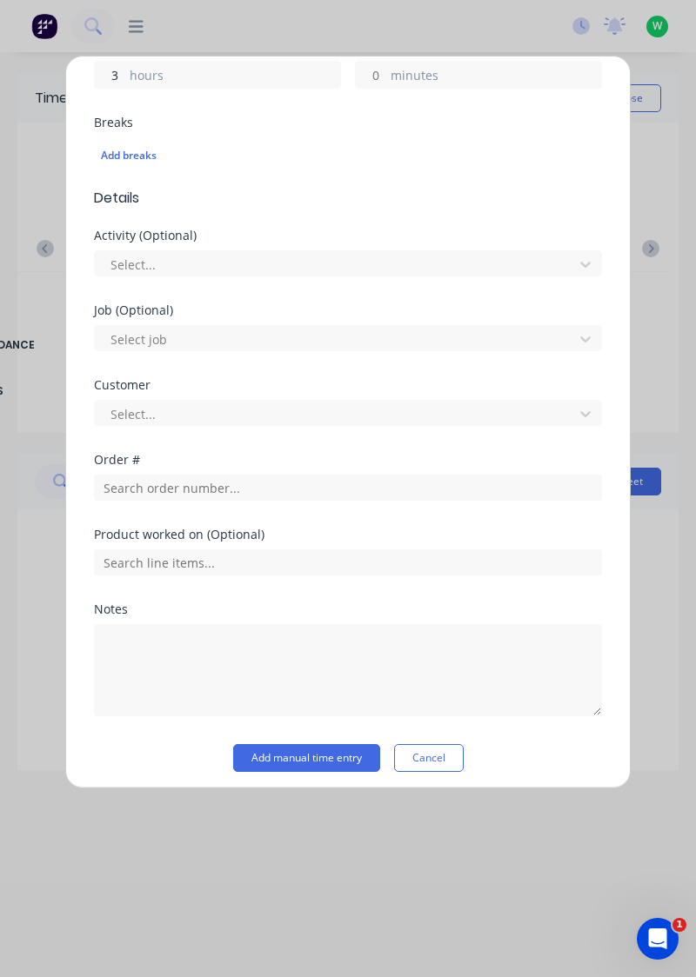
scroll to position [430, 0]
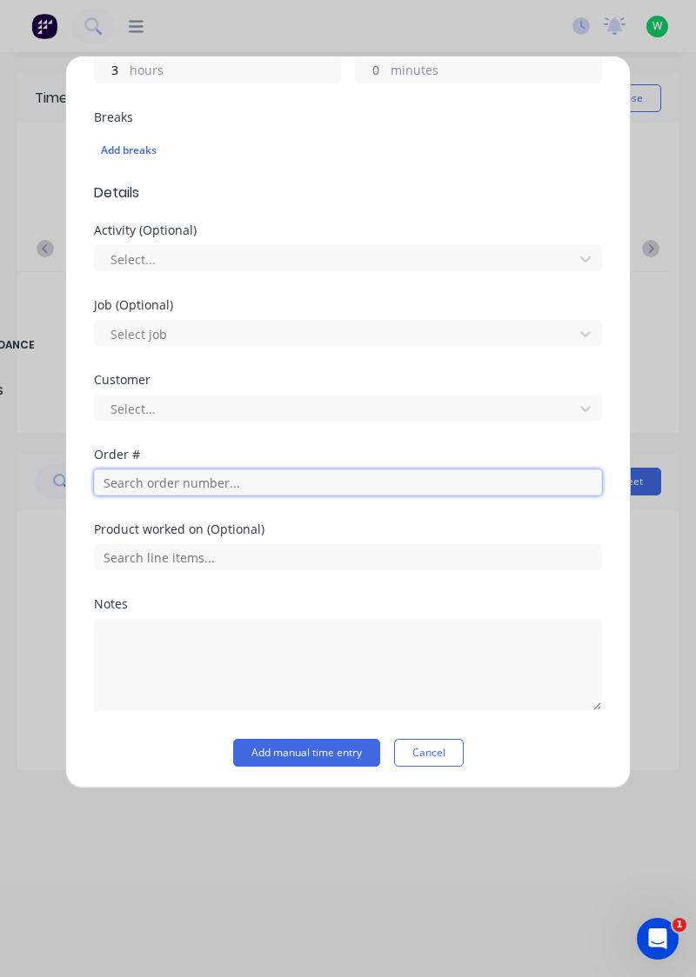
click at [190, 476] on input "text" at bounding box center [348, 483] width 508 height 26
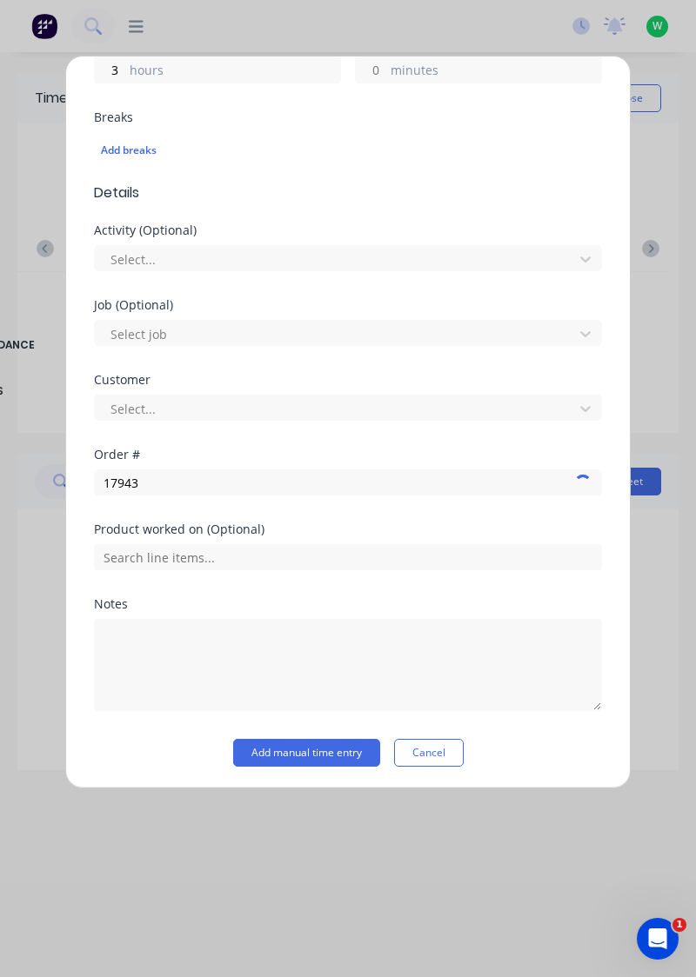
click at [144, 540] on div at bounding box center [348, 555] width 508 height 30
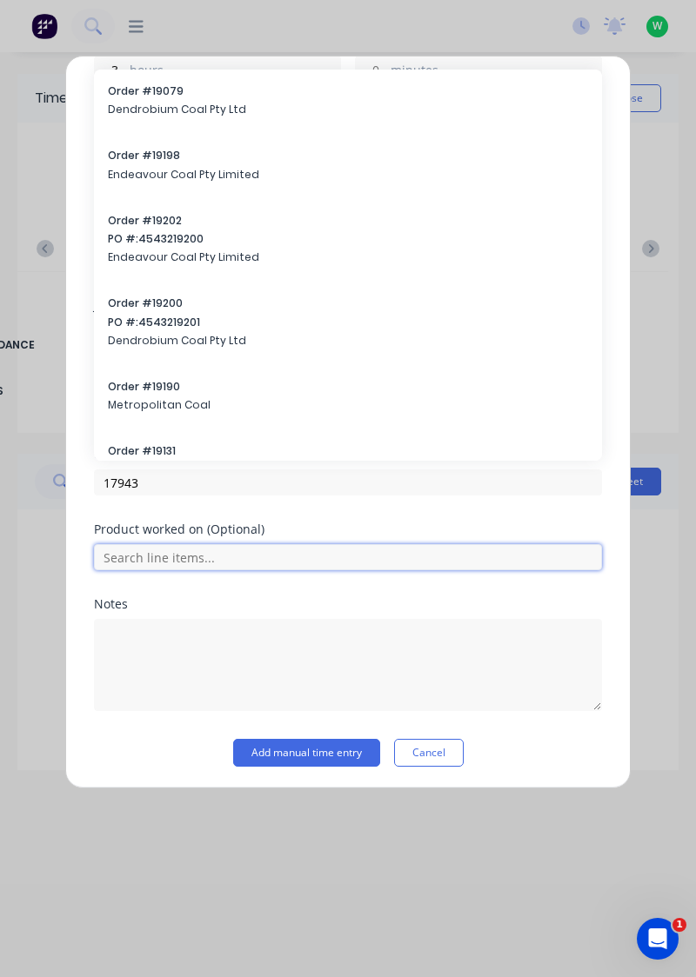
click at [163, 550] on input "text" at bounding box center [348, 557] width 508 height 26
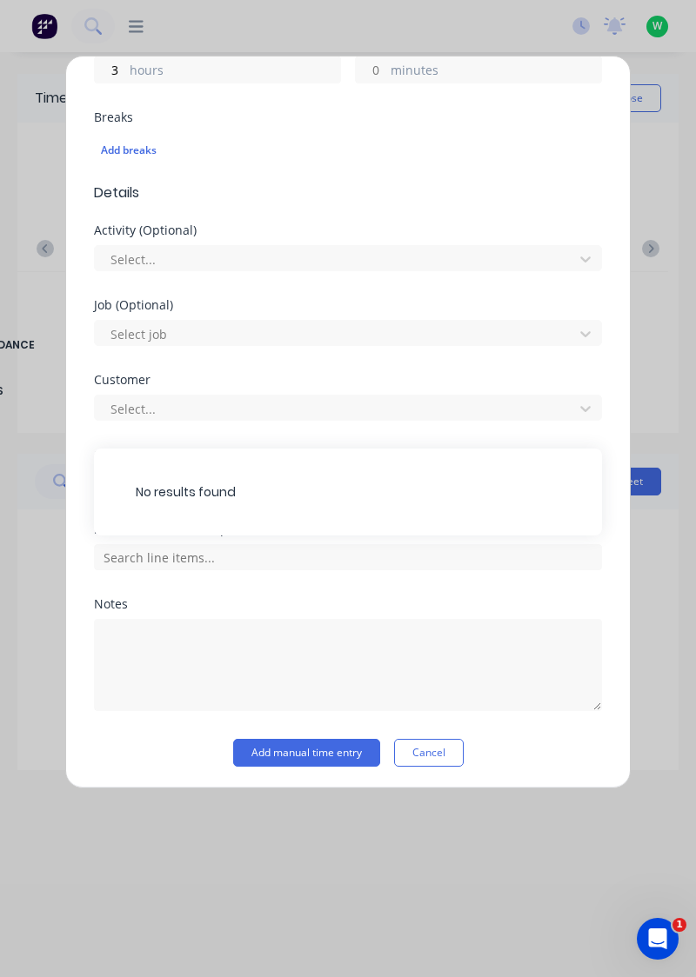
click at [293, 500] on div "No results found" at bounding box center [348, 492] width 508 height 87
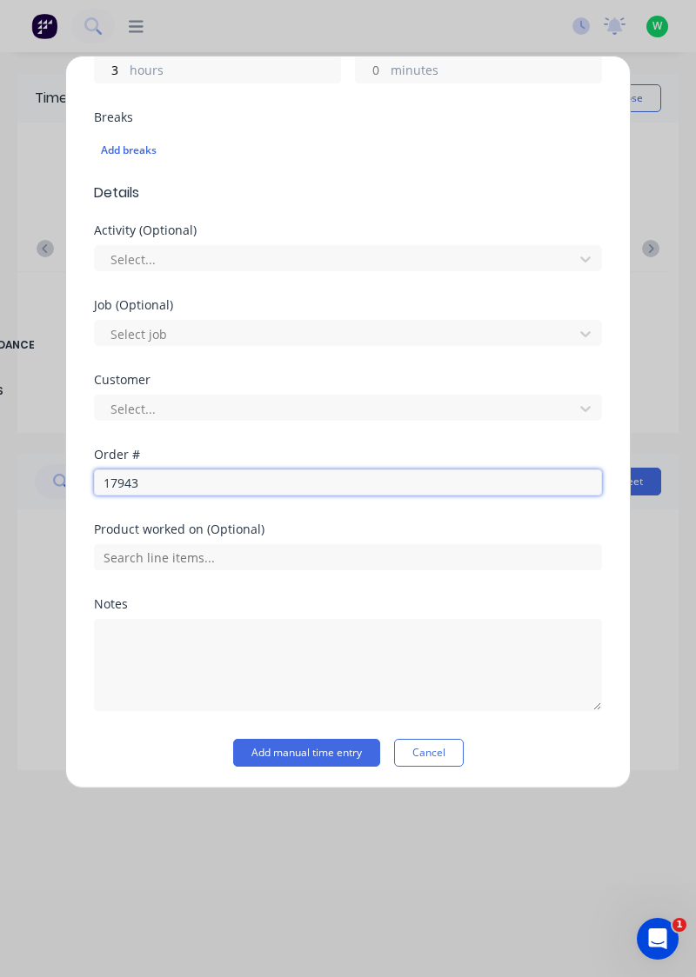
click at [174, 484] on input "17943" at bounding box center [348, 483] width 508 height 26
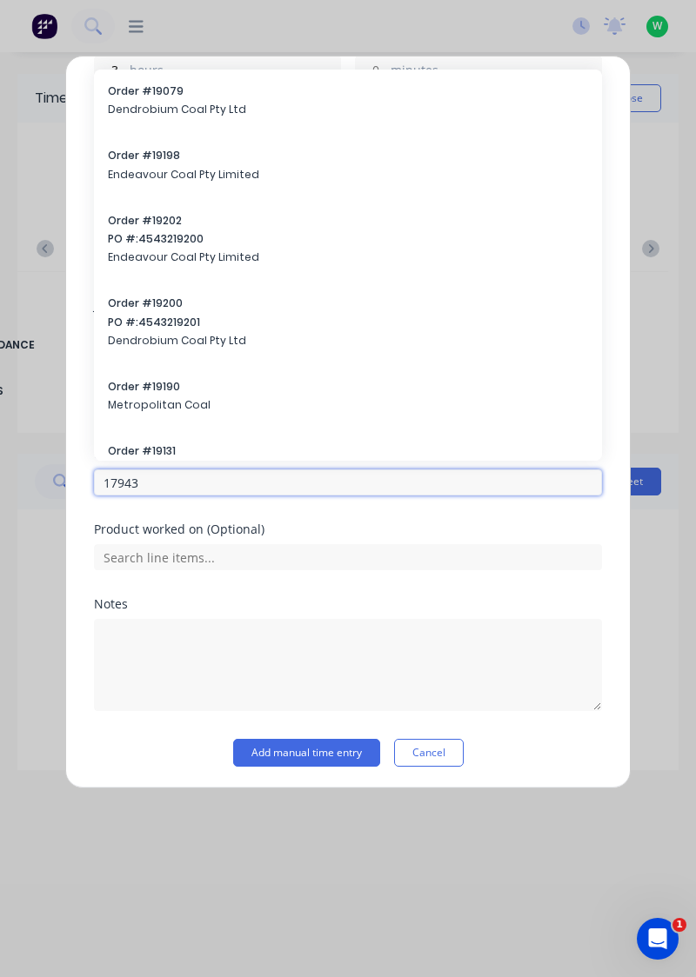
click at [170, 477] on input "17943" at bounding box center [348, 483] width 508 height 26
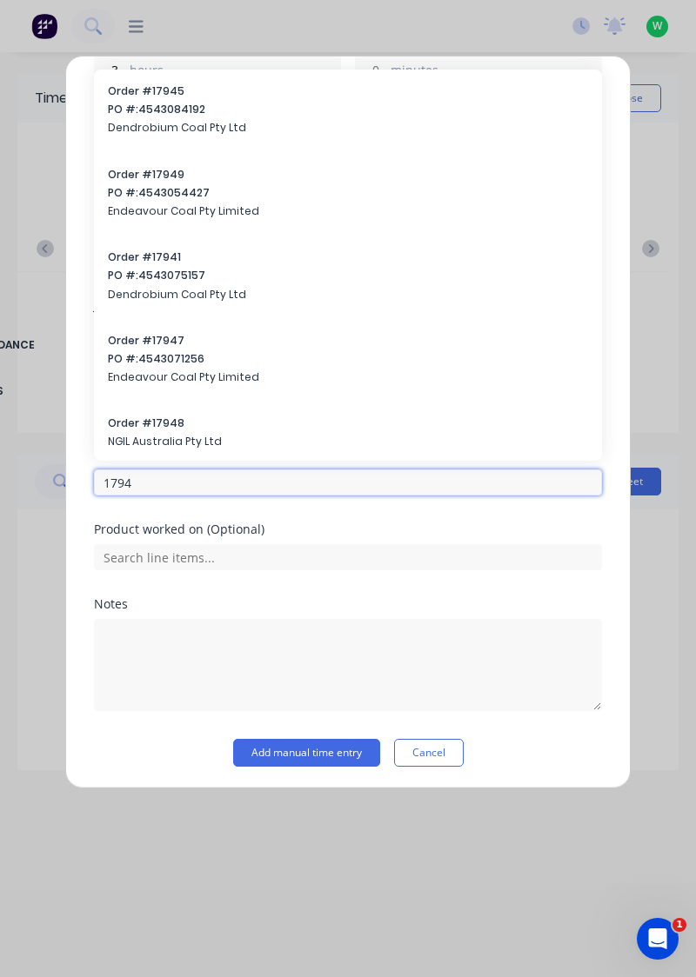
type input "17943"
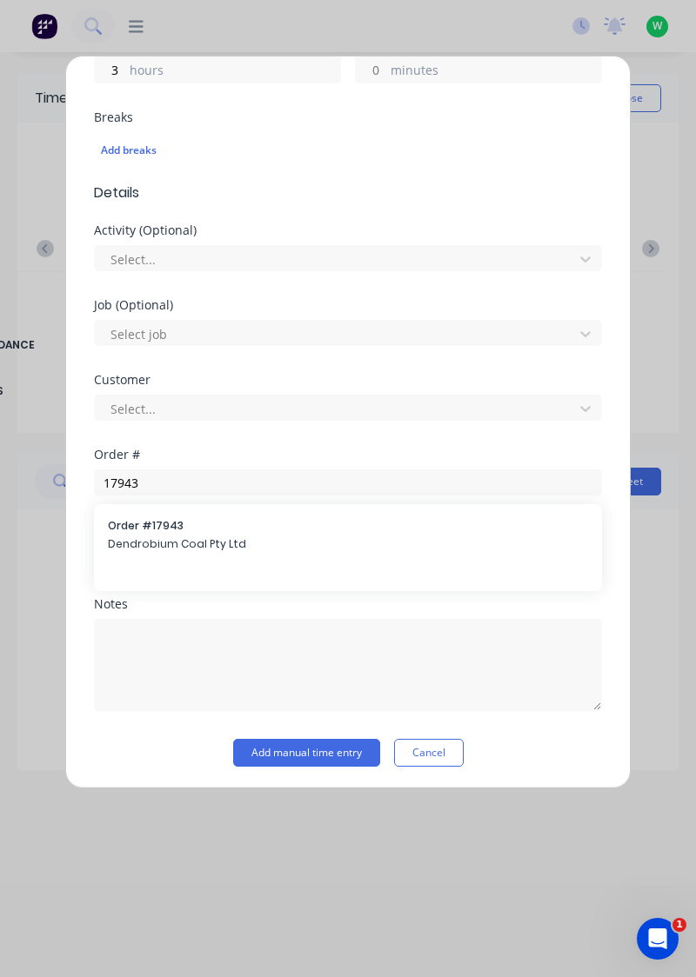
click at [158, 539] on span "Dendrobium Coal Pty Ltd" at bounding box center [348, 545] width 480 height 16
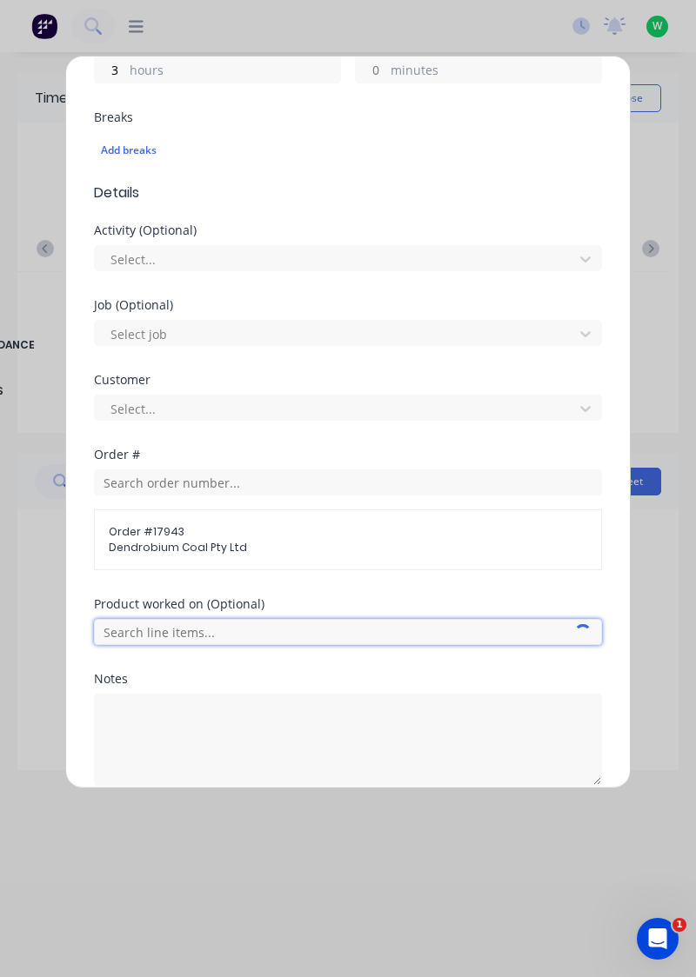
click at [181, 630] on input "text" at bounding box center [348, 632] width 508 height 26
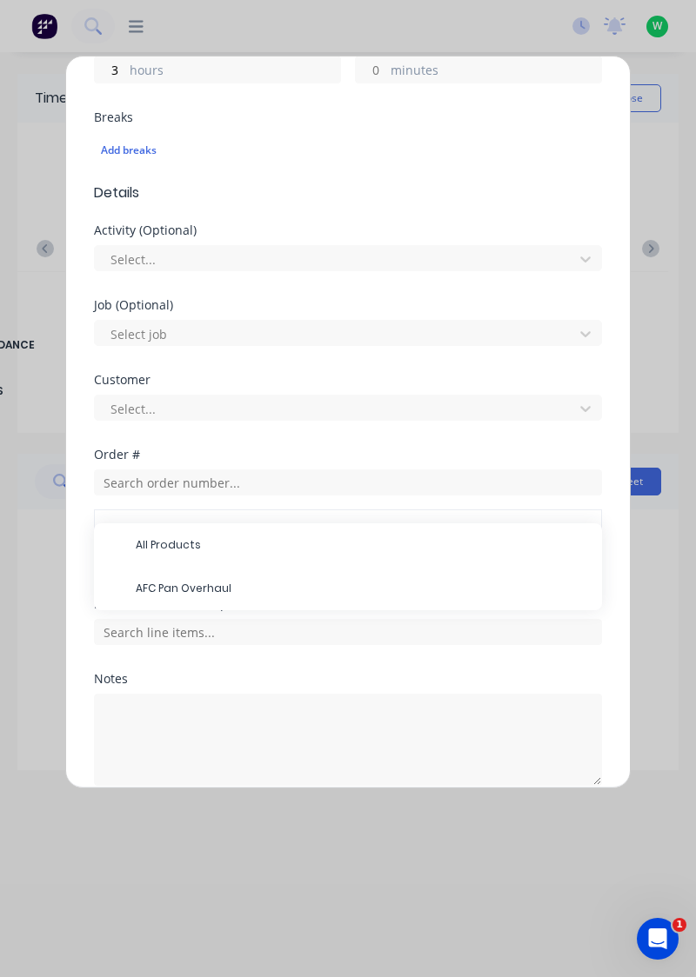
click at [209, 586] on span "AFC Pan Overhaul" at bounding box center [362, 589] width 452 height 16
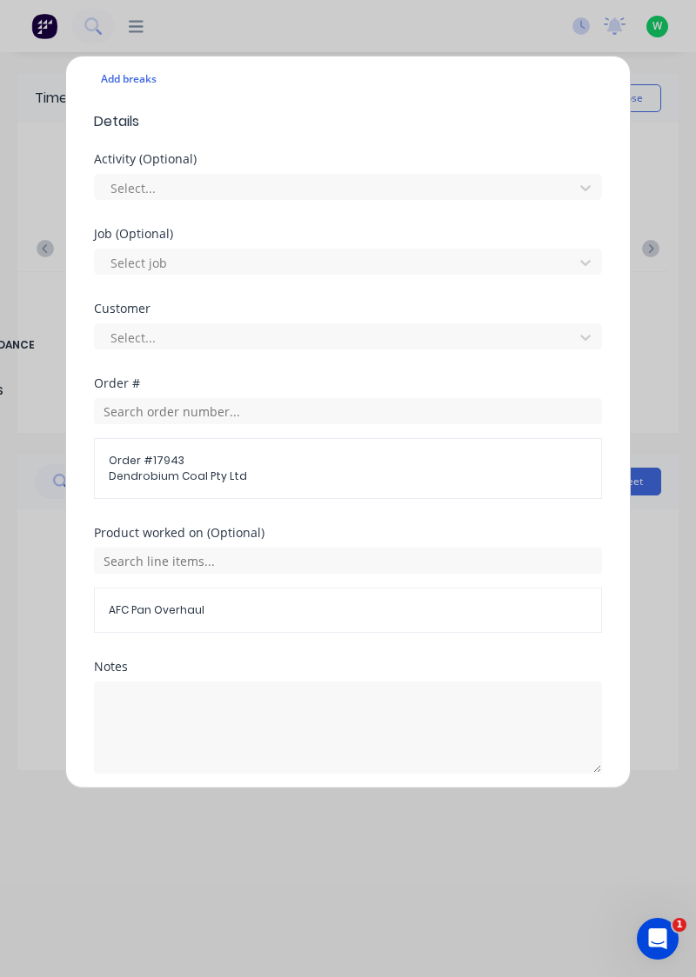
scroll to position [562, 0]
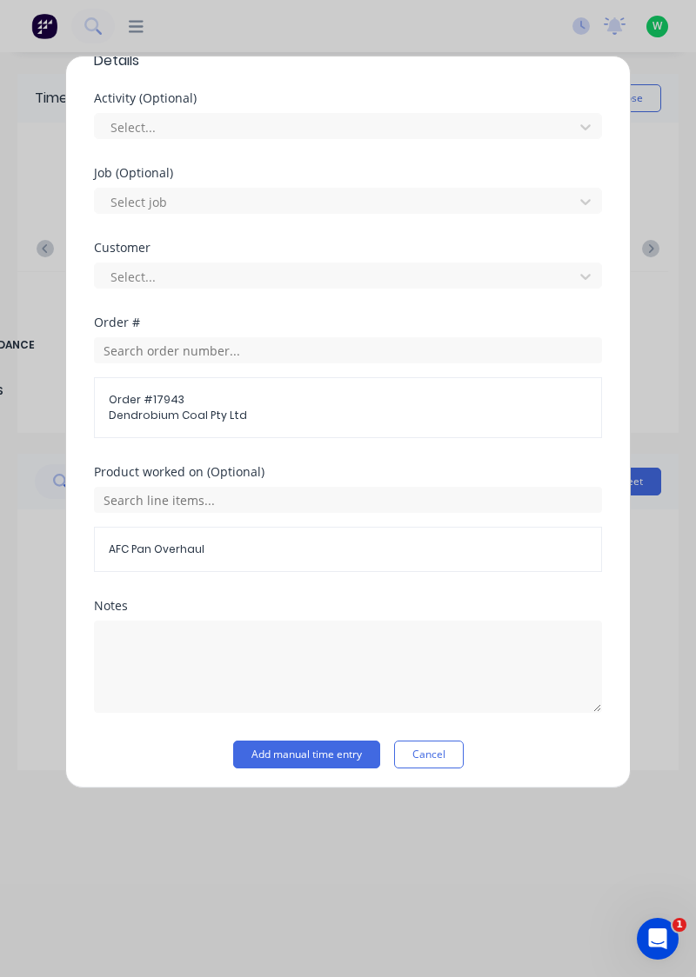
click at [317, 753] on button "Add manual time entry" at bounding box center [306, 755] width 147 height 28
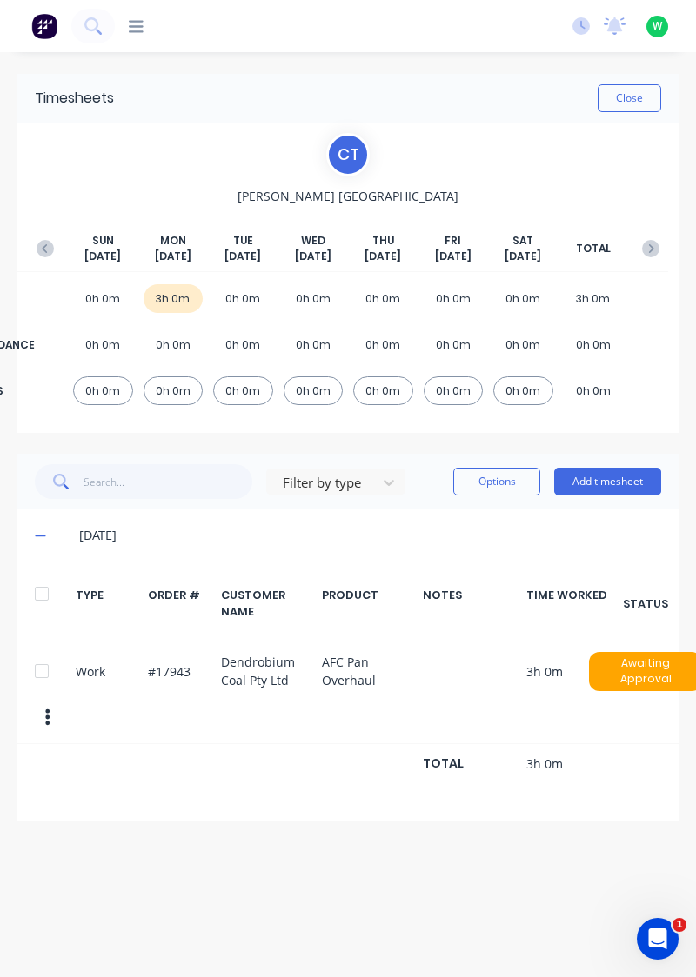
click at [602, 486] on button "Add timesheet" at bounding box center [607, 482] width 107 height 28
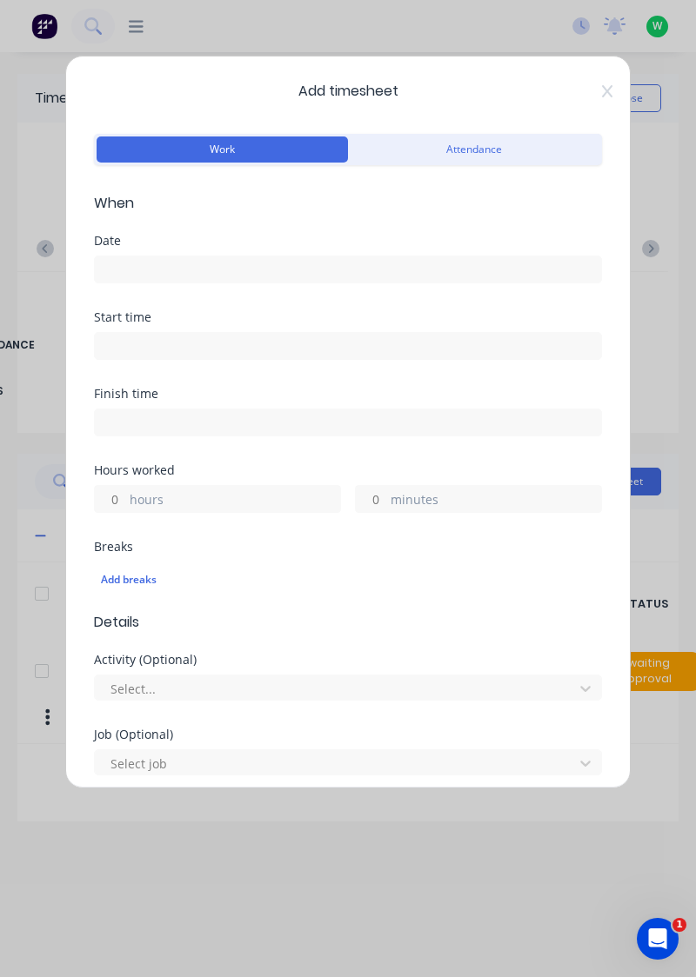
click at [163, 274] on input at bounding box center [348, 270] width 506 height 26
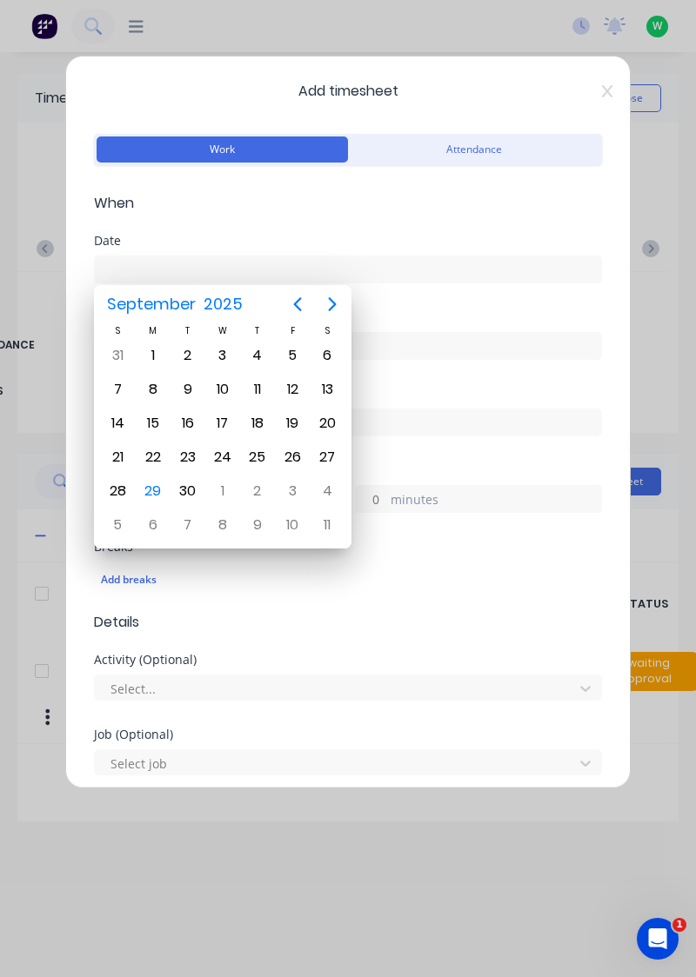
click at [151, 485] on div "29" at bounding box center [153, 491] width 26 height 26
type input "[DATE]"
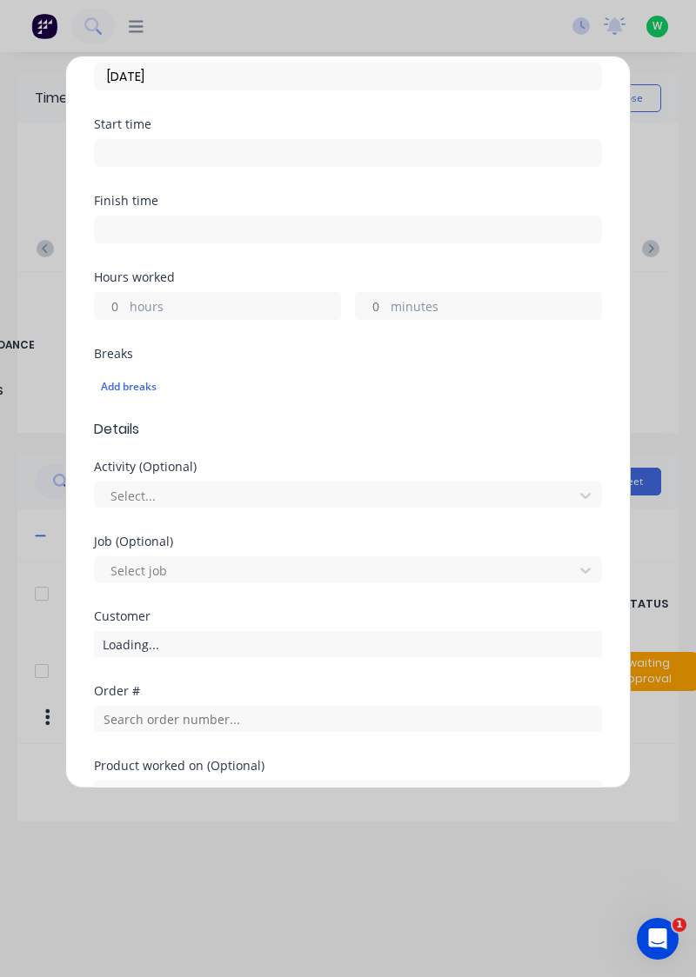
scroll to position [192, 0]
click at [118, 305] on input "hours" at bounding box center [110, 307] width 30 height 26
type input "5"
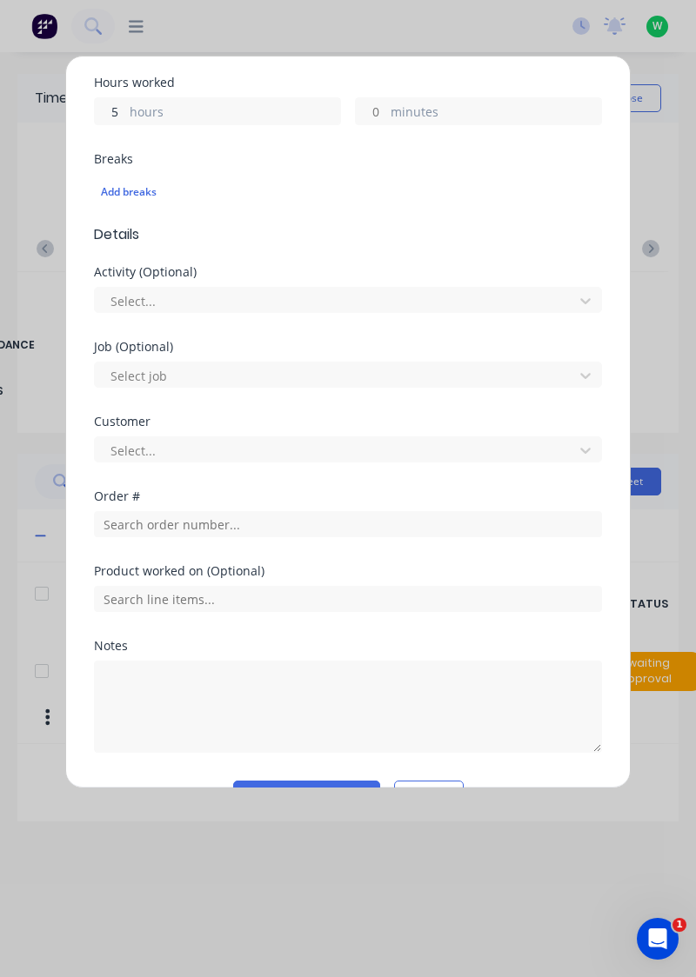
scroll to position [389, 0]
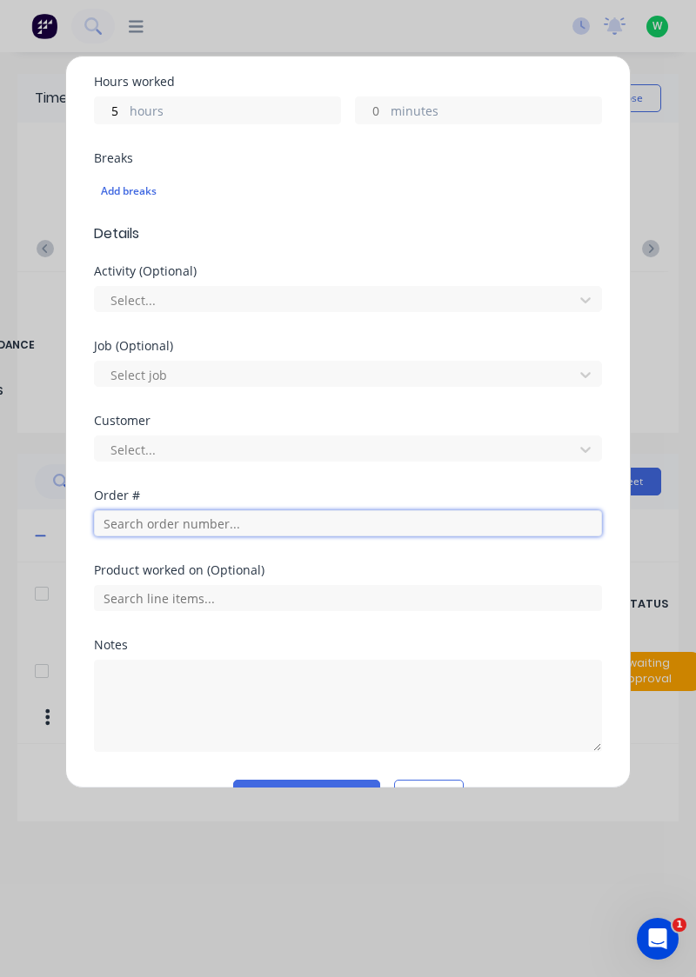
click at [137, 513] on input "text" at bounding box center [348, 523] width 508 height 26
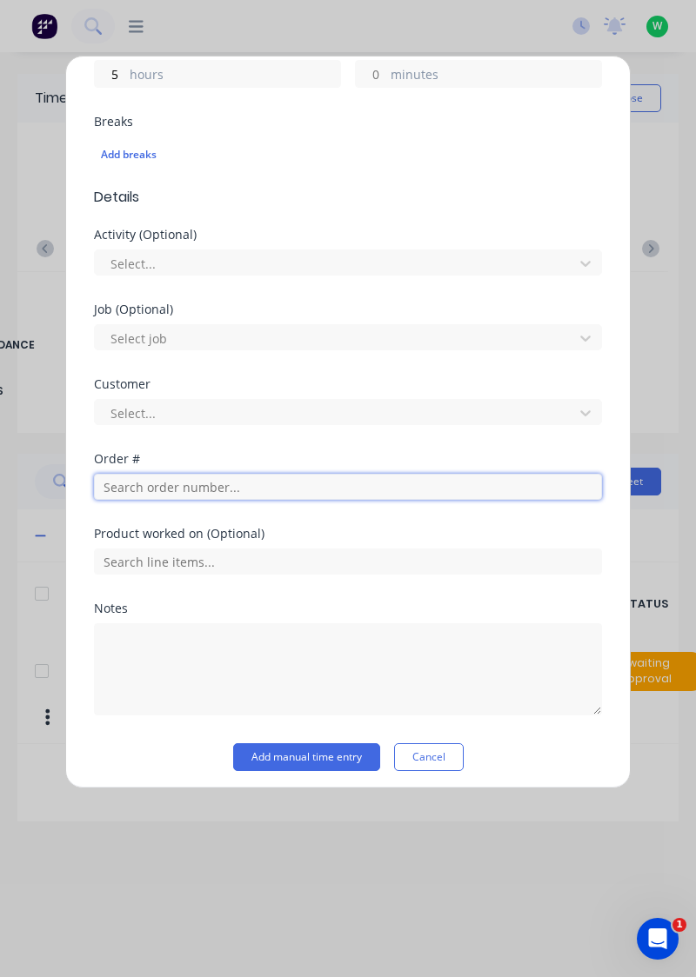
scroll to position [430, 0]
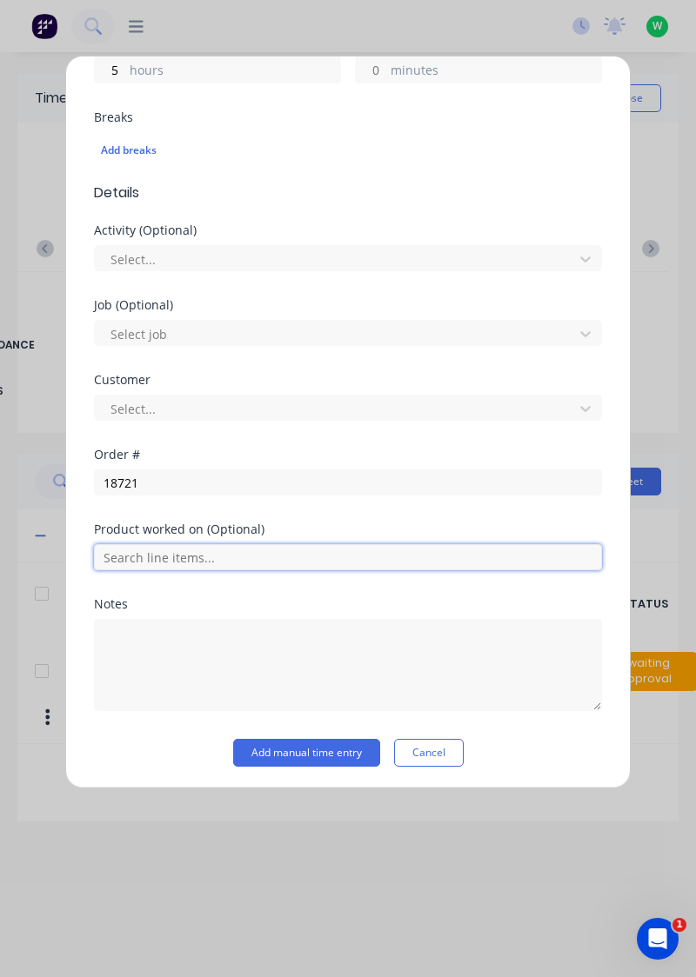
click at [143, 548] on input "text" at bounding box center [348, 557] width 508 height 26
click at [154, 549] on input "text" at bounding box center [348, 557] width 508 height 26
click at [170, 549] on input "text" at bounding box center [348, 557] width 508 height 26
click at [122, 550] on input "text" at bounding box center [348, 557] width 508 height 26
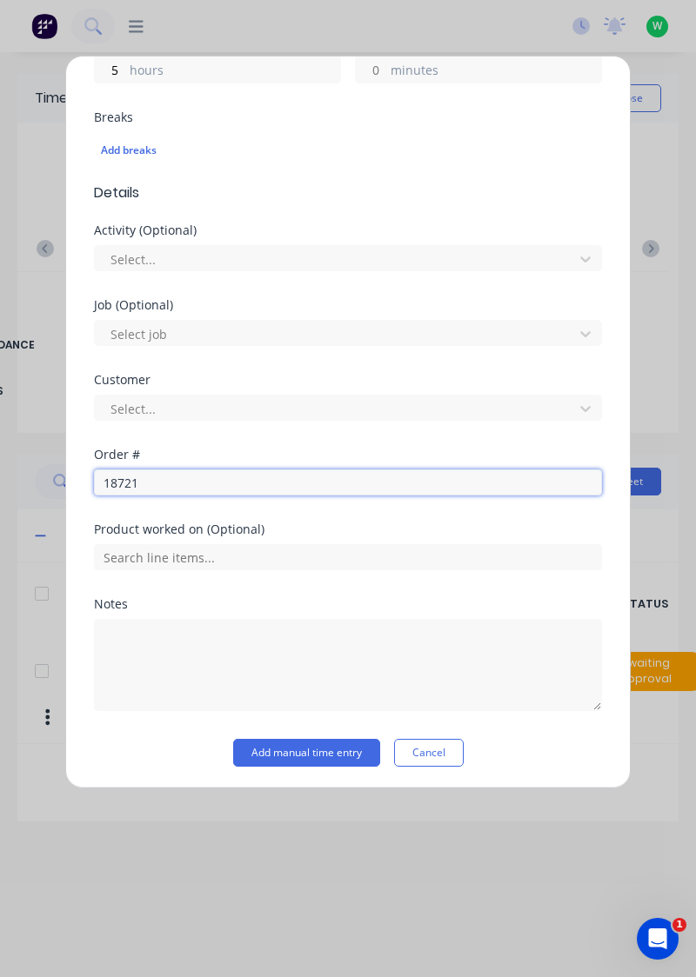
click at [157, 484] on input "18721" at bounding box center [348, 483] width 508 height 26
click at [170, 480] on input "18721" at bounding box center [348, 483] width 508 height 26
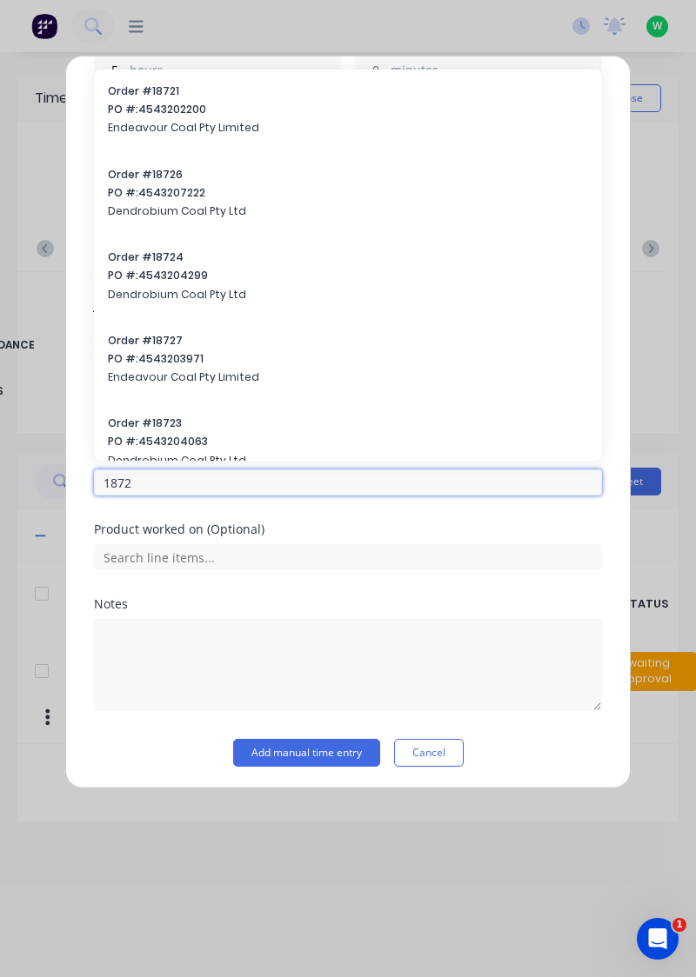
type input "18721"
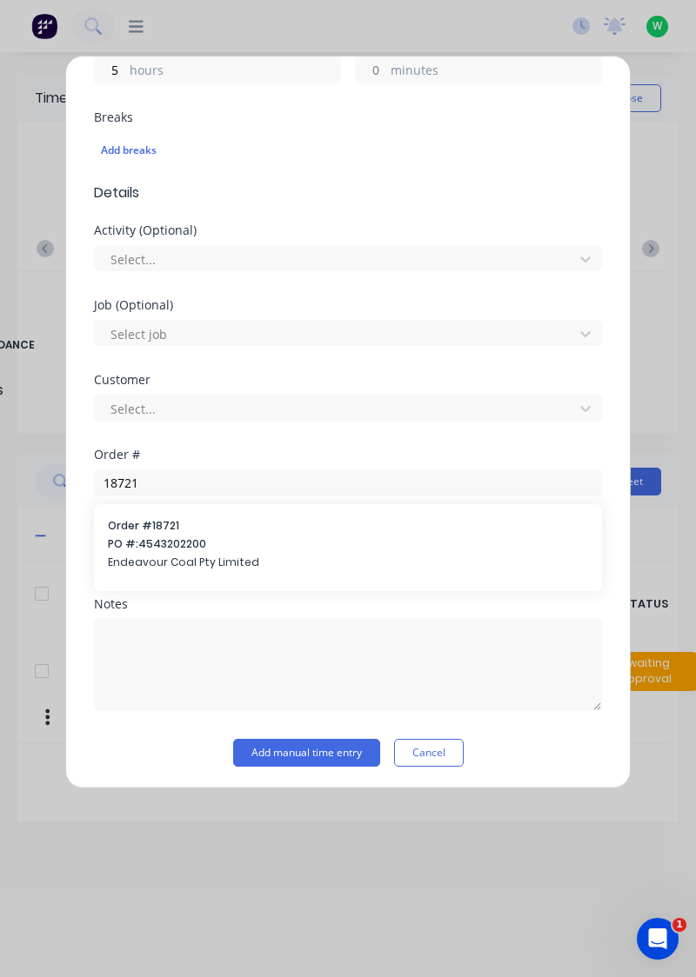
click at [165, 544] on span "PO #: 4543202200" at bounding box center [348, 545] width 480 height 16
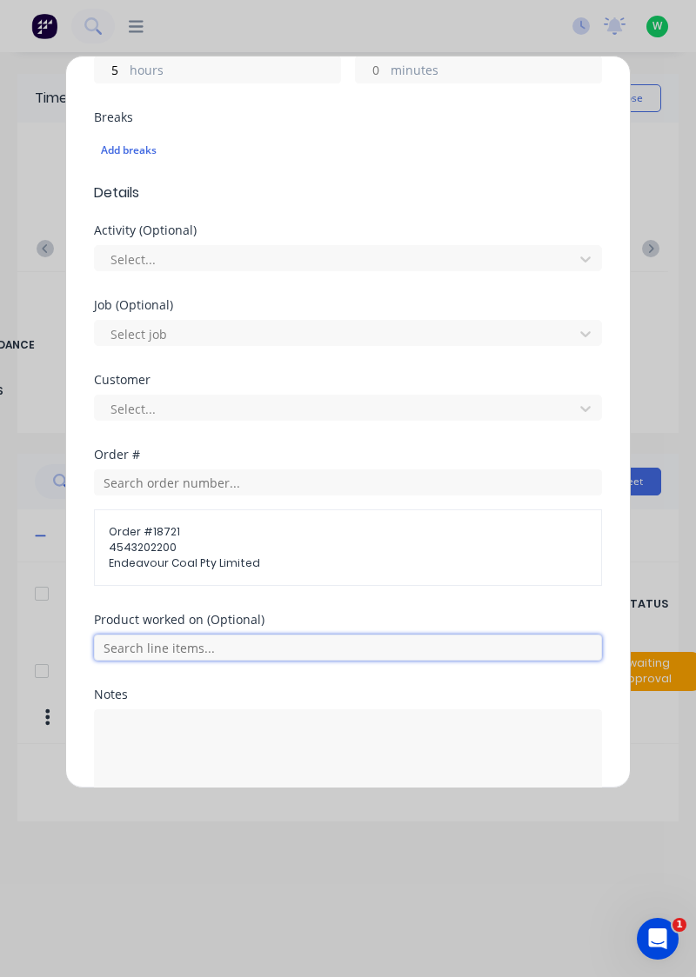
click at [193, 638] on input "text" at bounding box center [348, 648] width 508 height 26
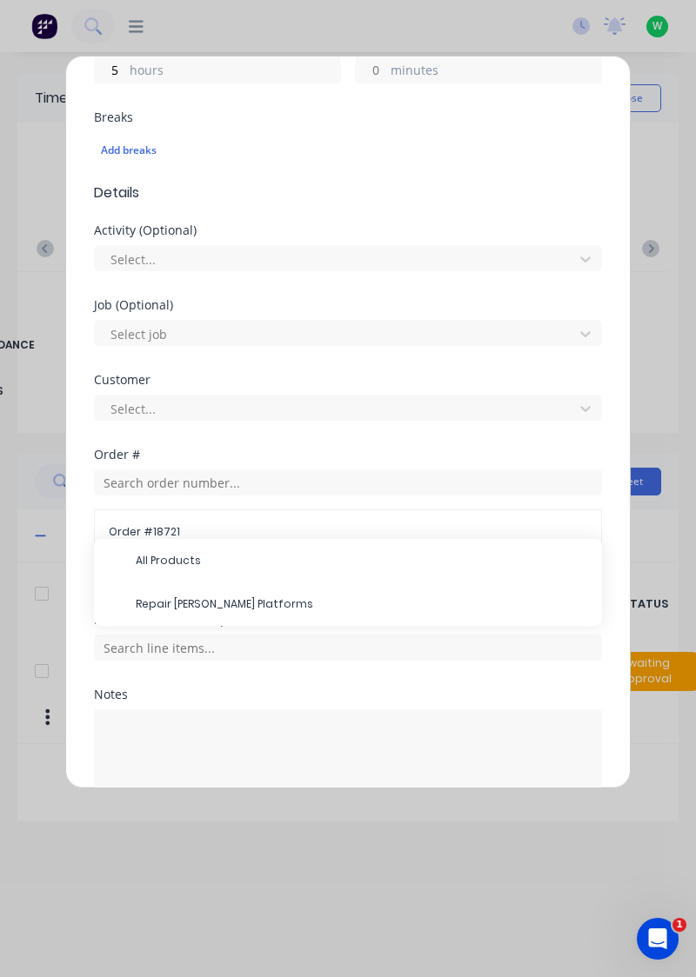
click at [219, 601] on span "Repair [PERSON_NAME] Platforms" at bounding box center [362, 605] width 452 height 16
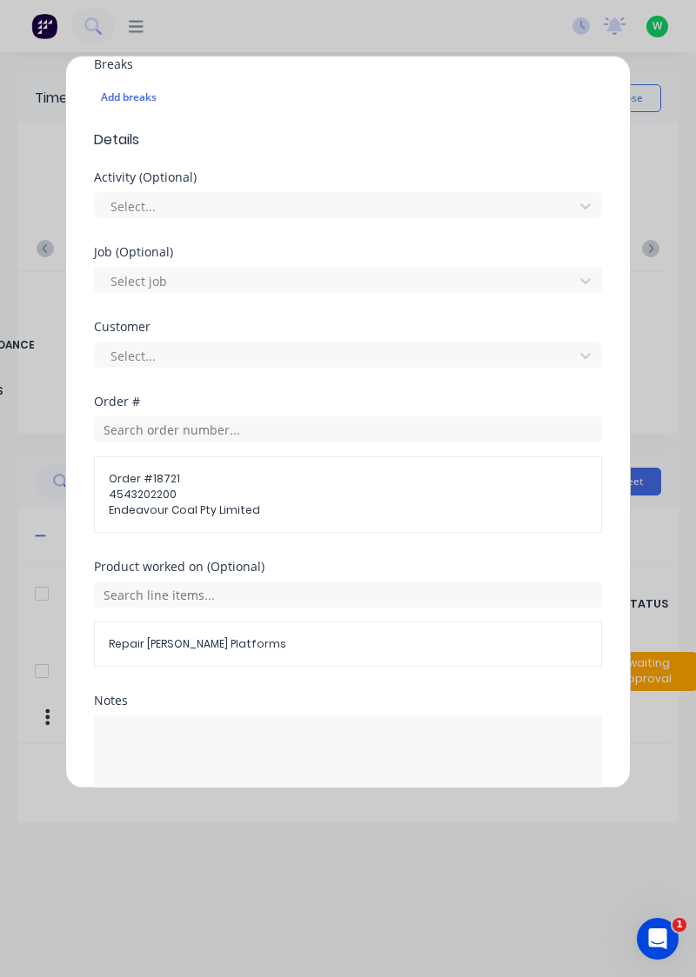
scroll to position [577, 0]
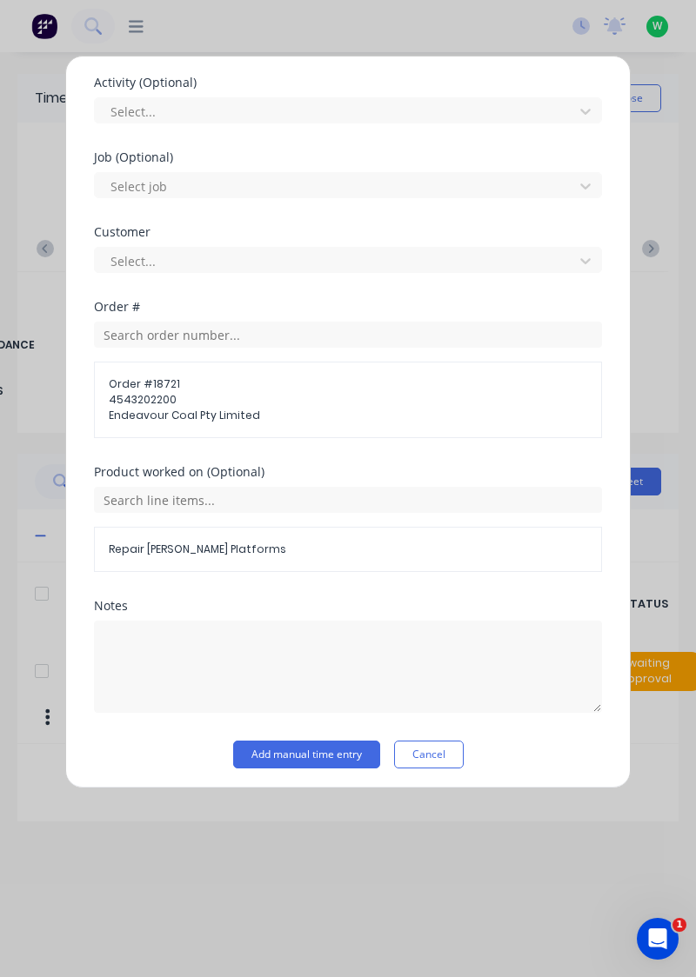
click at [323, 753] on button "Add manual time entry" at bounding box center [306, 755] width 147 height 28
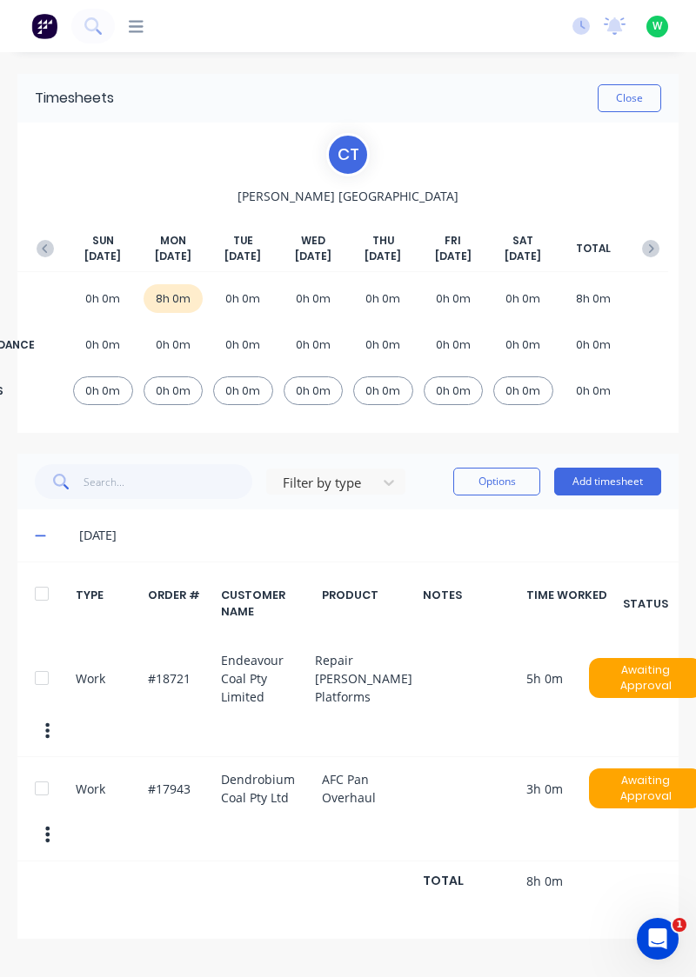
click at [638, 97] on button "Close" at bounding box center [628, 98] width 63 height 28
